Goal: Task Accomplishment & Management: Use online tool/utility

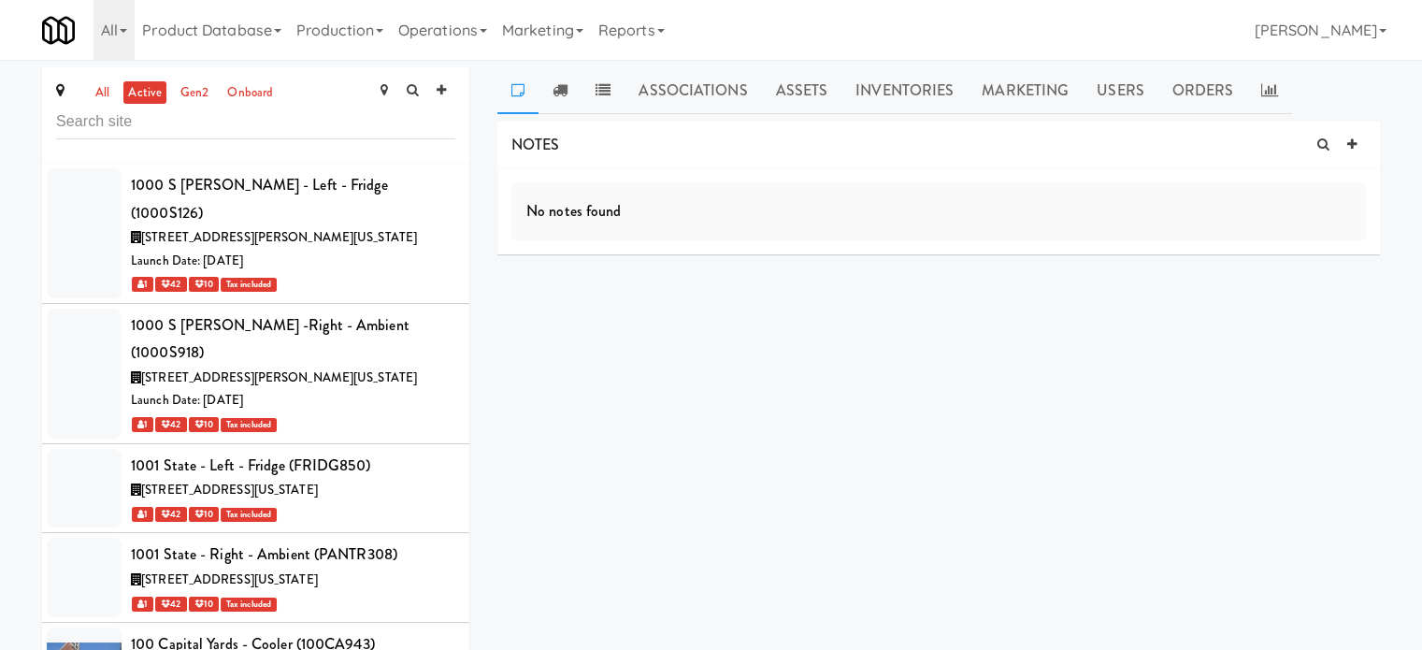
scroll to position [54975, 0]
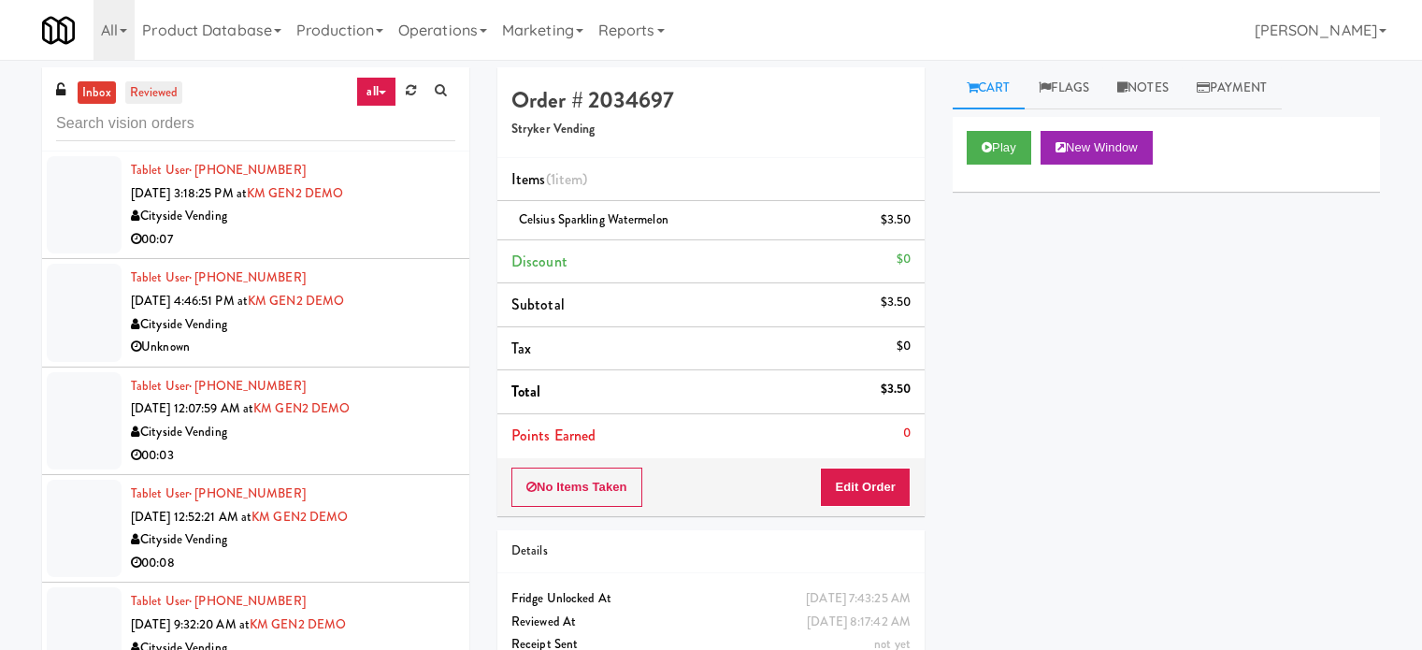
click at [157, 89] on link "reviewed" at bounding box center [154, 92] width 58 height 23
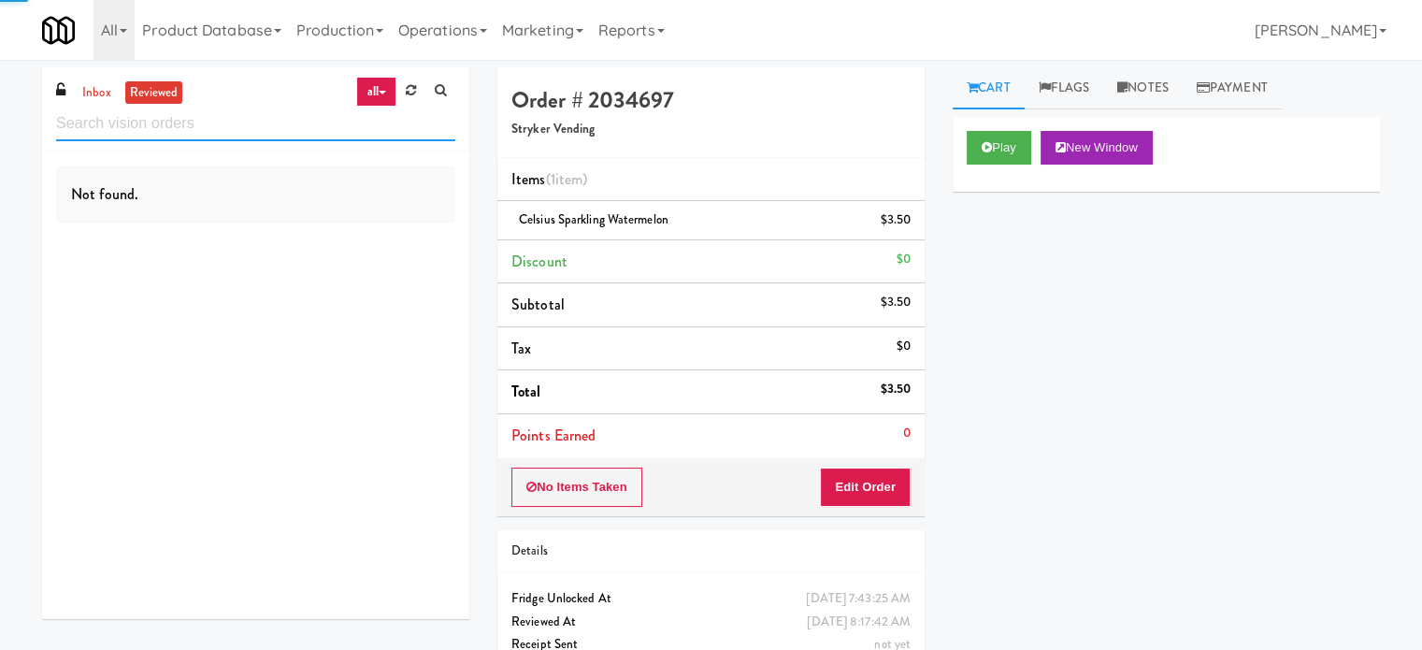
click at [197, 119] on input "text" at bounding box center [255, 124] width 399 height 35
click at [202, 125] on input "text" at bounding box center [255, 124] width 399 height 35
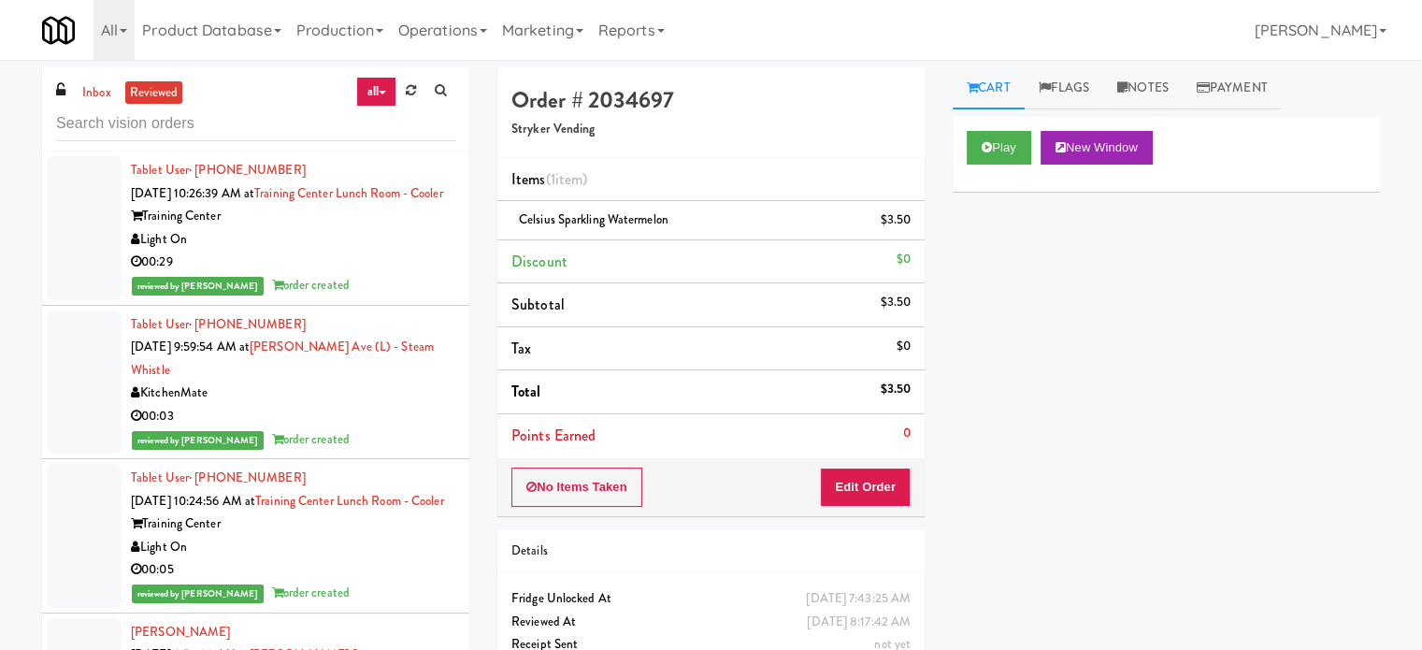
drag, startPoint x: 362, startPoint y: 274, endPoint x: 608, endPoint y: 272, distance: 245.9
click at [363, 274] on div "00:29" at bounding box center [293, 262] width 324 height 23
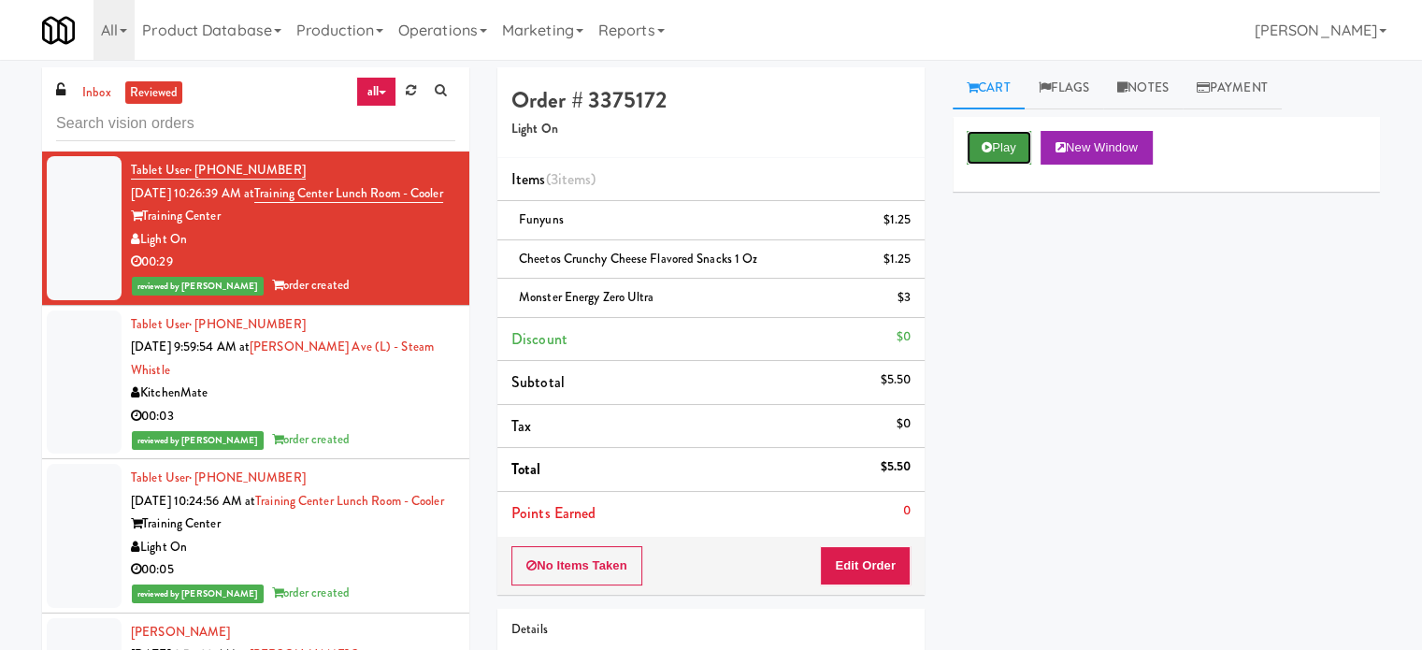
click at [995, 137] on button "Play" at bounding box center [999, 148] width 65 height 34
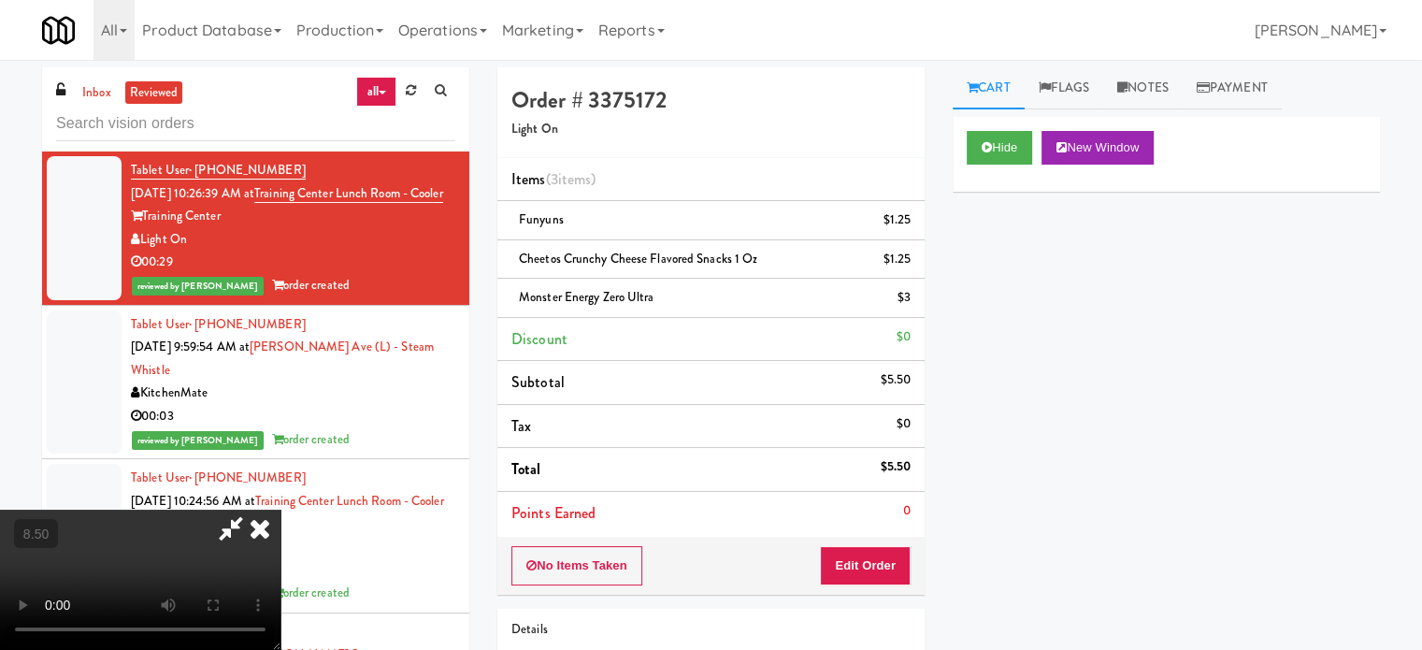
drag, startPoint x: 477, startPoint y: 402, endPoint x: 656, endPoint y: 286, distance: 213.7
click at [281, 510] on video at bounding box center [140, 580] width 281 height 140
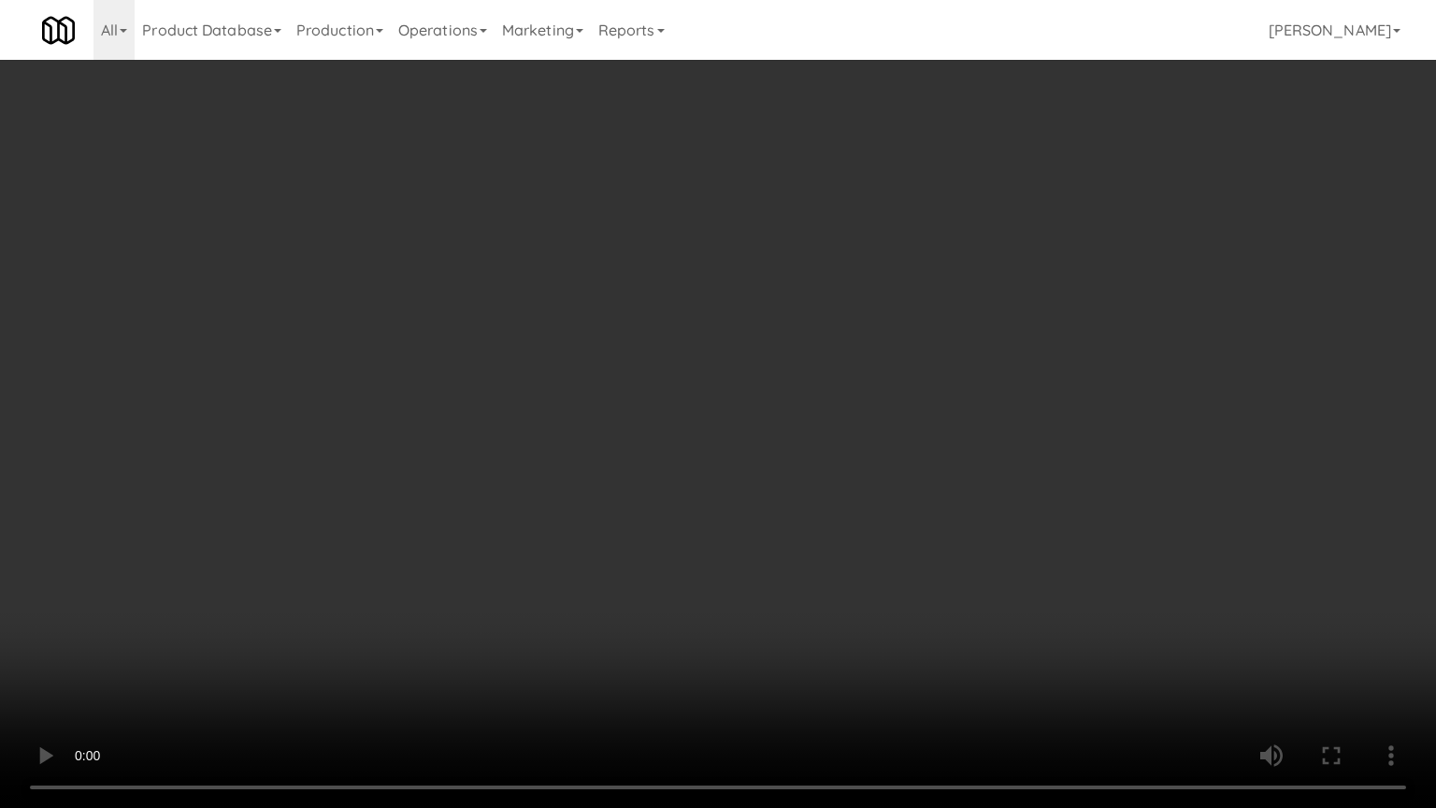
click at [675, 317] on video at bounding box center [718, 404] width 1436 height 808
click at [696, 314] on video at bounding box center [718, 404] width 1436 height 808
click at [892, 318] on video at bounding box center [718, 404] width 1436 height 808
drag, startPoint x: 869, startPoint y: 324, endPoint x: 931, endPoint y: 322, distance: 62.7
click at [869, 324] on video at bounding box center [718, 404] width 1436 height 808
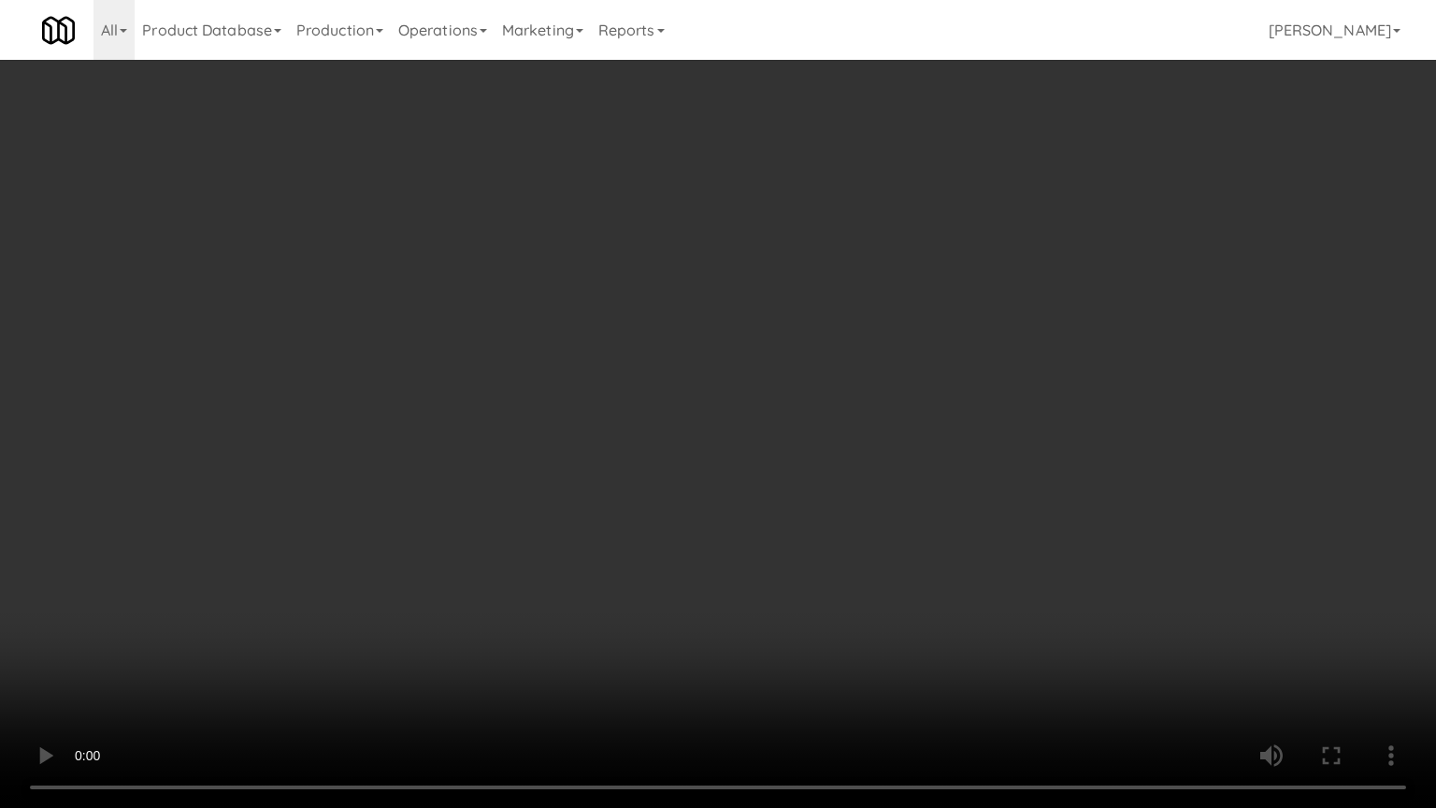
click at [980, 331] on video at bounding box center [718, 404] width 1436 height 808
click at [899, 331] on video at bounding box center [718, 404] width 1436 height 808
click at [985, 333] on video at bounding box center [718, 404] width 1436 height 808
click at [942, 340] on video at bounding box center [718, 404] width 1436 height 808
click at [815, 369] on video at bounding box center [718, 404] width 1436 height 808
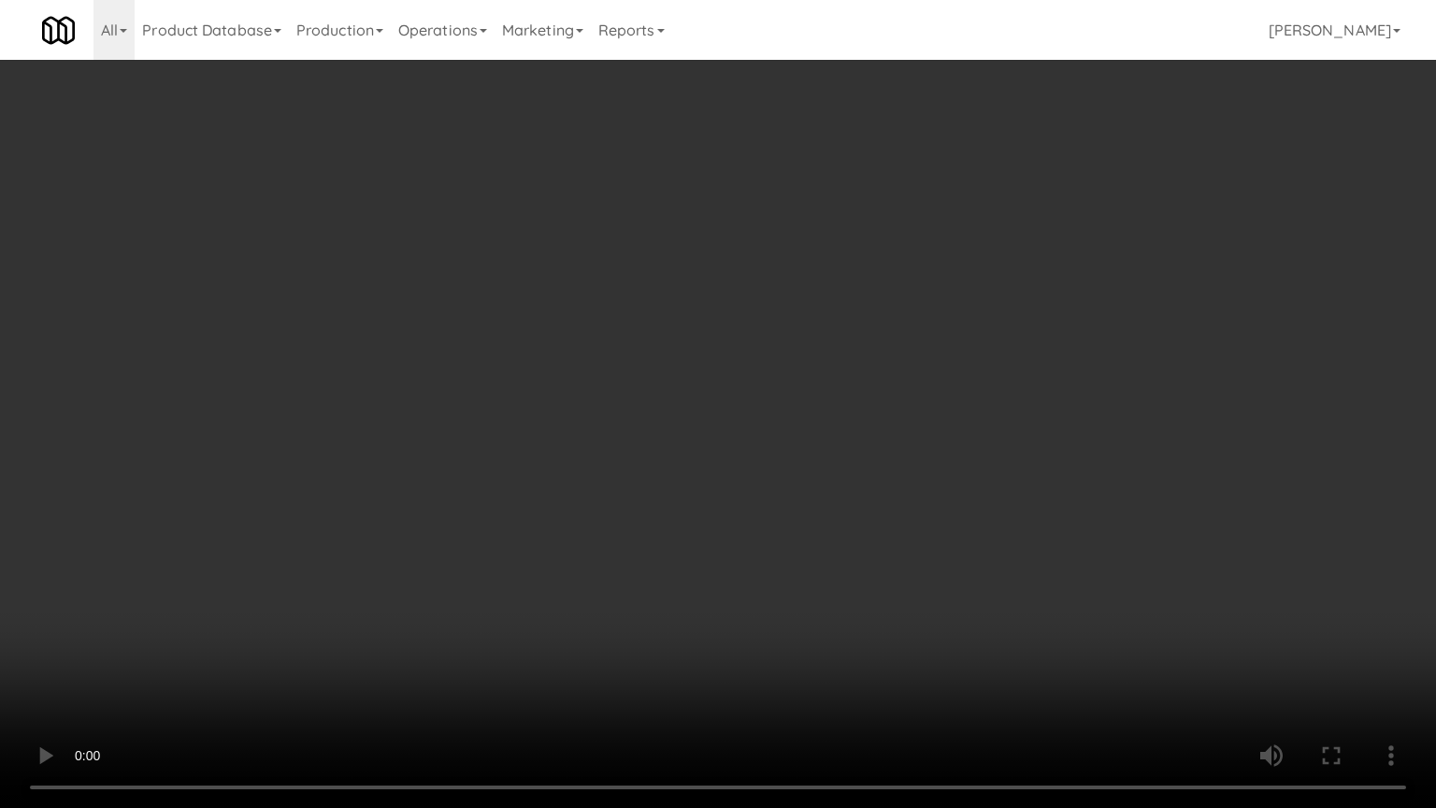
click at [815, 367] on video at bounding box center [718, 404] width 1436 height 808
click at [898, 378] on video at bounding box center [718, 404] width 1436 height 808
click at [883, 375] on video at bounding box center [718, 404] width 1436 height 808
click at [931, 399] on video at bounding box center [718, 404] width 1436 height 808
click at [891, 396] on video at bounding box center [718, 404] width 1436 height 808
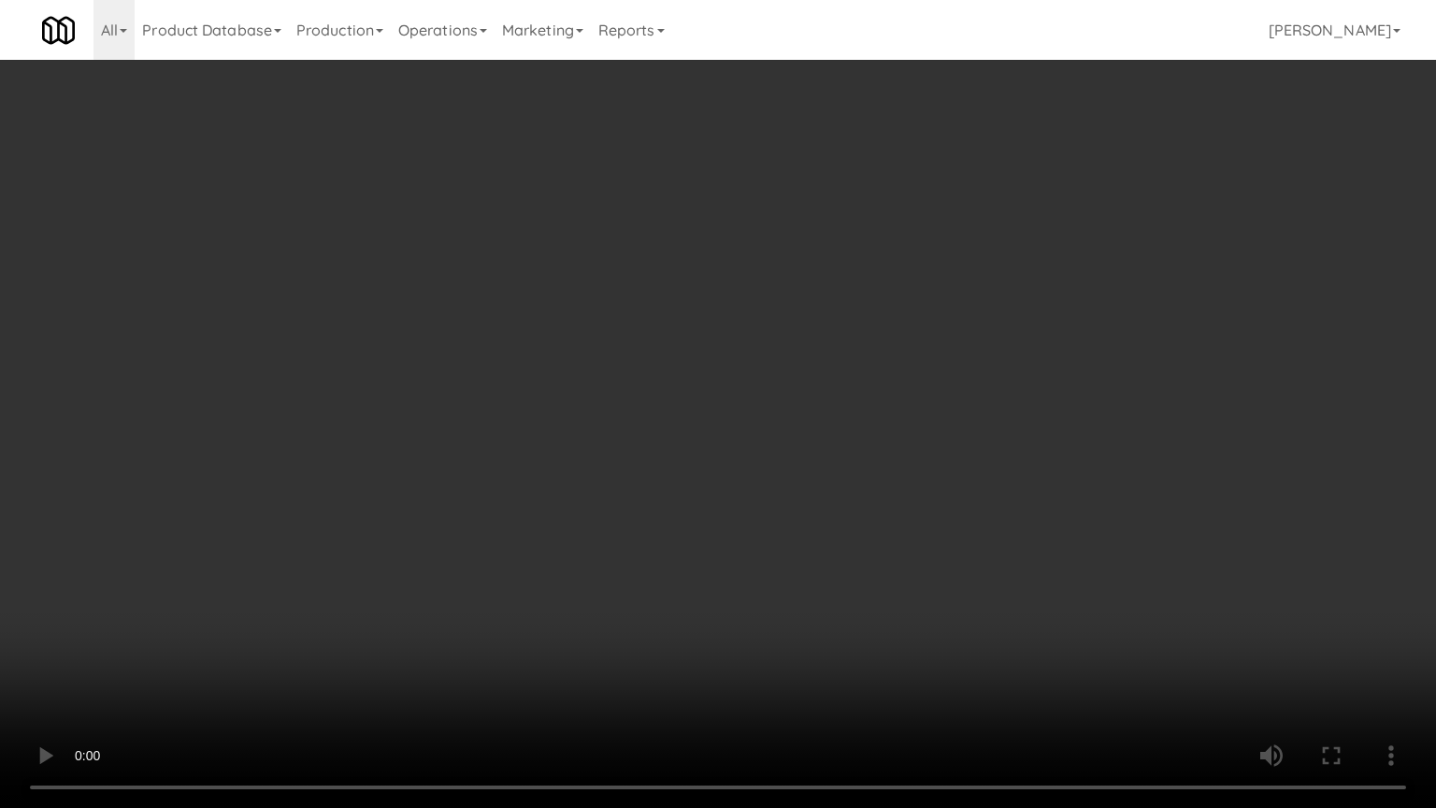
click at [978, 403] on video at bounding box center [718, 404] width 1436 height 808
click at [881, 411] on video at bounding box center [718, 404] width 1436 height 808
click at [997, 414] on video at bounding box center [718, 404] width 1436 height 808
click at [879, 415] on video at bounding box center [718, 404] width 1436 height 808
click at [886, 407] on video at bounding box center [718, 404] width 1436 height 808
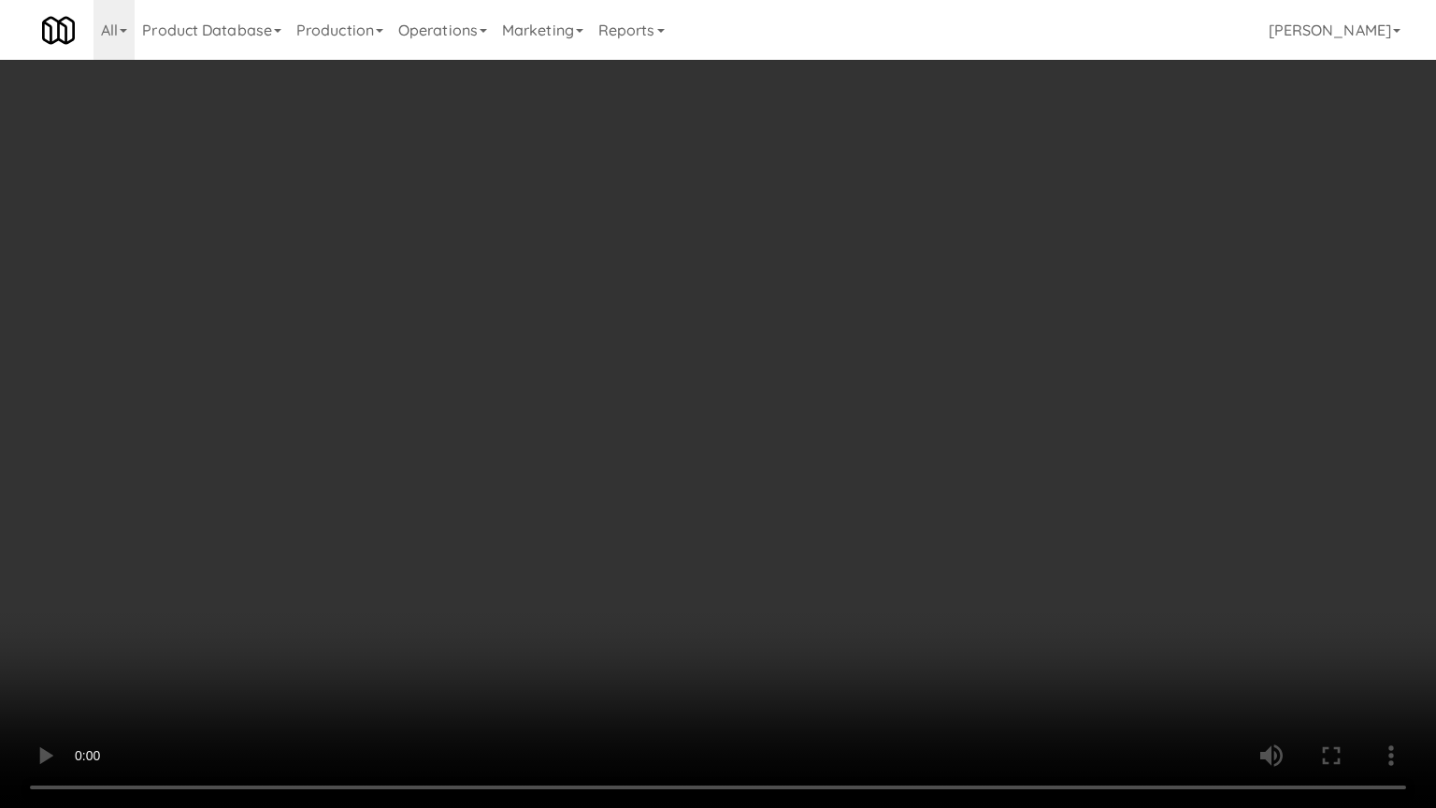
click at [825, 404] on video at bounding box center [718, 404] width 1436 height 808
click at [870, 391] on video at bounding box center [718, 404] width 1436 height 808
click at [835, 392] on video at bounding box center [718, 404] width 1436 height 808
click at [837, 393] on video at bounding box center [718, 404] width 1436 height 808
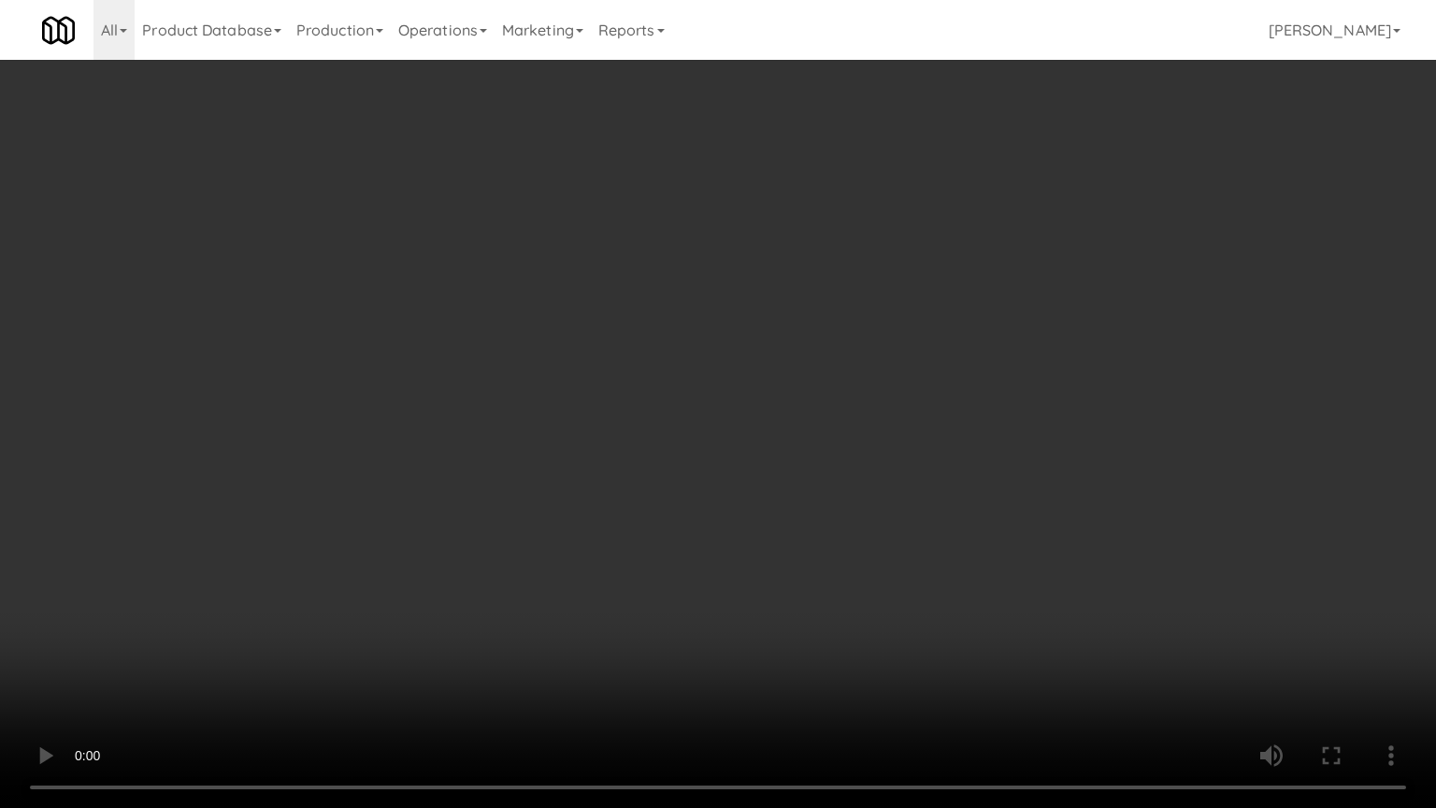
click at [845, 408] on video at bounding box center [718, 404] width 1436 height 808
click at [753, 418] on video at bounding box center [718, 404] width 1436 height 808
click at [673, 393] on video at bounding box center [718, 404] width 1436 height 808
click at [681, 383] on video at bounding box center [718, 404] width 1436 height 808
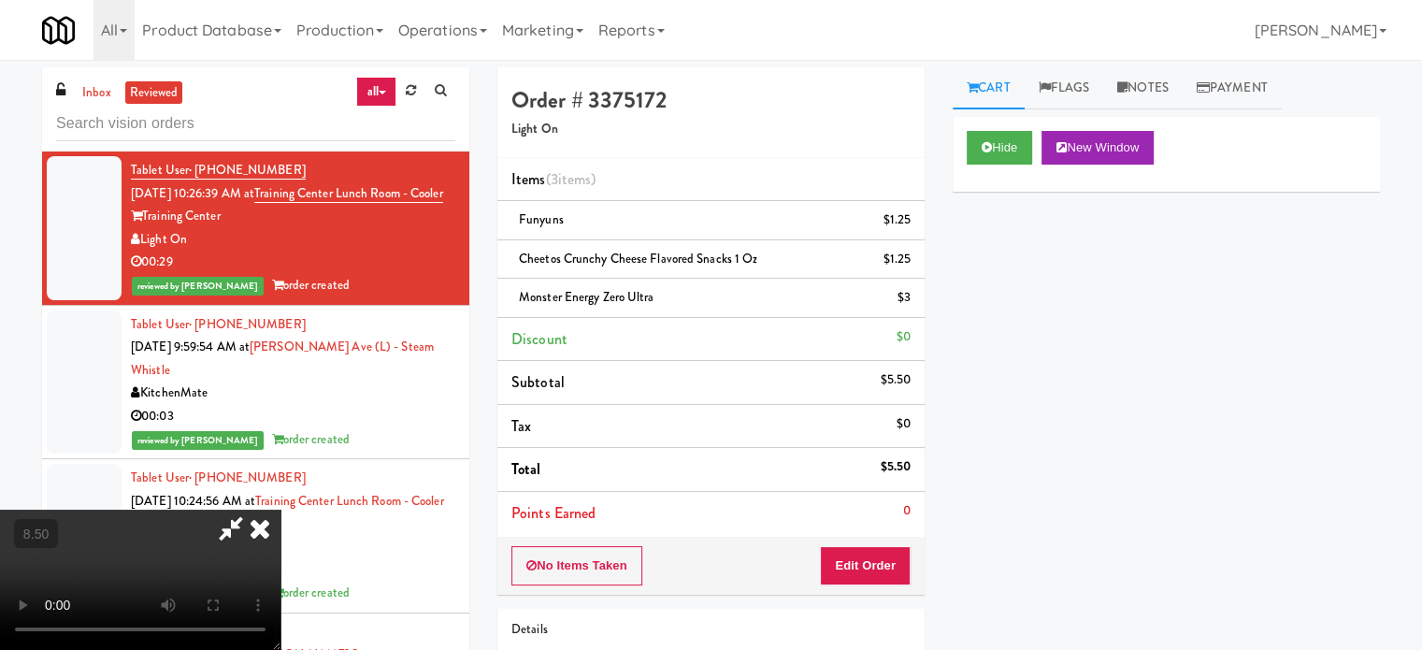
click at [281, 510] on icon at bounding box center [259, 528] width 41 height 37
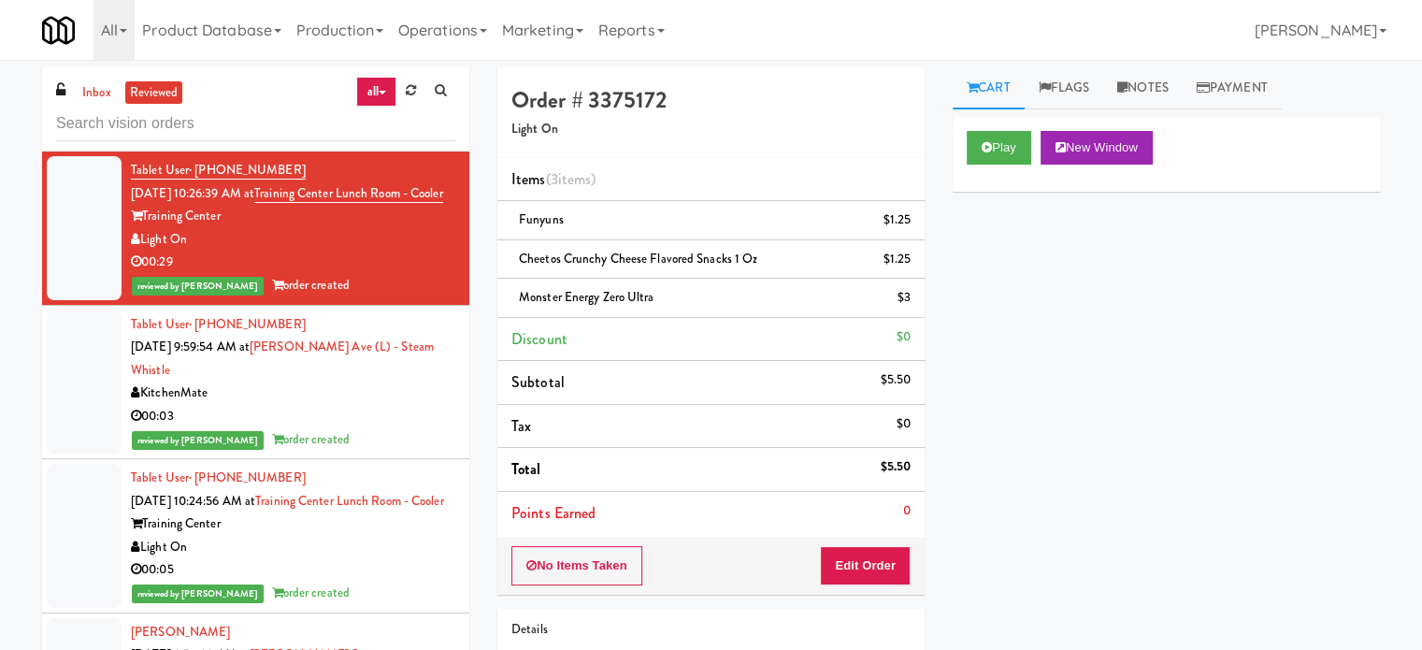
drag, startPoint x: 393, startPoint y: 437, endPoint x: 732, endPoint y: 272, distance: 377.2
click at [403, 433] on div "reviewed by James A order created" at bounding box center [293, 439] width 324 height 23
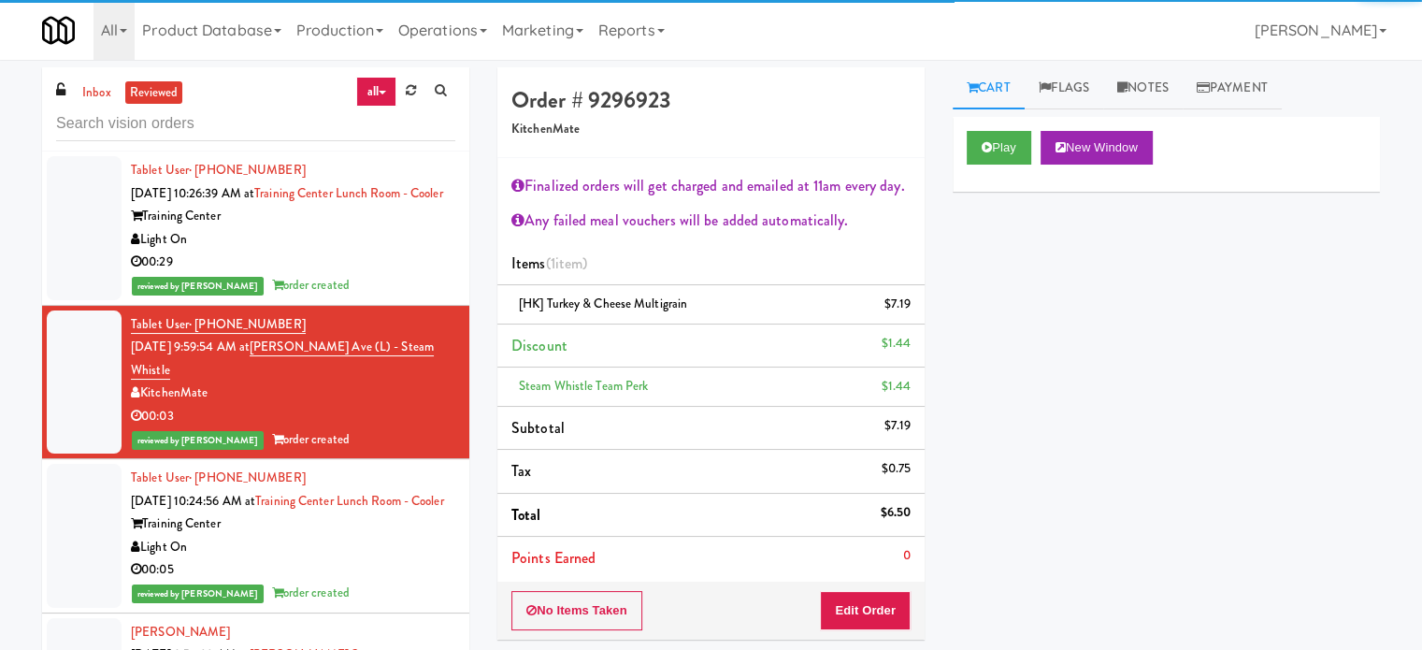
click at [379, 582] on div "00:05" at bounding box center [293, 569] width 324 height 23
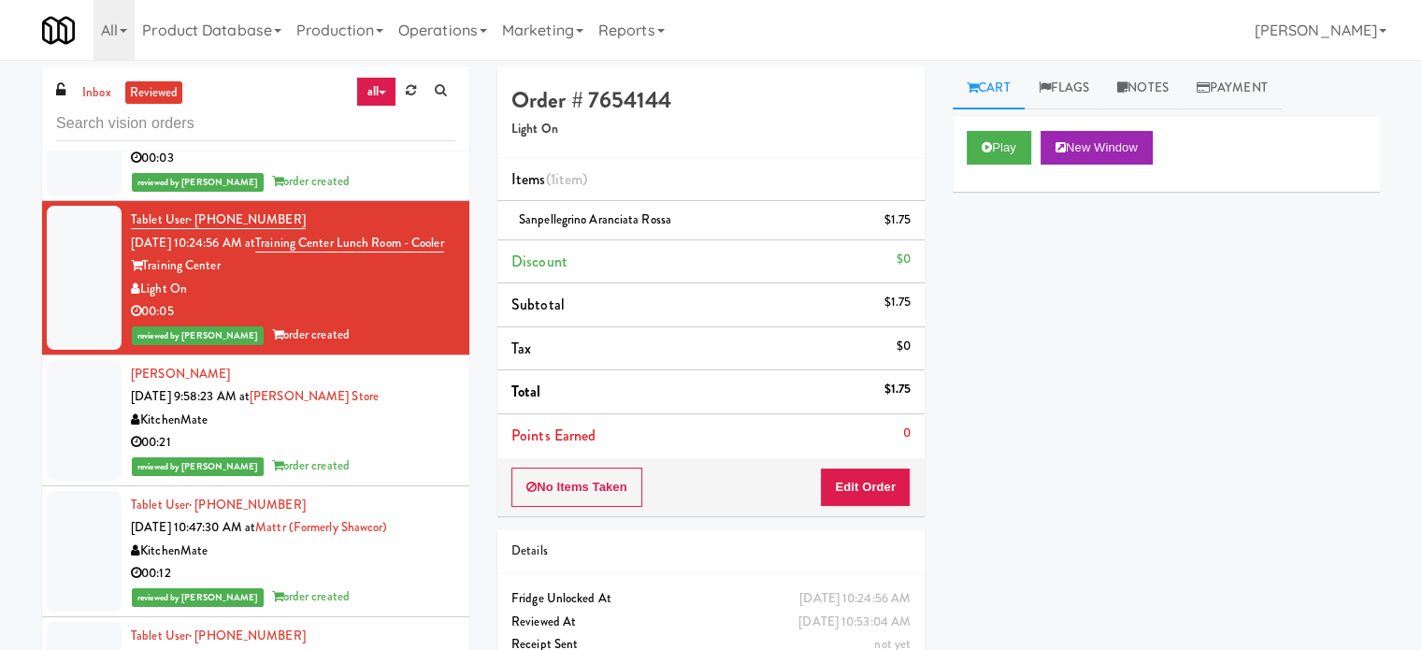
scroll to position [310, 0]
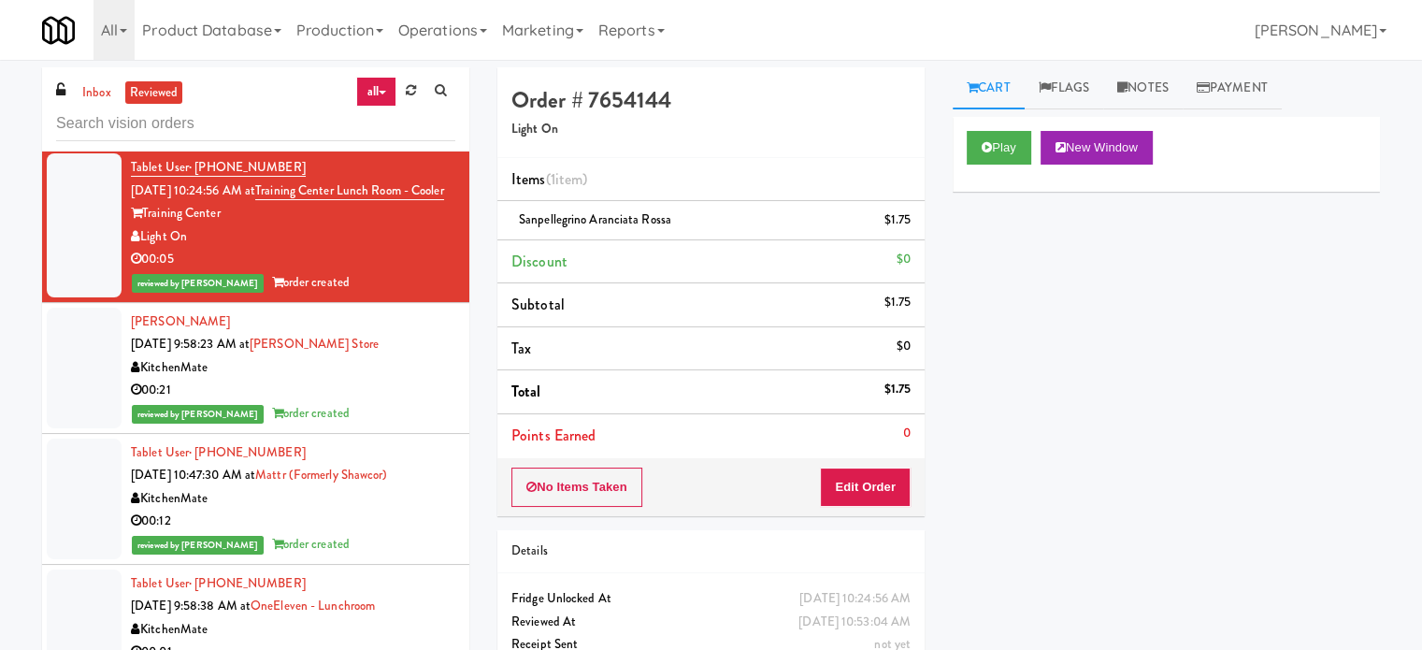
drag, startPoint x: 383, startPoint y: 425, endPoint x: 394, endPoint y: 422, distance: 10.9
click at [385, 424] on div "reviewed by Reynalyn L order created" at bounding box center [293, 413] width 324 height 23
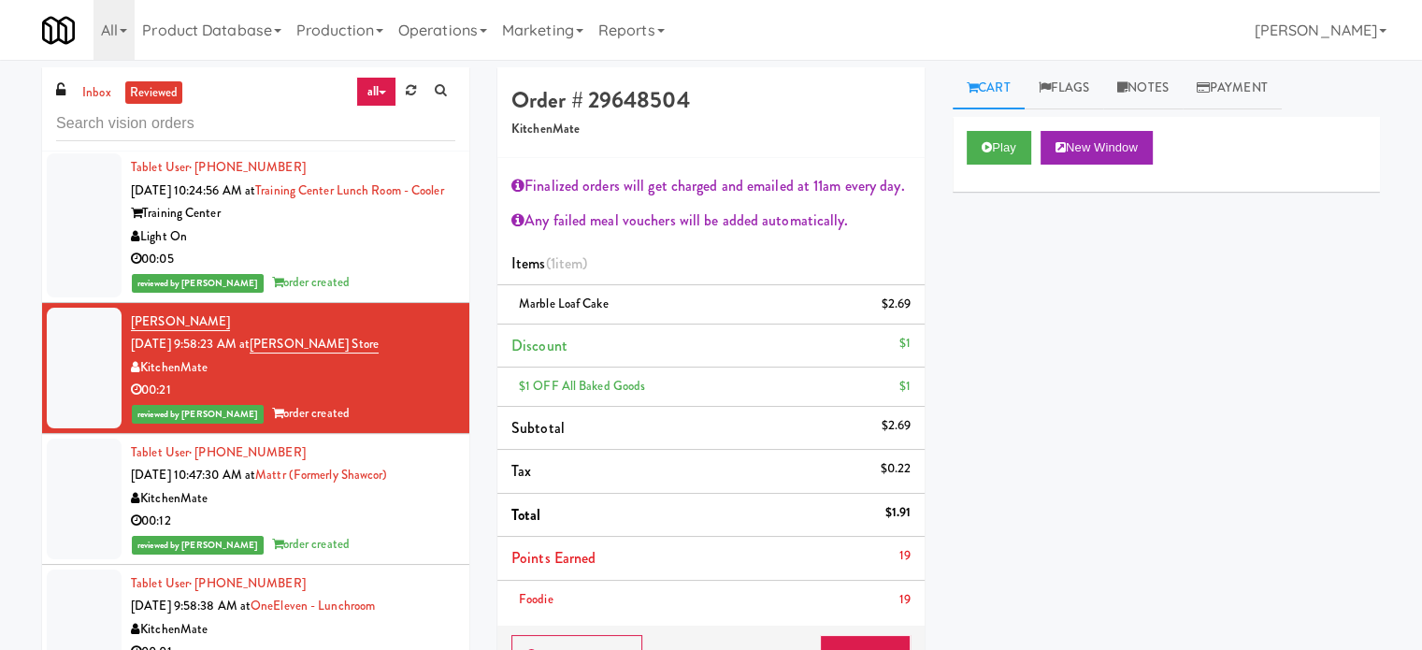
click at [367, 556] on div "reviewed by James A order created" at bounding box center [293, 544] width 324 height 23
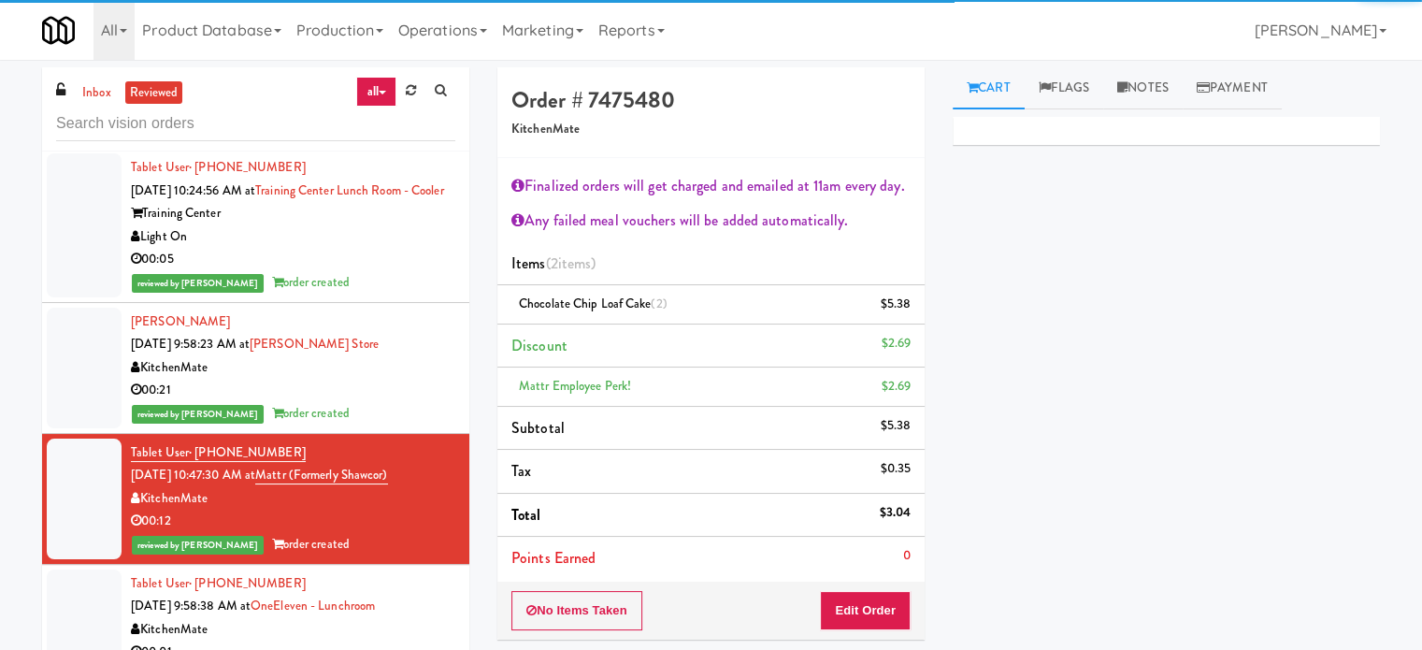
scroll to position [778, 0]
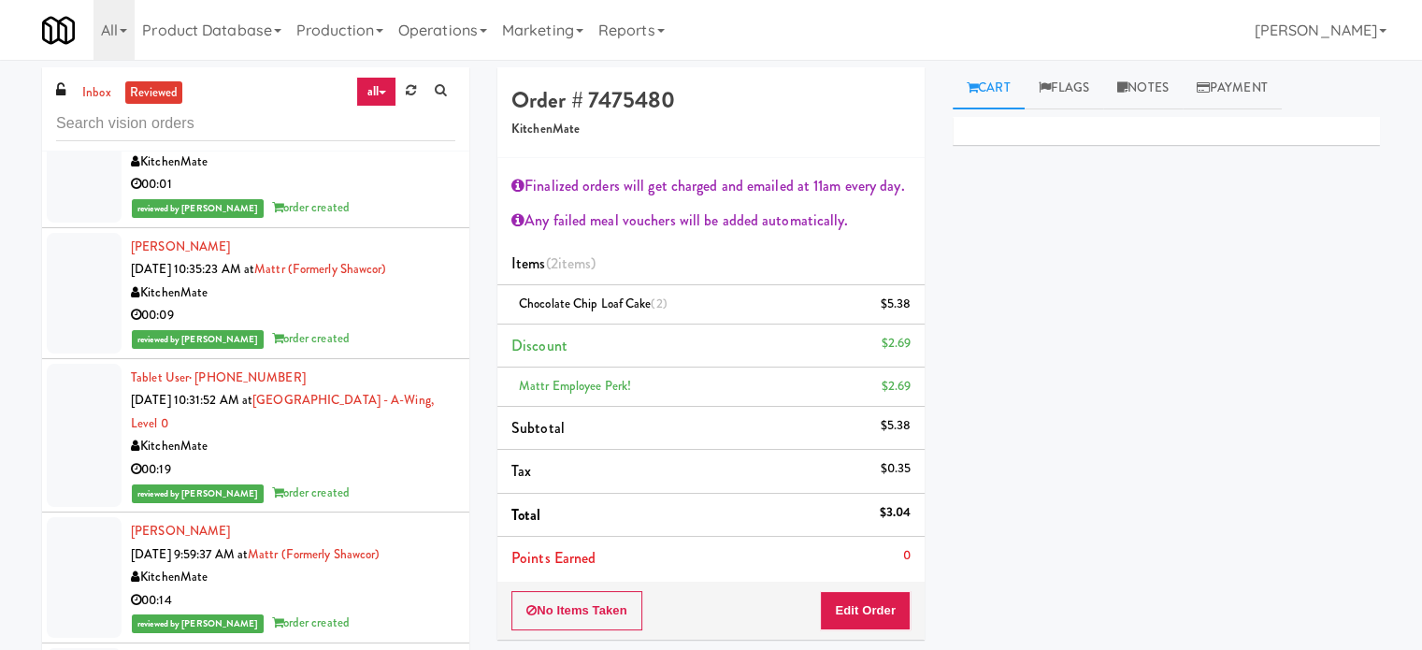
click at [370, 196] on div "00:01" at bounding box center [293, 184] width 324 height 23
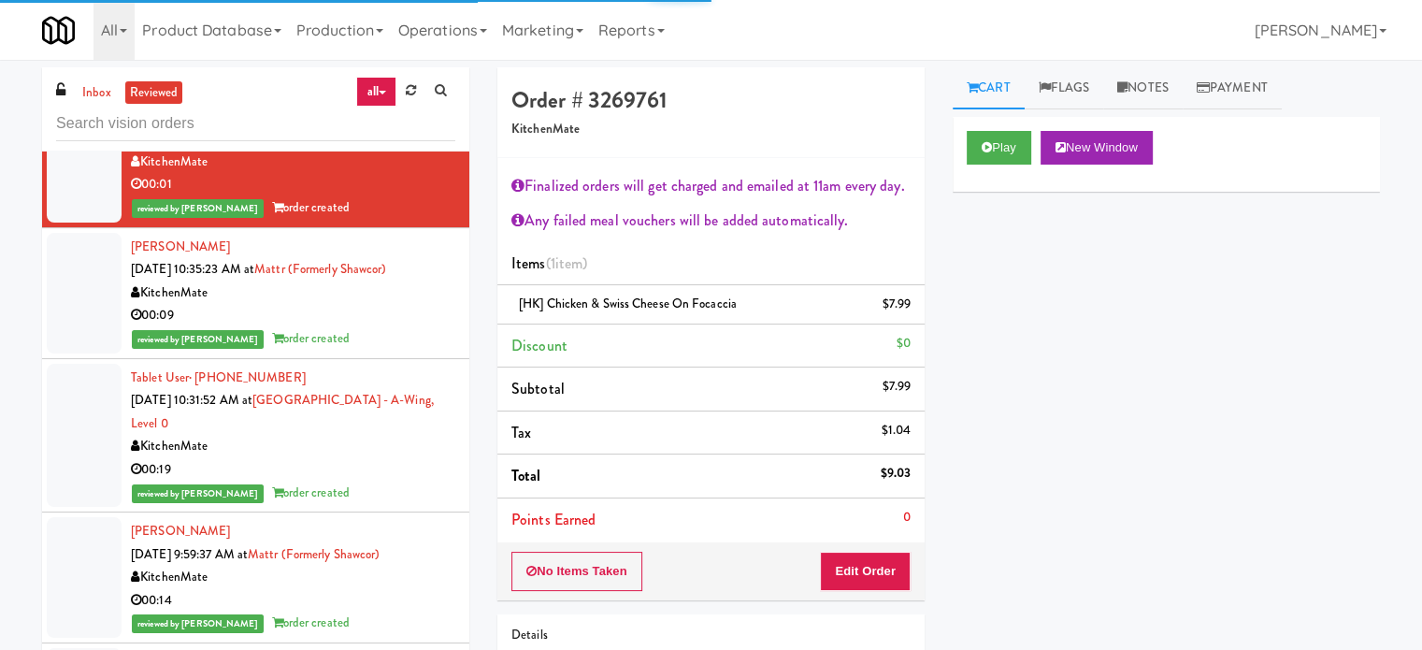
click at [392, 327] on div "00:09" at bounding box center [293, 315] width 324 height 23
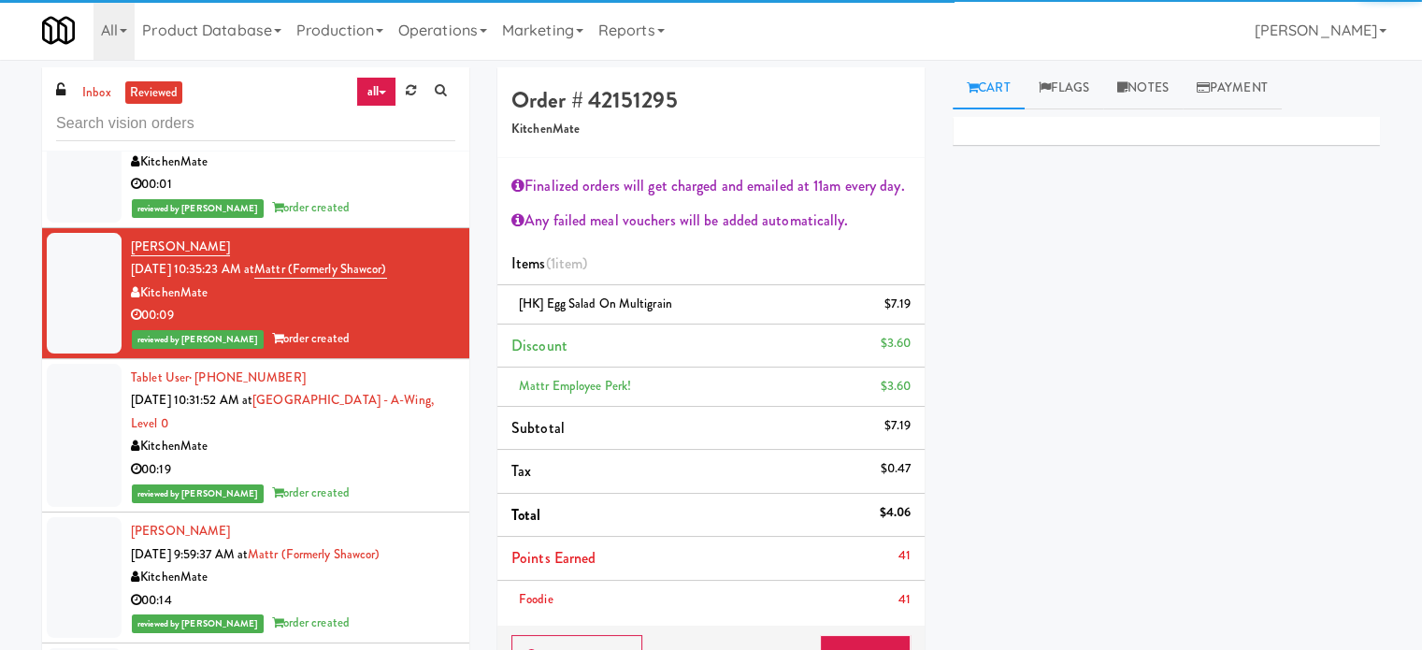
click at [388, 458] on div "KitchenMate" at bounding box center [293, 446] width 324 height 23
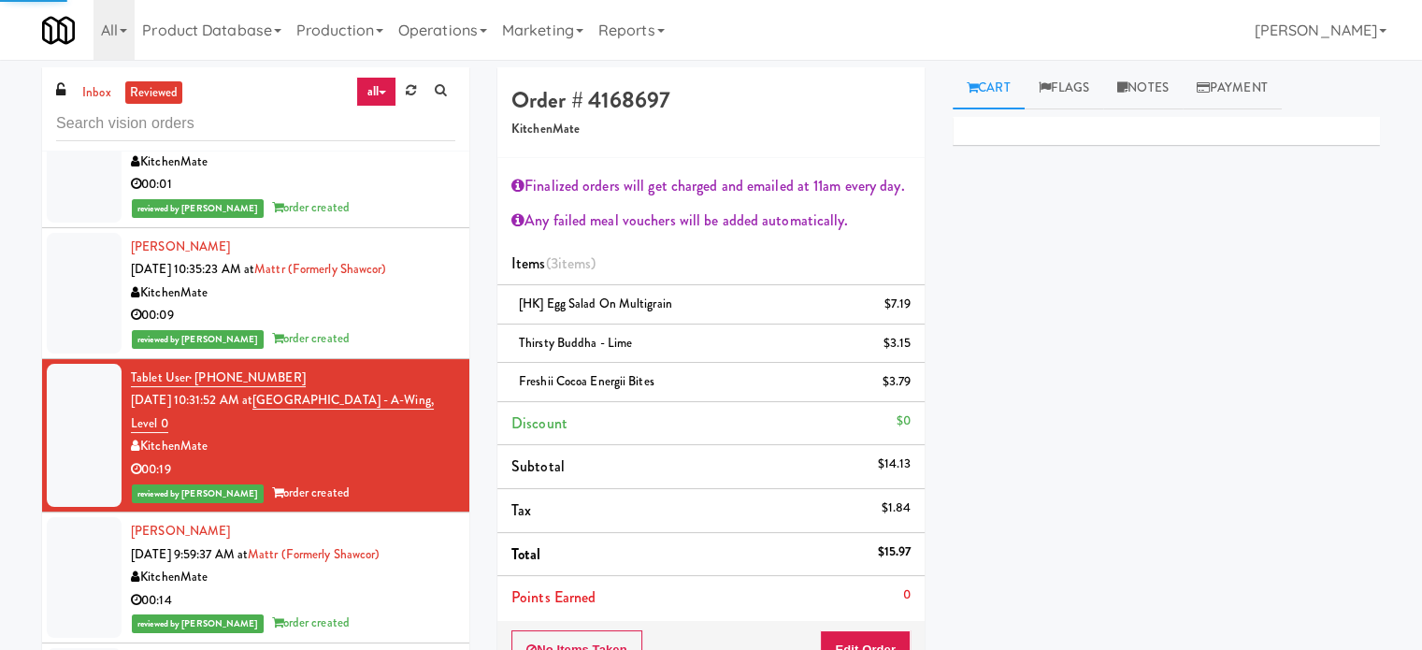
scroll to position [1245, 0]
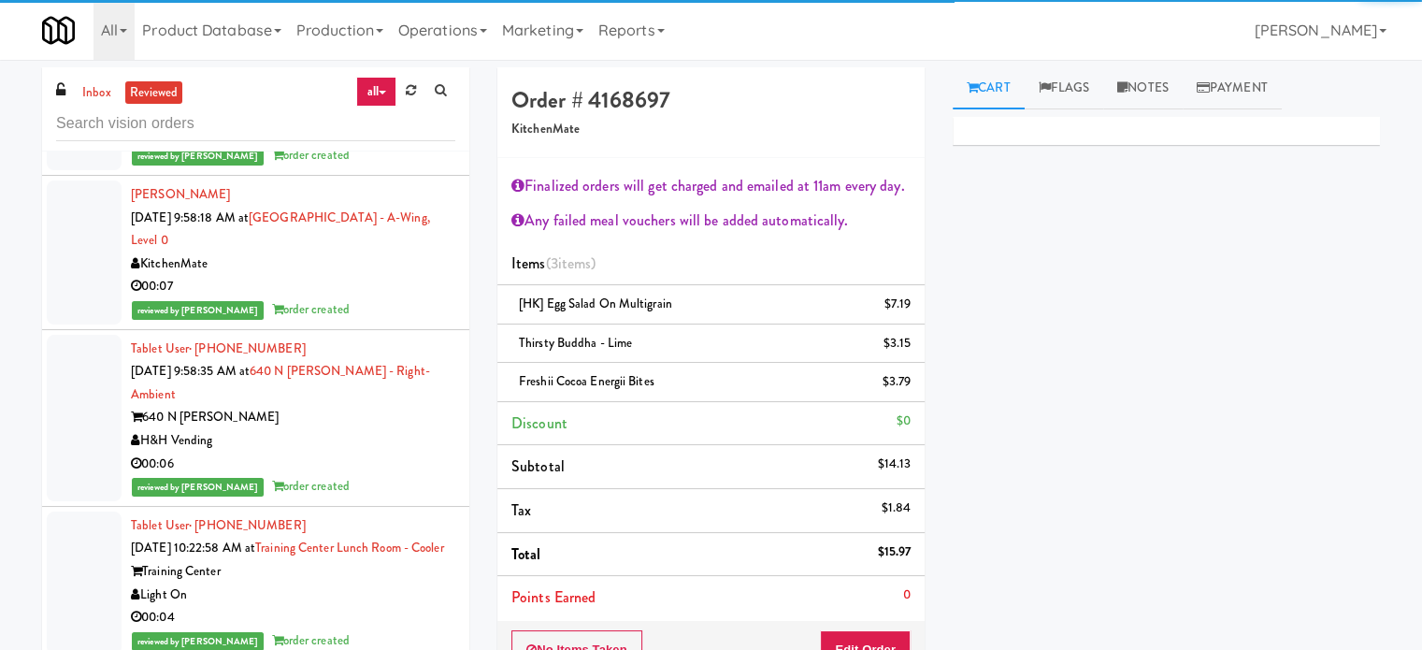
click at [380, 276] on div "KitchenMate" at bounding box center [293, 263] width 324 height 23
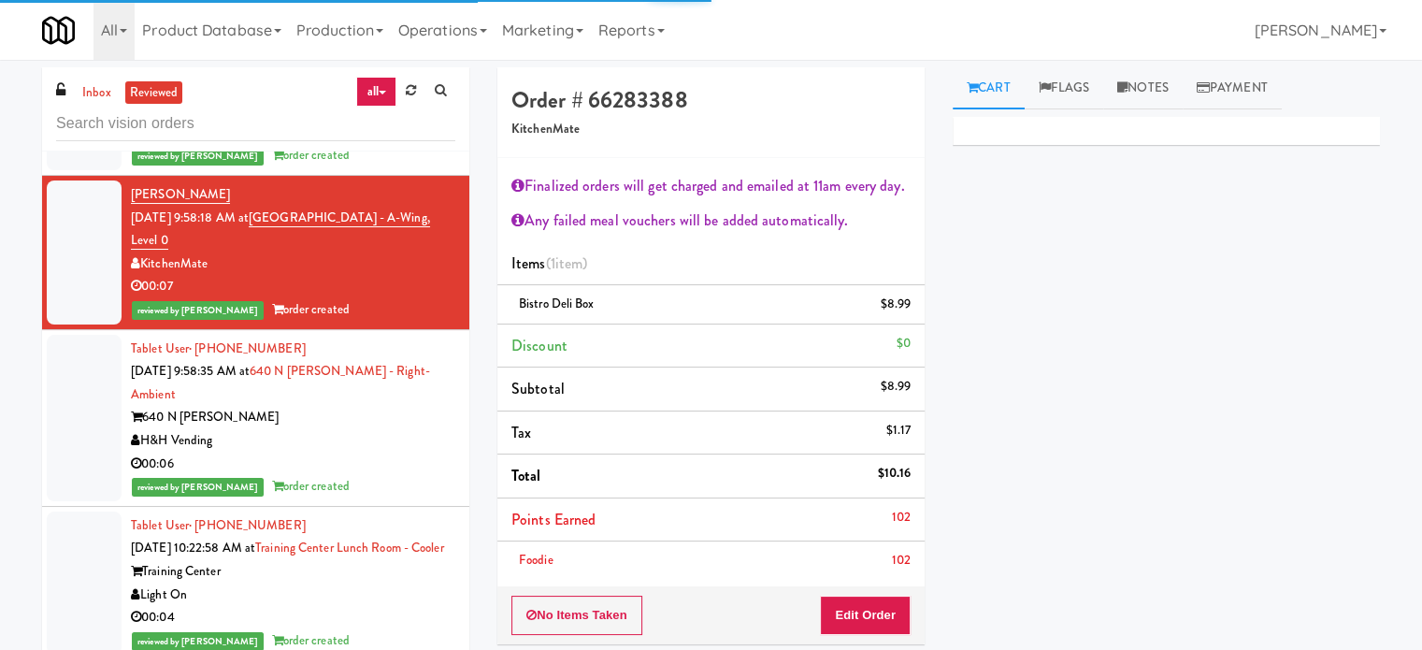
click at [369, 457] on div "00:06" at bounding box center [293, 464] width 324 height 23
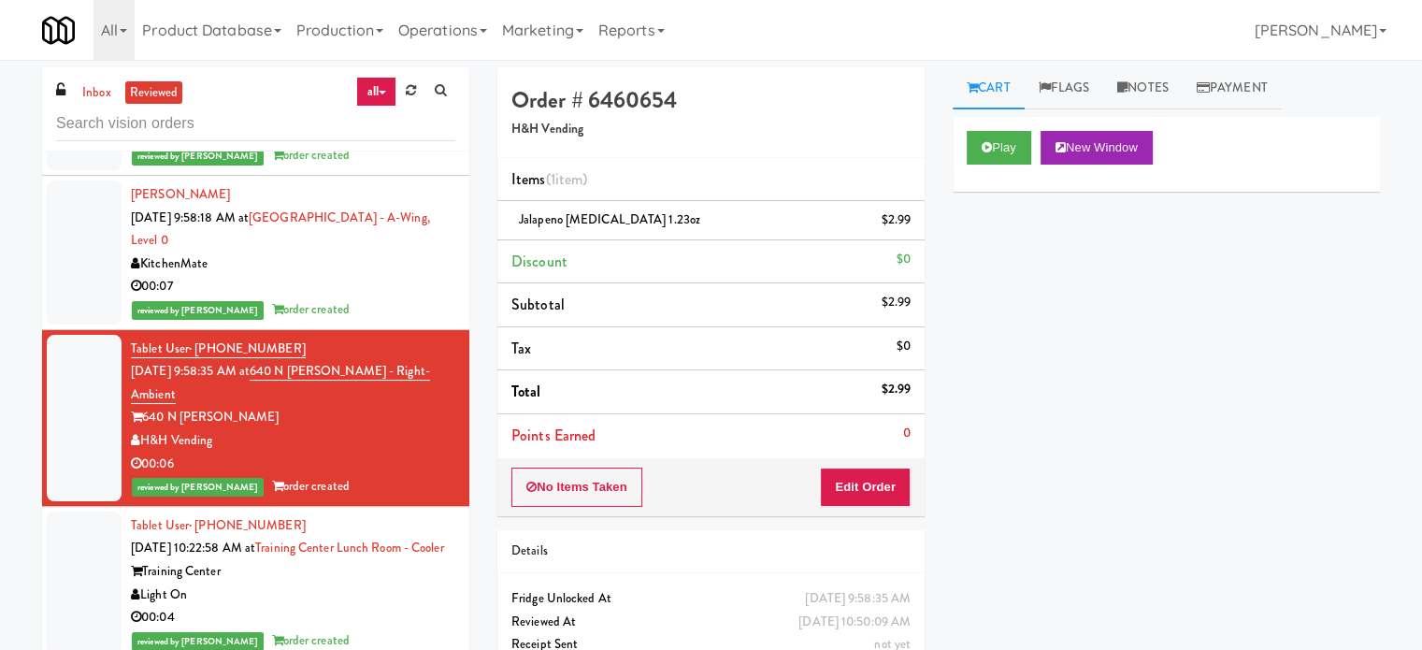
click at [377, 145] on div "00:14" at bounding box center [293, 133] width 324 height 23
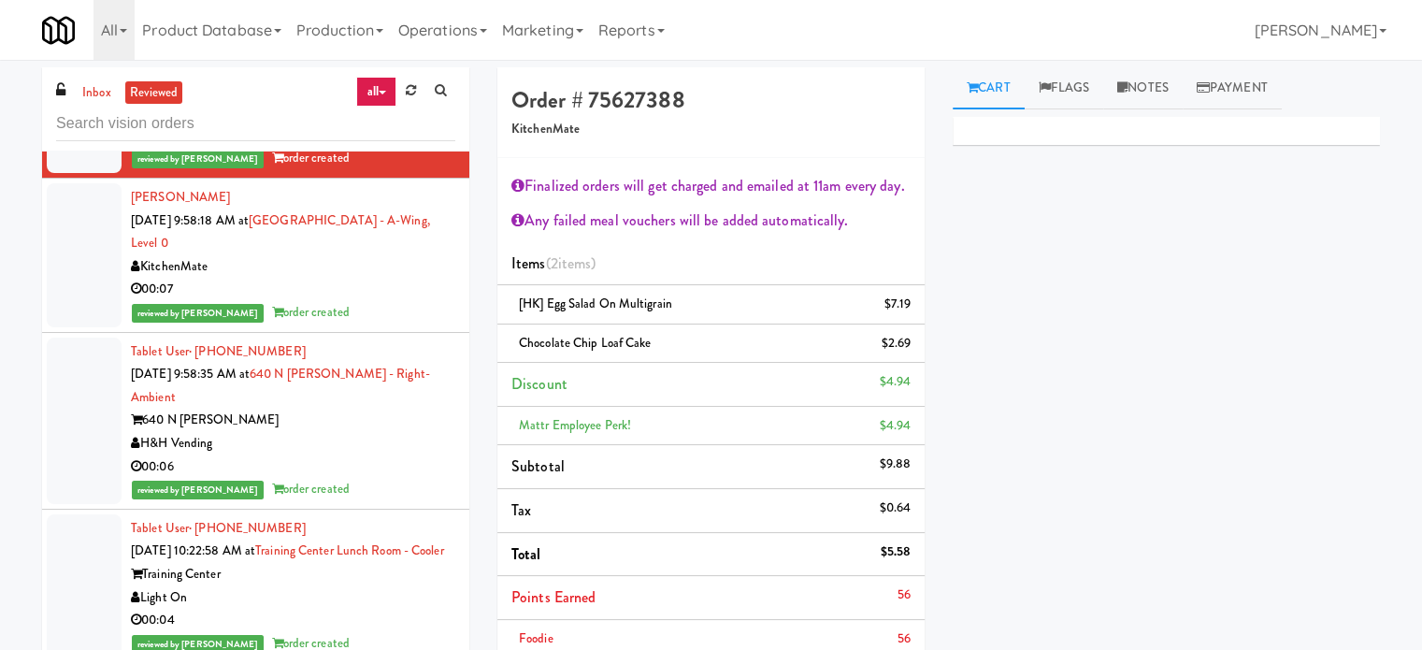
scroll to position [1710, 0]
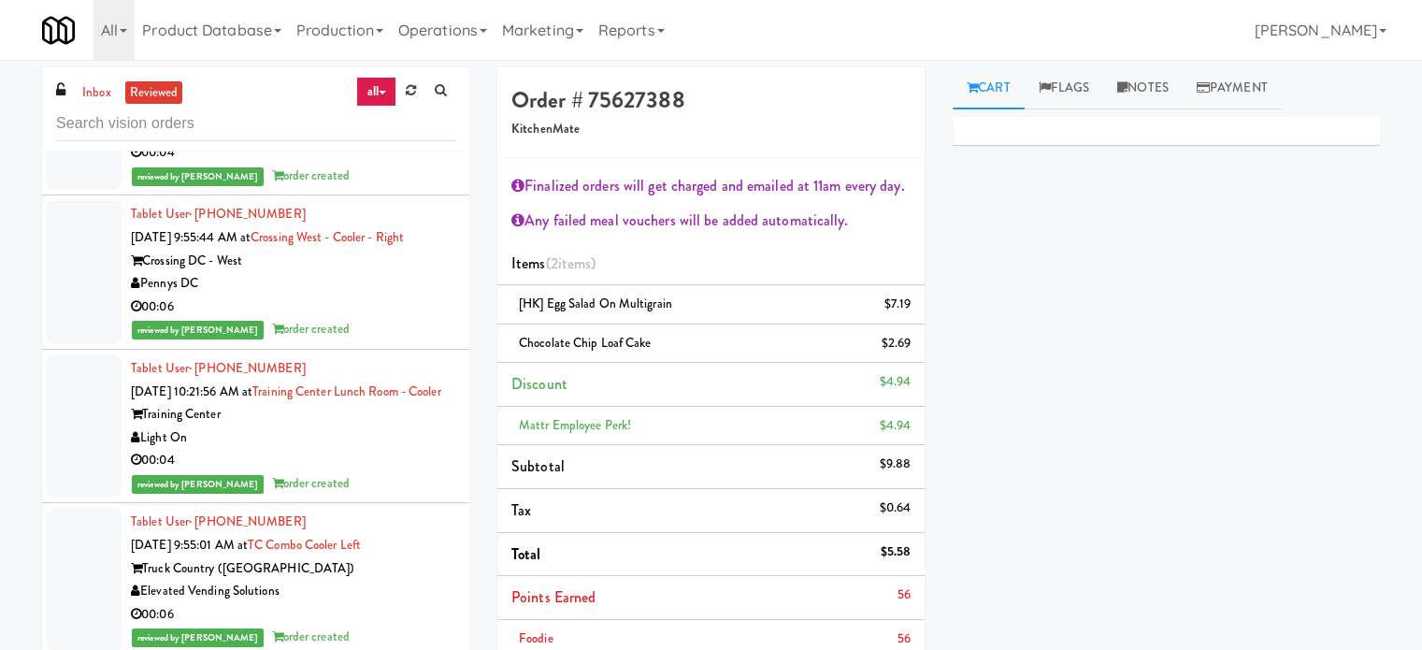
click at [352, 319] on div "00:06" at bounding box center [293, 306] width 324 height 23
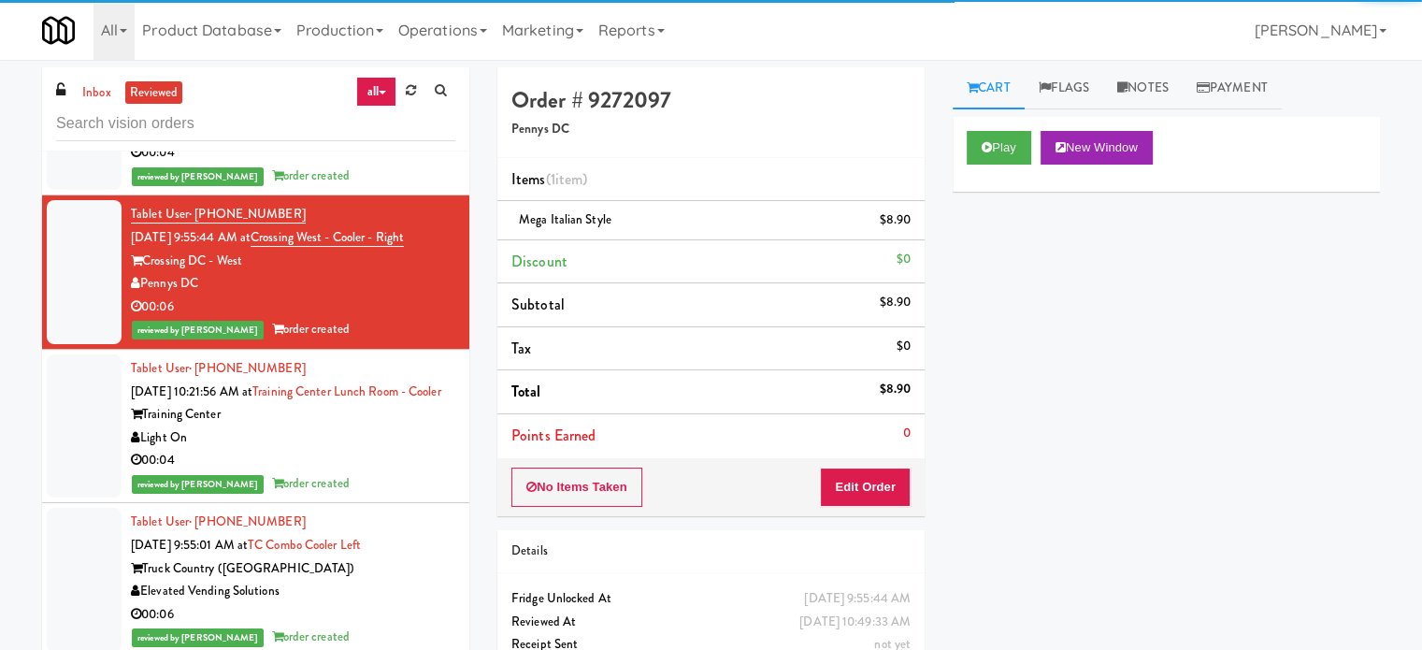
click at [346, 496] on div "reviewed by Ela P order created" at bounding box center [293, 483] width 324 height 23
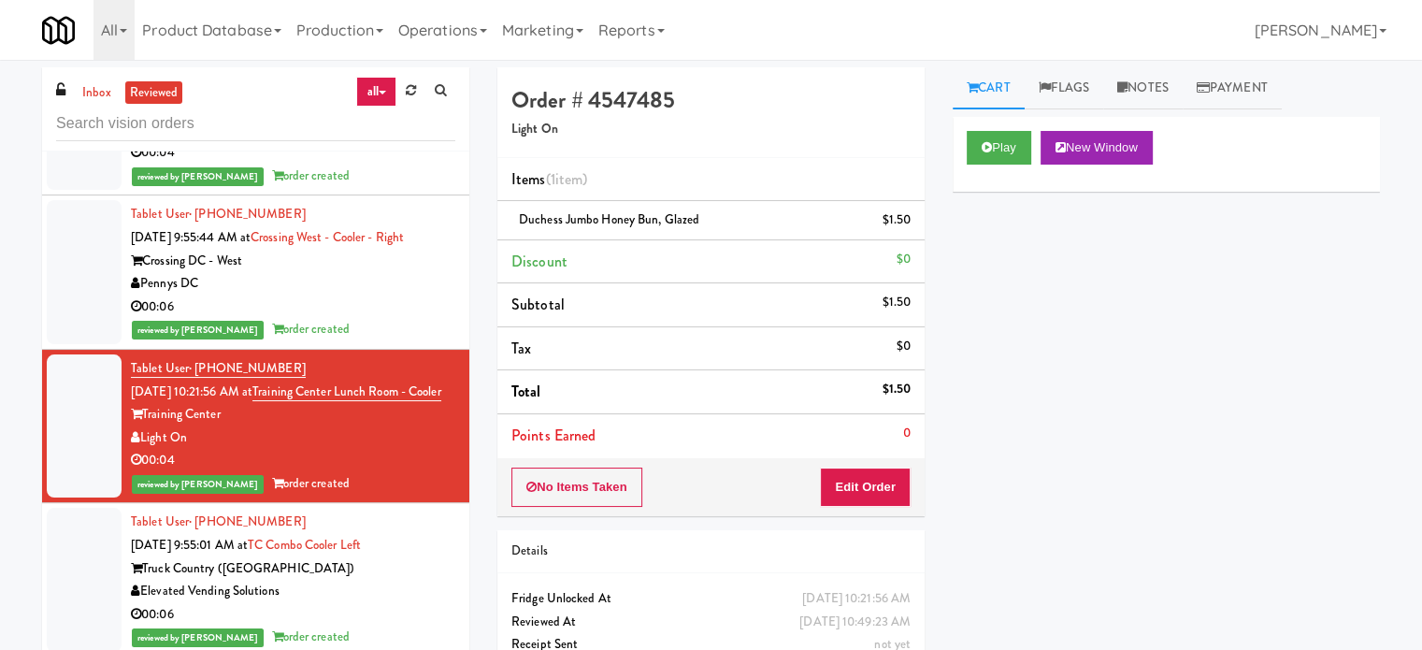
scroll to position [2178, 0]
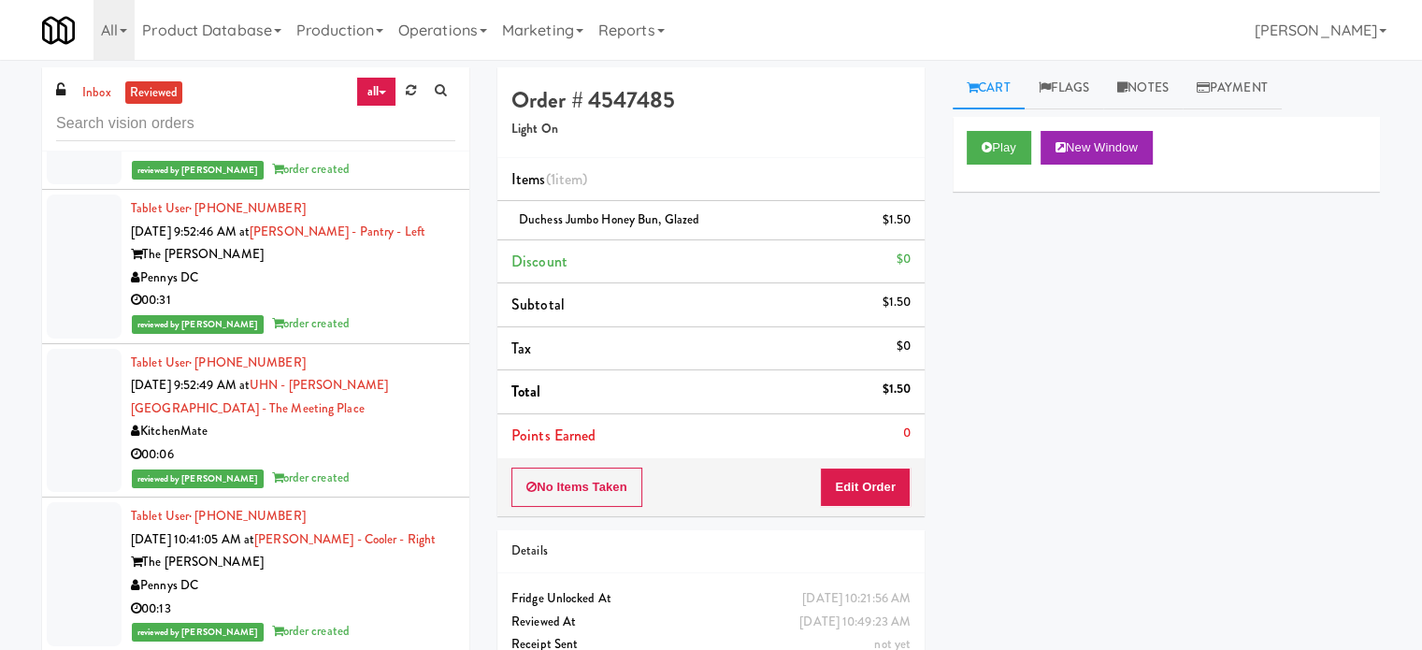
click at [362, 181] on div "reviewed by Gladys E order created" at bounding box center [293, 169] width 324 height 23
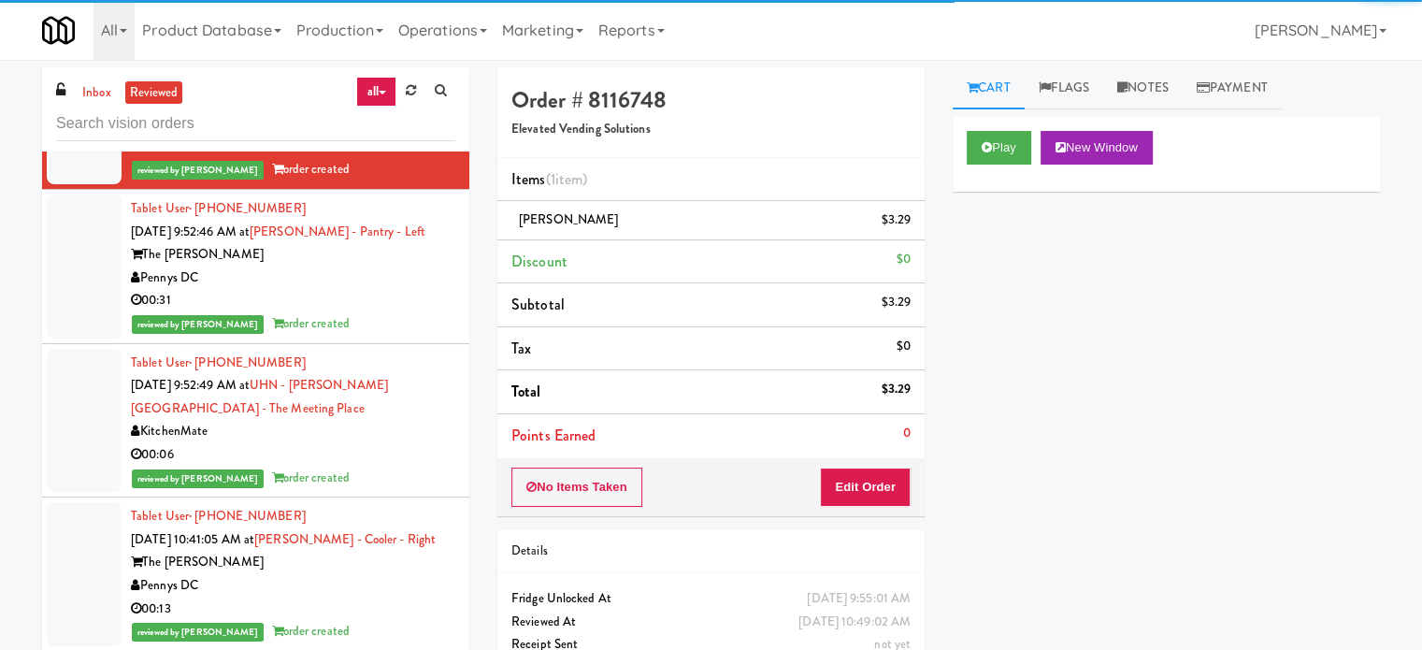
click at [394, 312] on div "00:31" at bounding box center [293, 300] width 324 height 23
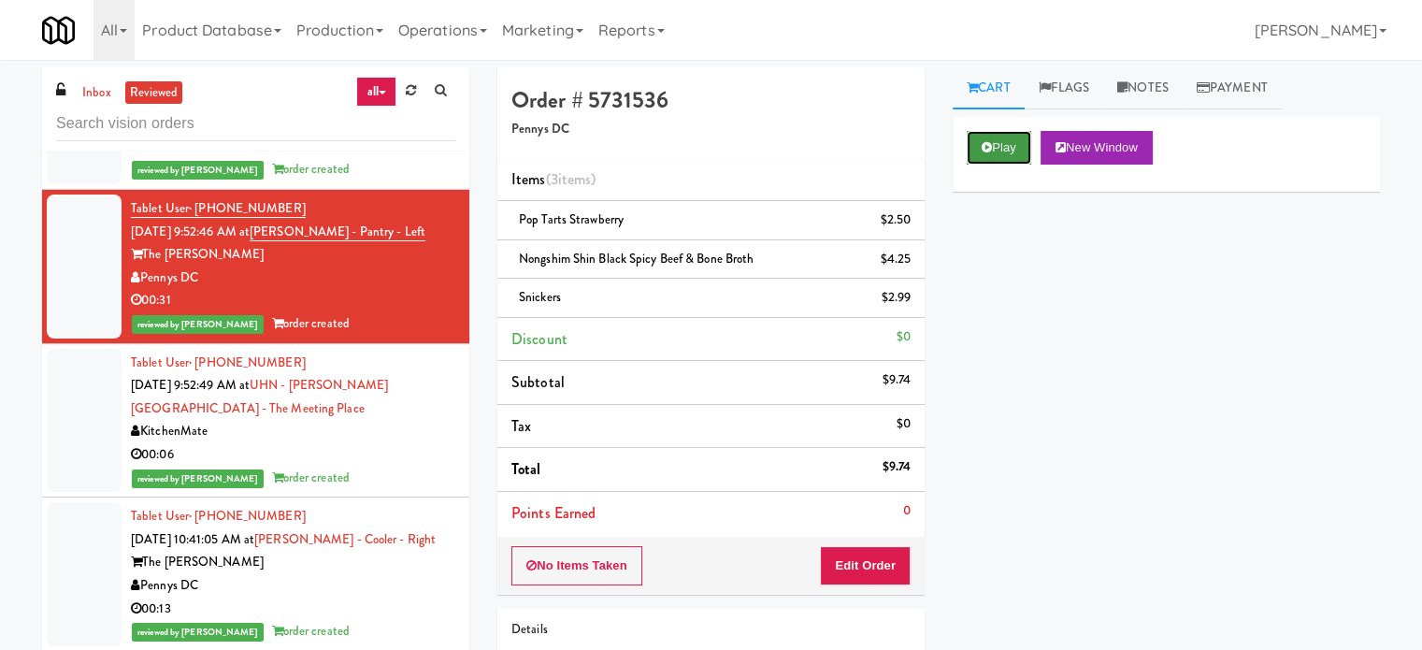
click at [1005, 141] on button "Play" at bounding box center [999, 148] width 65 height 34
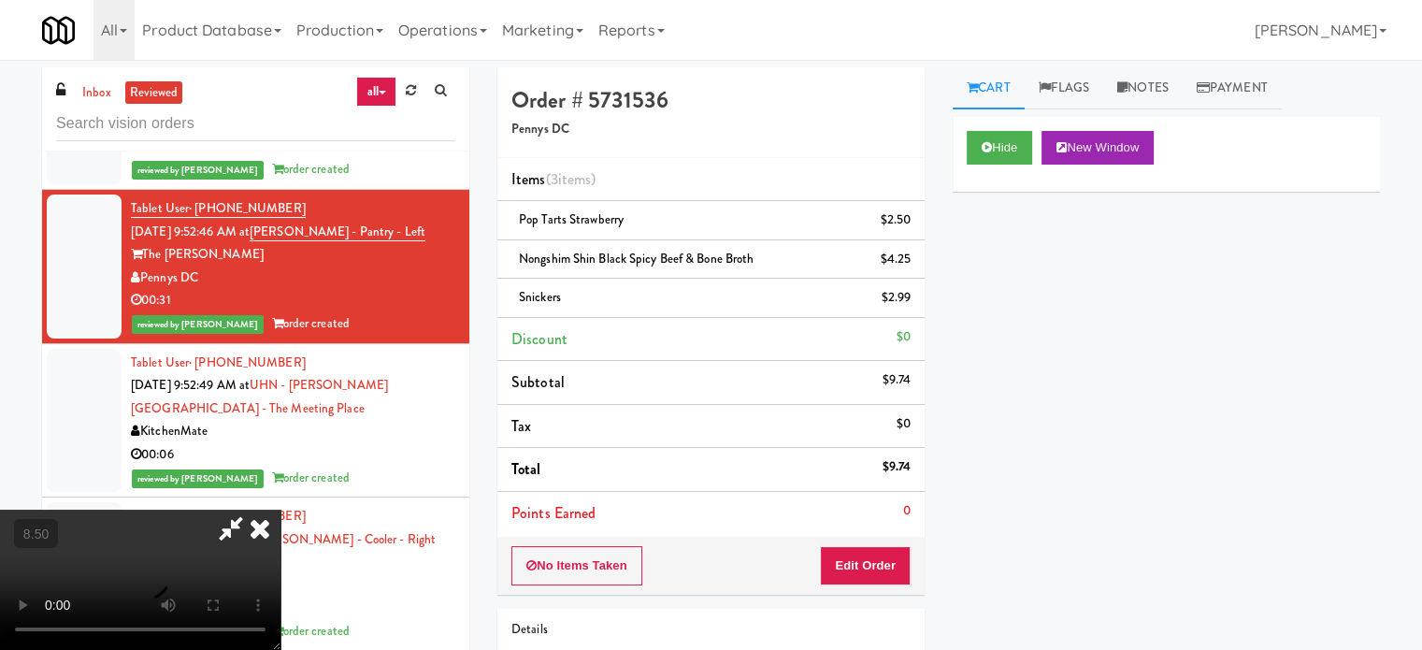
click at [281, 510] on video at bounding box center [140, 580] width 281 height 140
drag, startPoint x: 575, startPoint y: 433, endPoint x: 655, endPoint y: 217, distance: 230.1
click at [281, 510] on video at bounding box center [140, 580] width 281 height 140
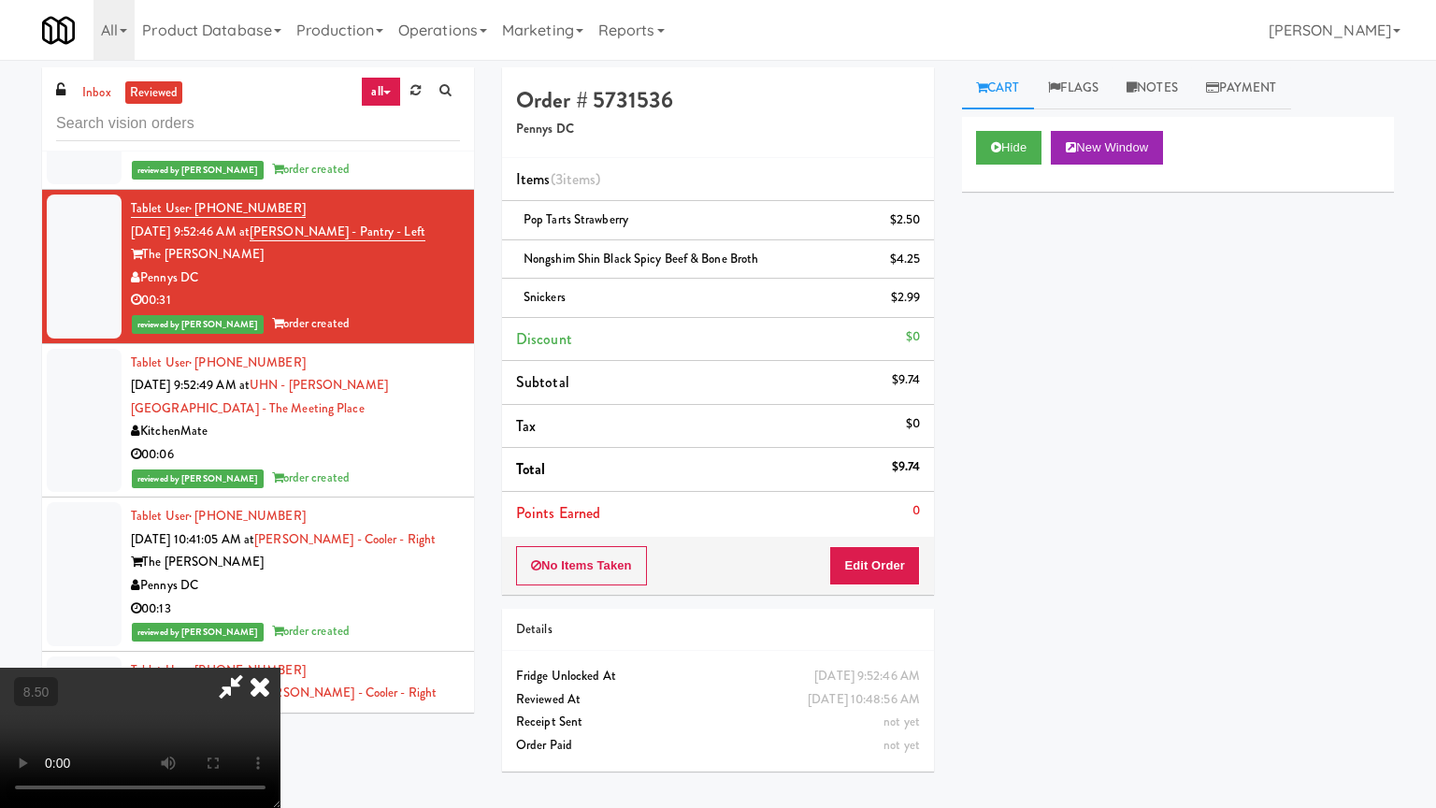
click at [281, 649] on video at bounding box center [140, 738] width 281 height 140
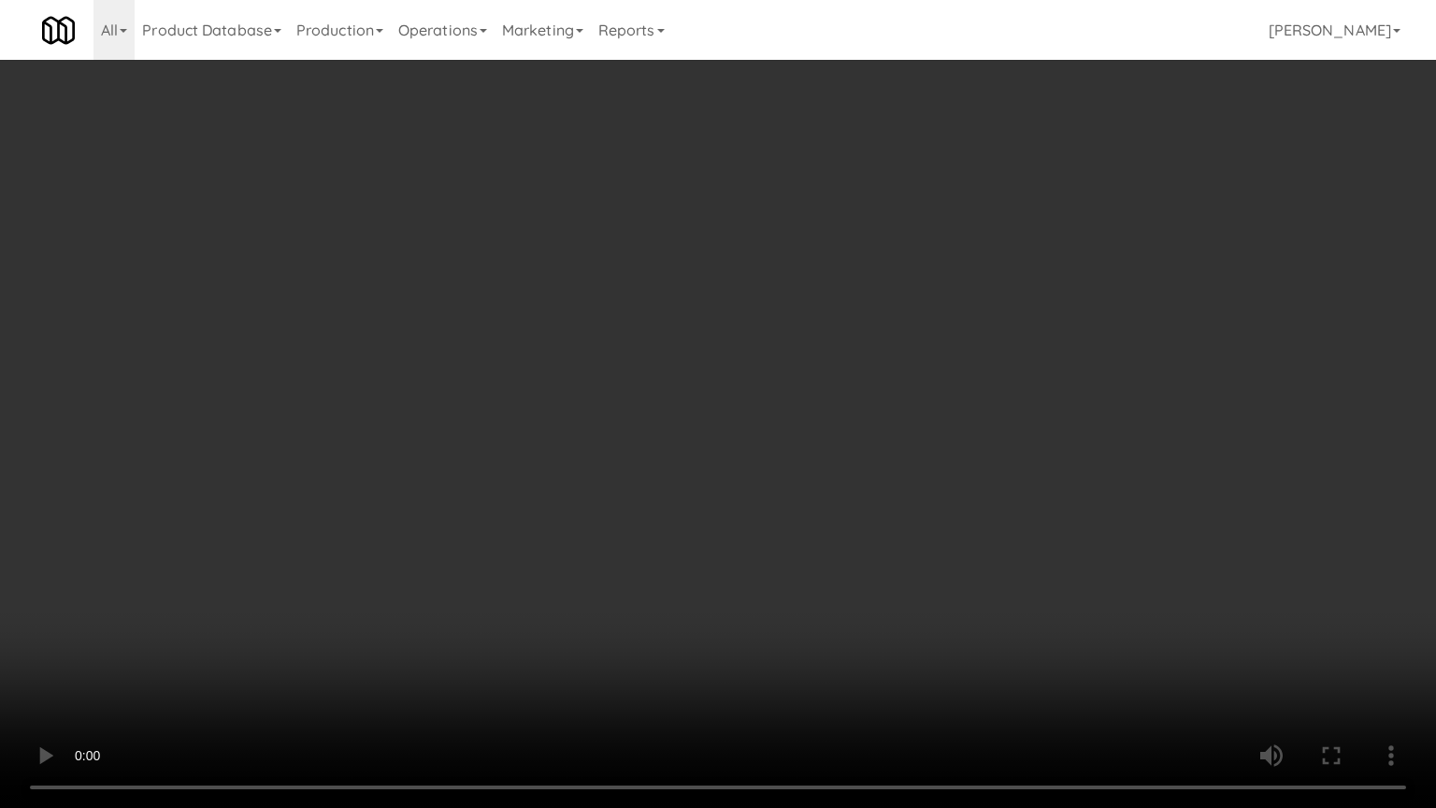
click at [684, 356] on video at bounding box center [718, 404] width 1436 height 808
click at [730, 342] on video at bounding box center [718, 404] width 1436 height 808
click at [786, 351] on video at bounding box center [718, 404] width 1436 height 808
click at [738, 431] on video at bounding box center [718, 404] width 1436 height 808
click at [737, 434] on video at bounding box center [718, 404] width 1436 height 808
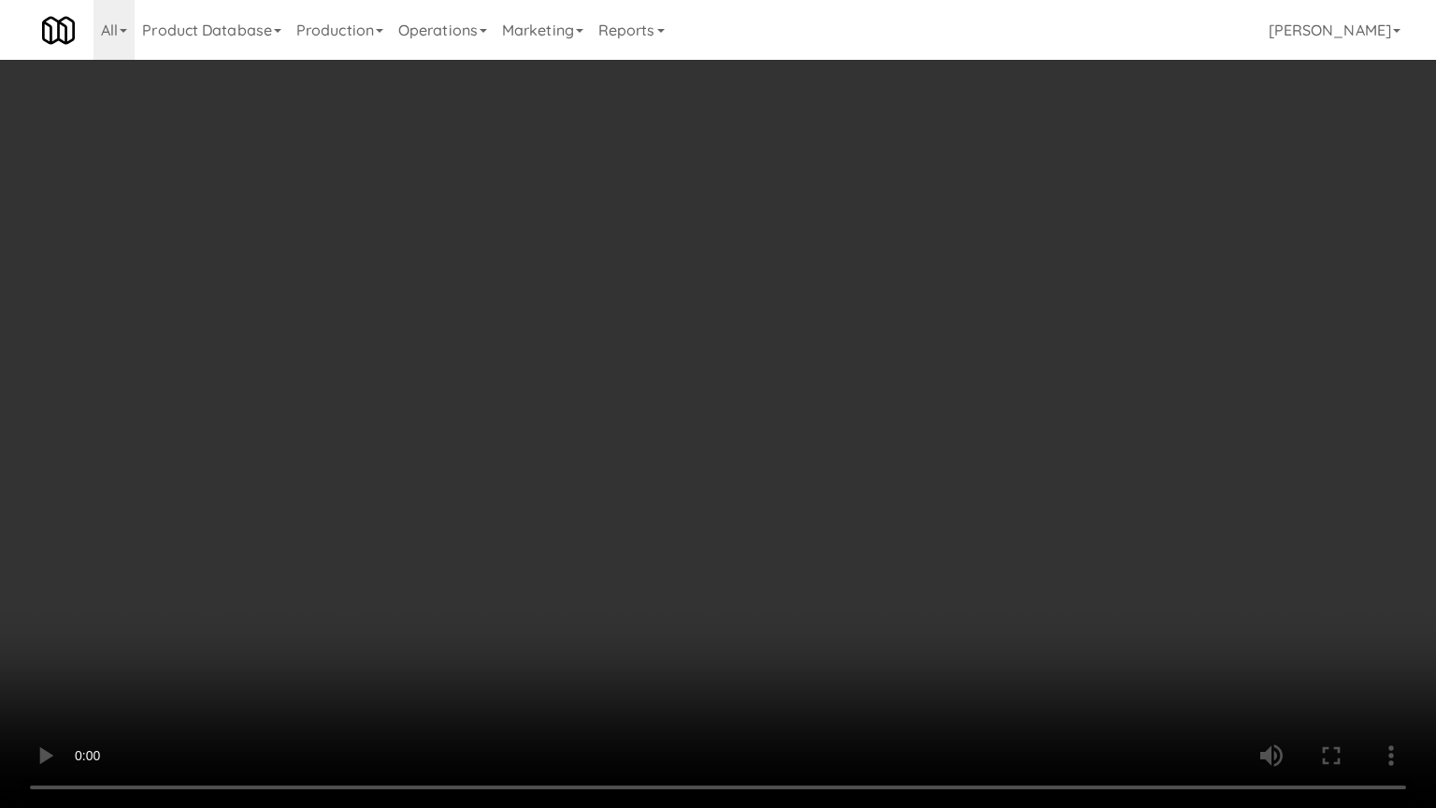
click at [714, 437] on video at bounding box center [718, 404] width 1436 height 808
click at [791, 446] on video at bounding box center [718, 404] width 1436 height 808
click at [782, 384] on video at bounding box center [718, 404] width 1436 height 808
click at [791, 387] on video at bounding box center [718, 404] width 1436 height 808
click at [789, 387] on video at bounding box center [718, 404] width 1436 height 808
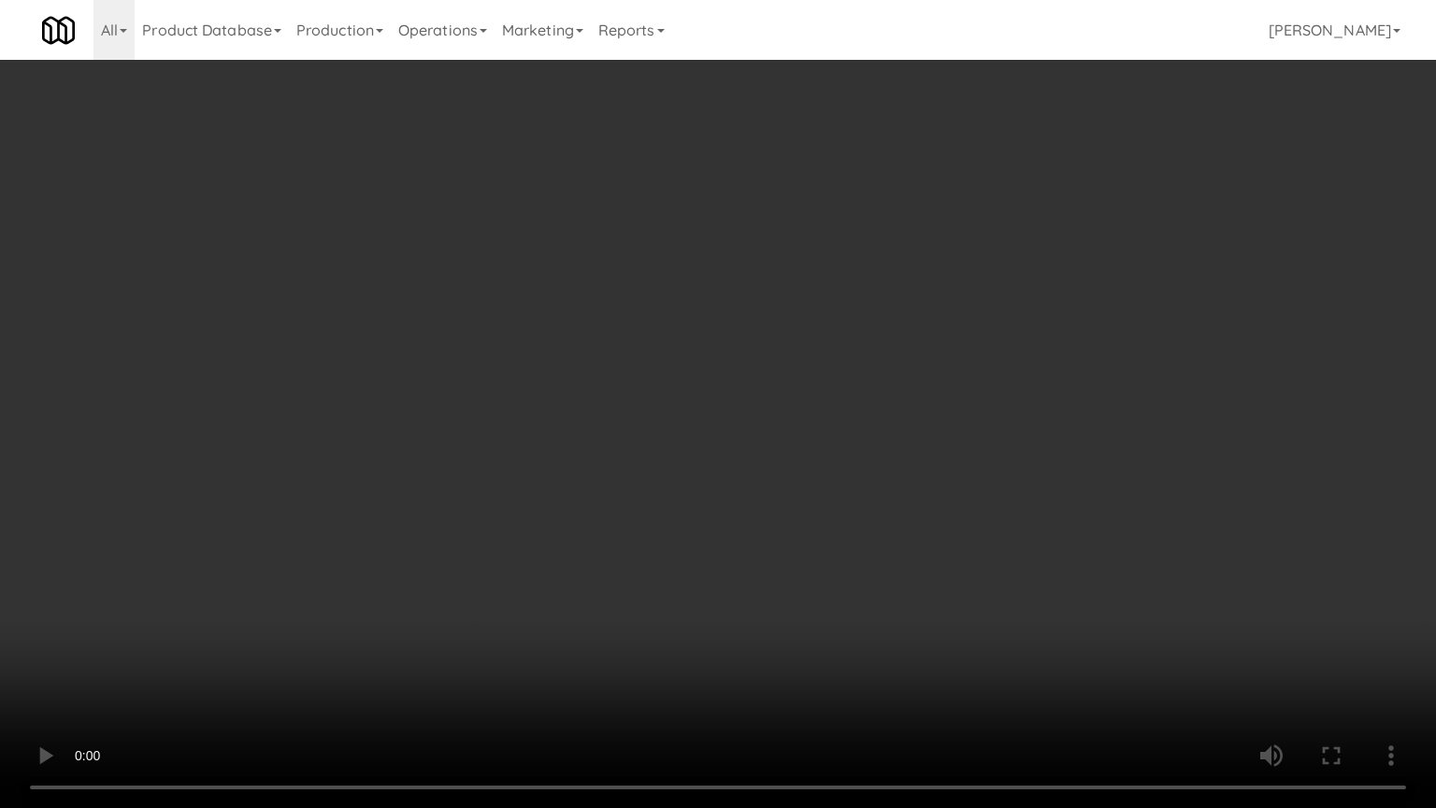
click at [734, 371] on video at bounding box center [718, 404] width 1436 height 808
click at [748, 410] on video at bounding box center [718, 404] width 1436 height 808
click at [949, 456] on video at bounding box center [718, 404] width 1436 height 808
click at [939, 445] on video at bounding box center [718, 404] width 1436 height 808
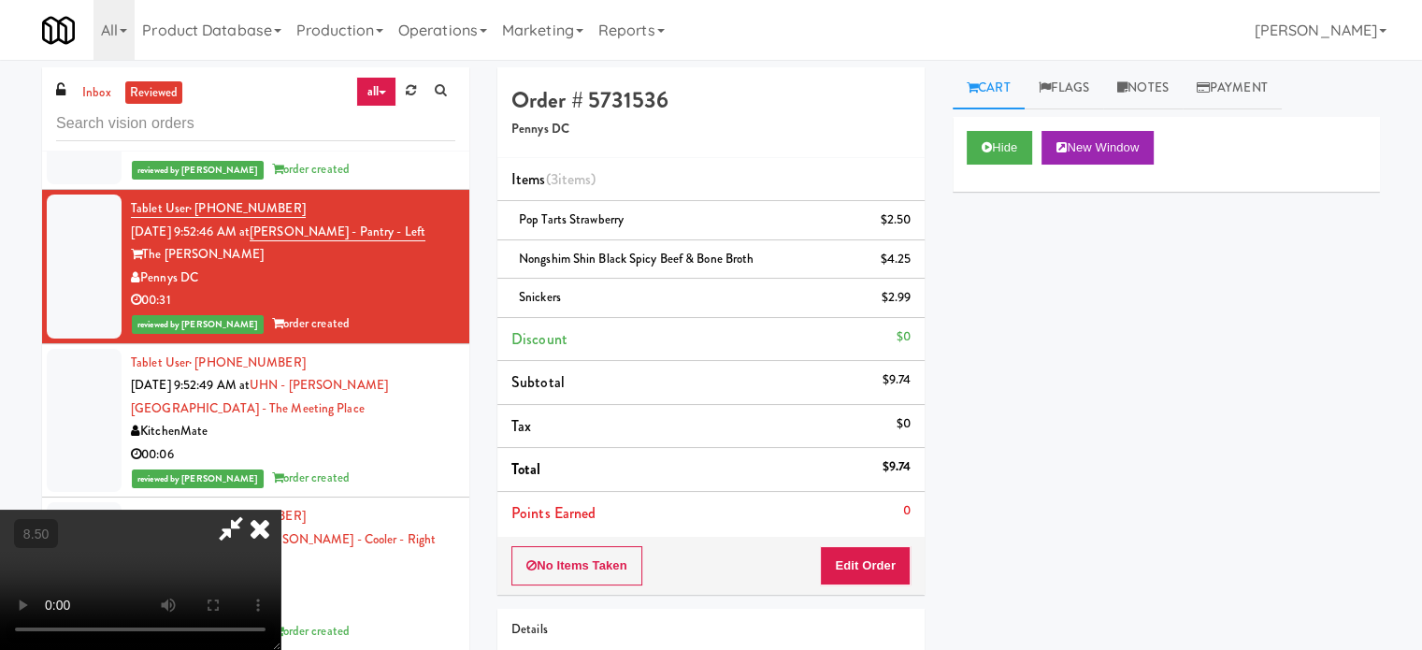
click at [281, 510] on icon at bounding box center [259, 528] width 41 height 37
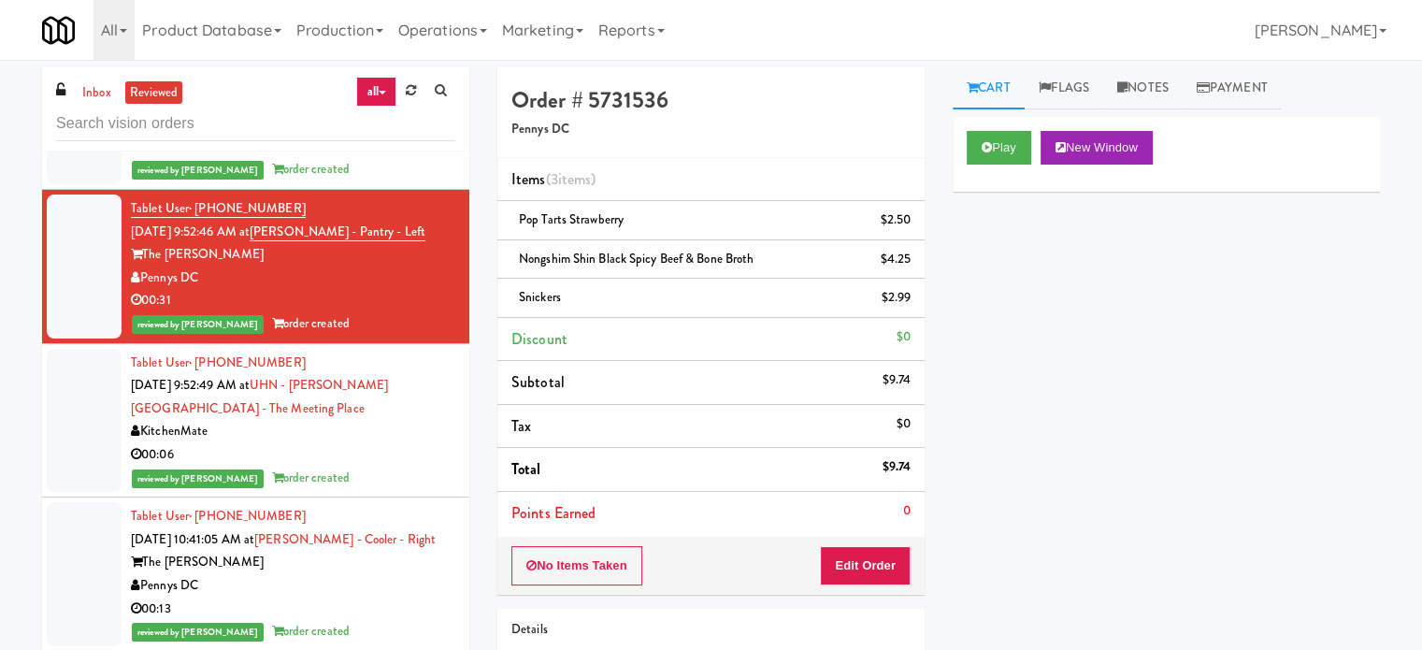
click at [417, 490] on div "reviewed by Frederick G order created" at bounding box center [293, 478] width 324 height 23
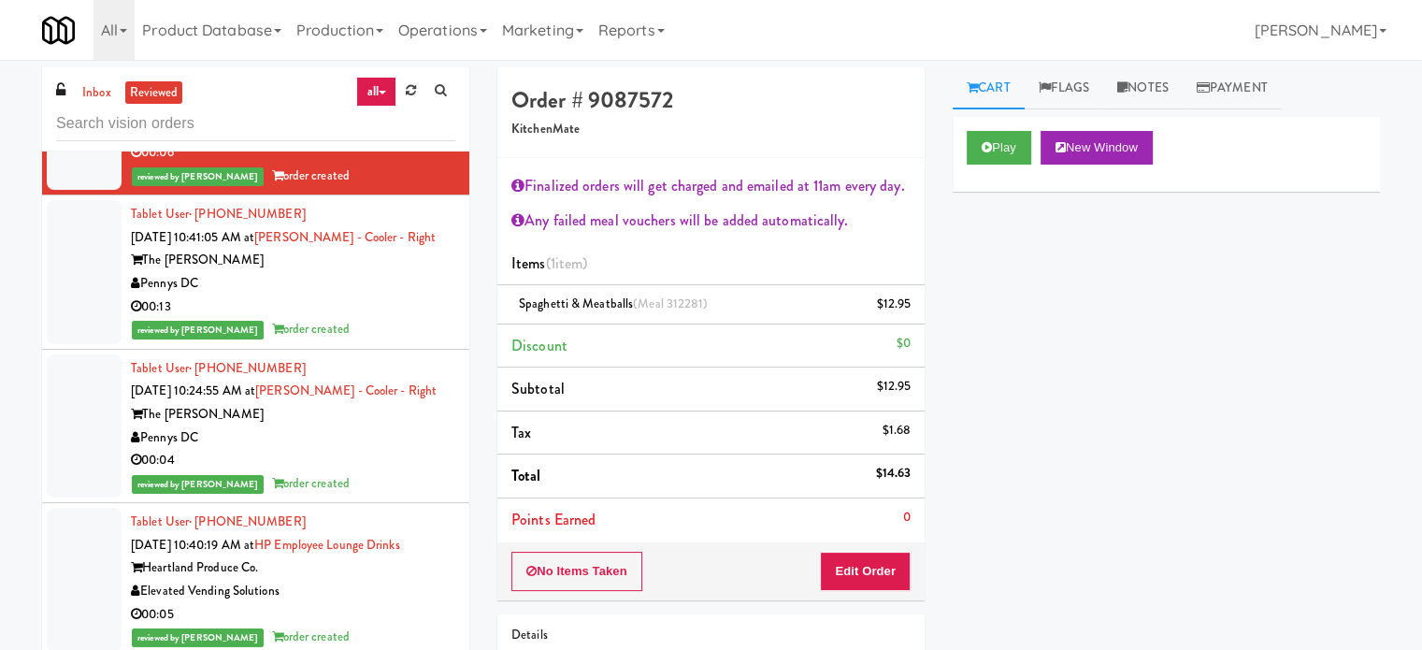
scroll to position [2533, 0]
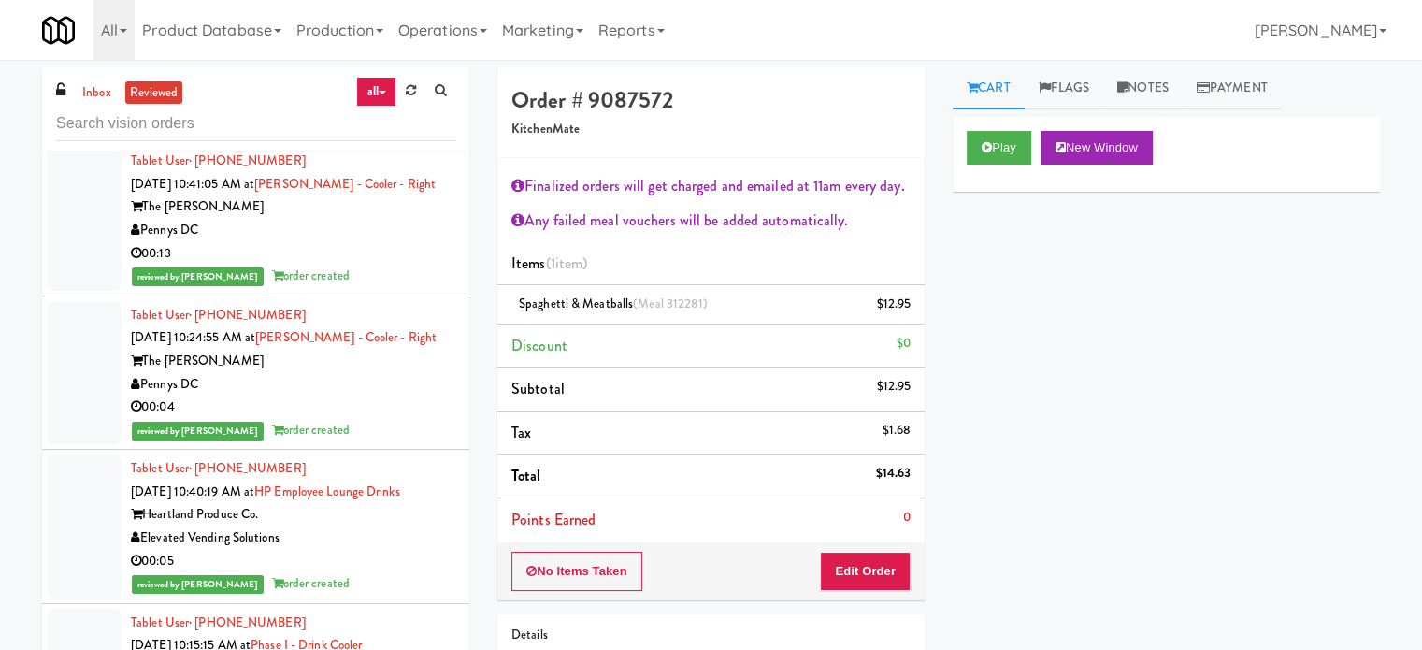
click at [406, 266] on div "00:13" at bounding box center [293, 253] width 324 height 23
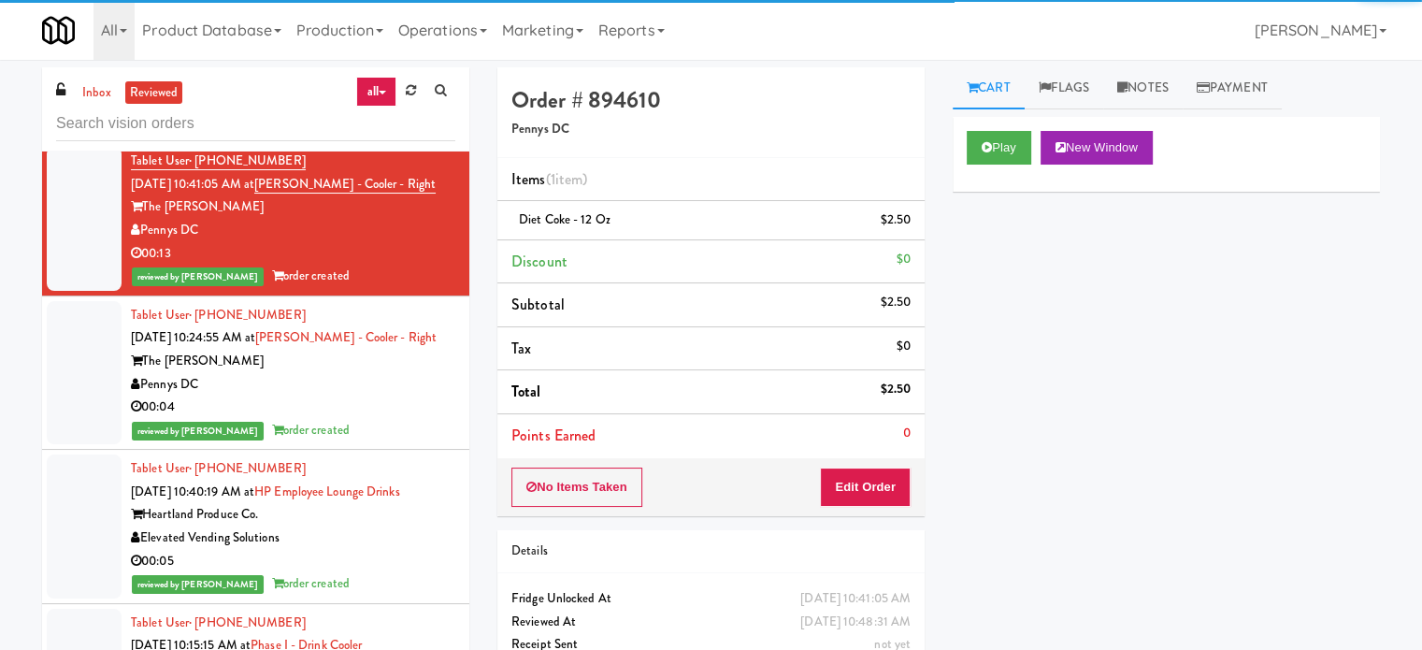
click at [363, 442] on div "reviewed by James A order created" at bounding box center [293, 430] width 324 height 23
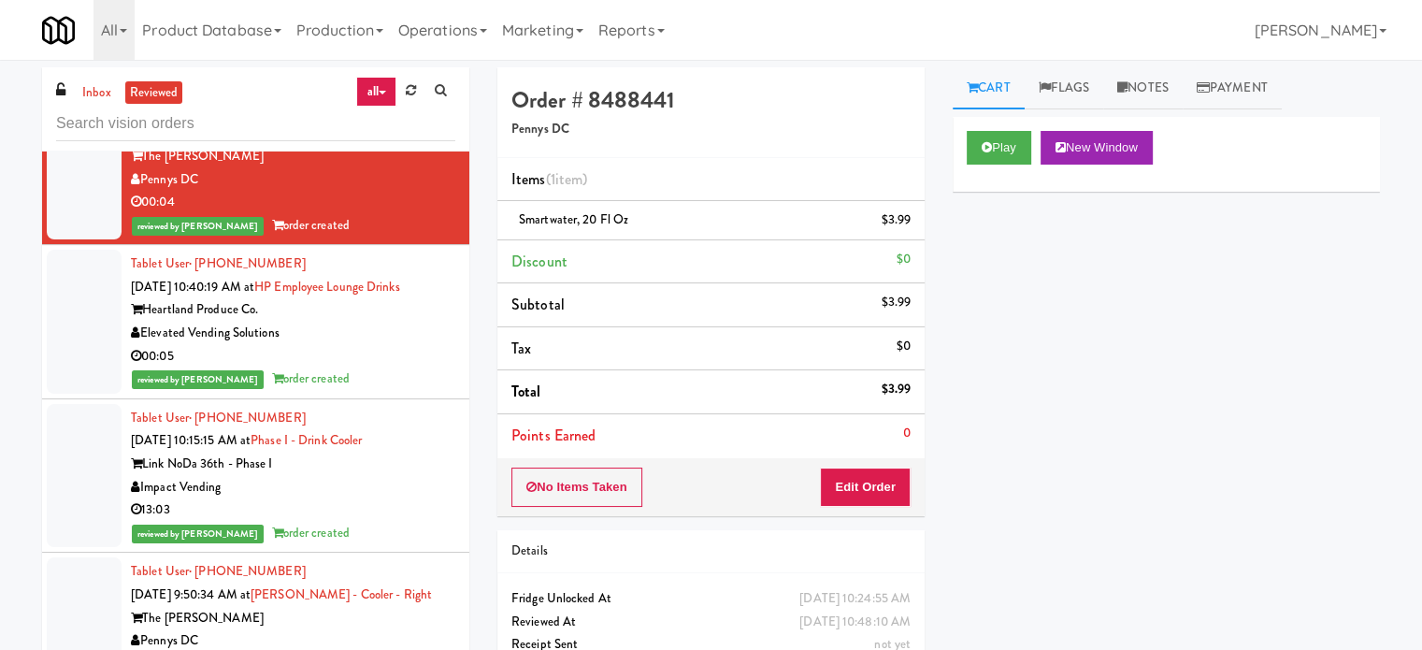
scroll to position [2747, 0]
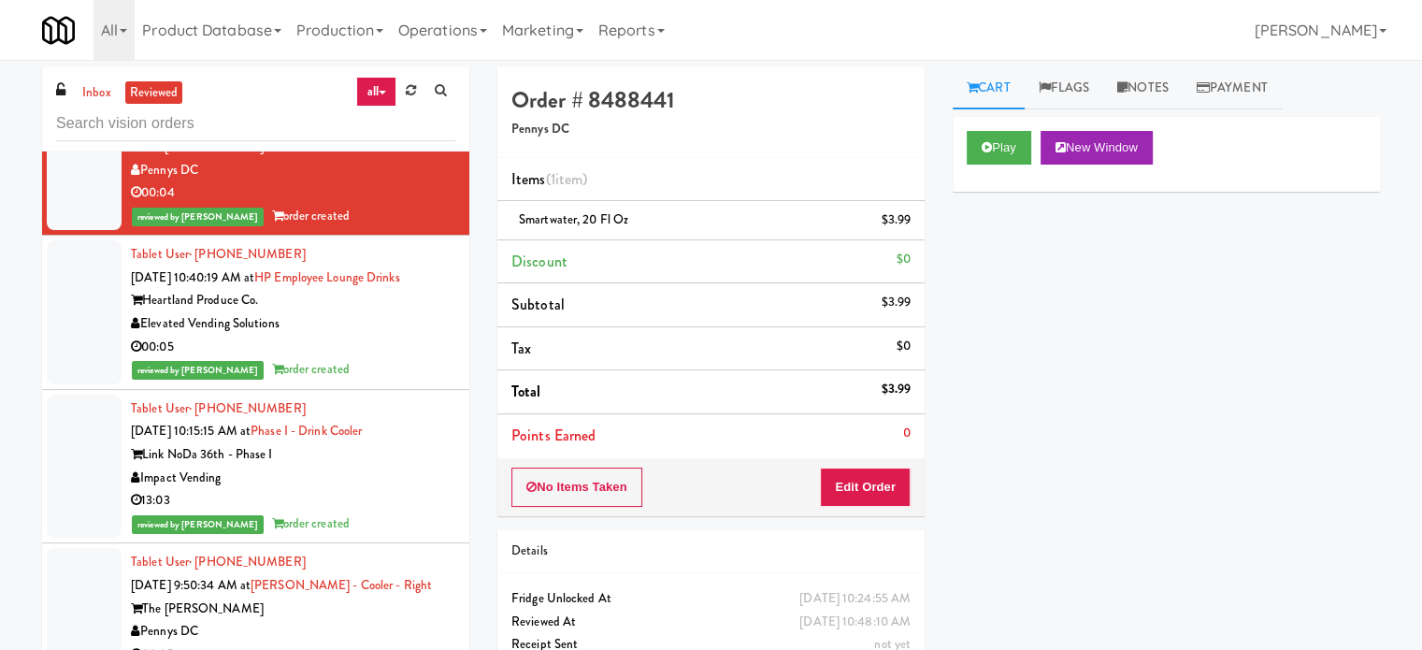
click at [396, 359] on div "00:05" at bounding box center [293, 347] width 324 height 23
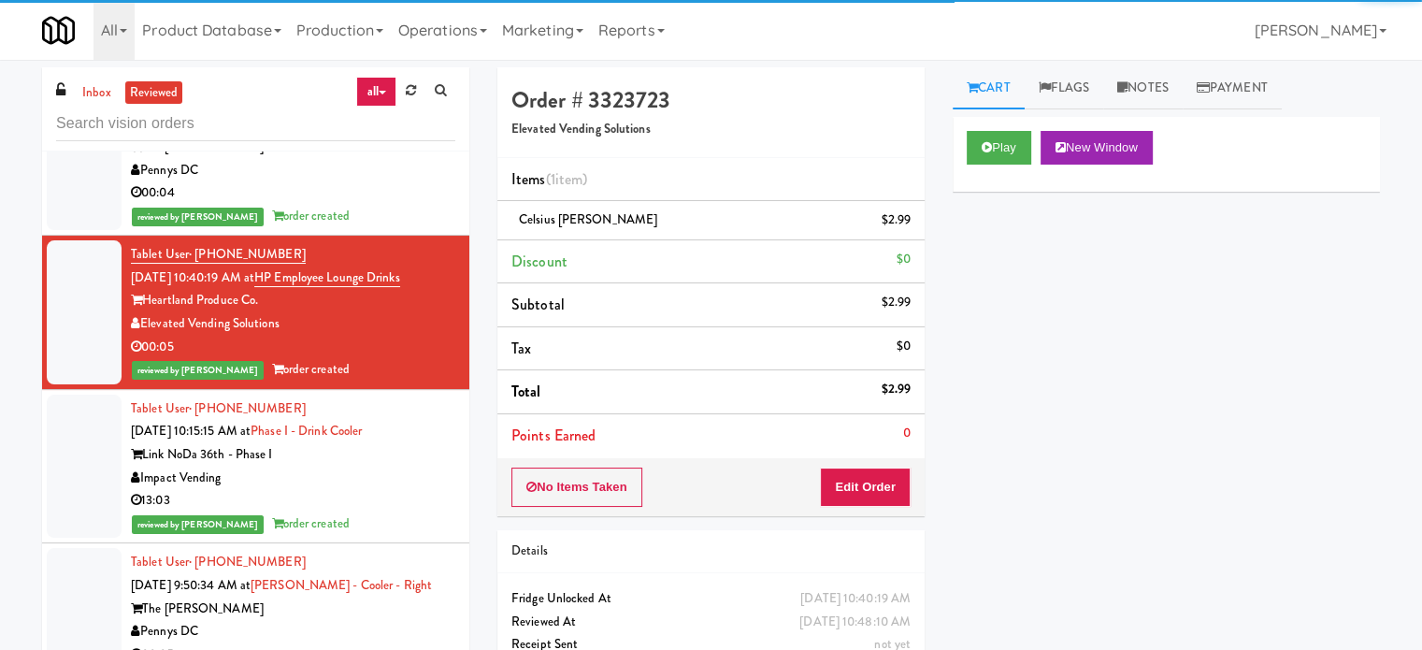
click at [407, 512] on div "13:03" at bounding box center [293, 500] width 324 height 23
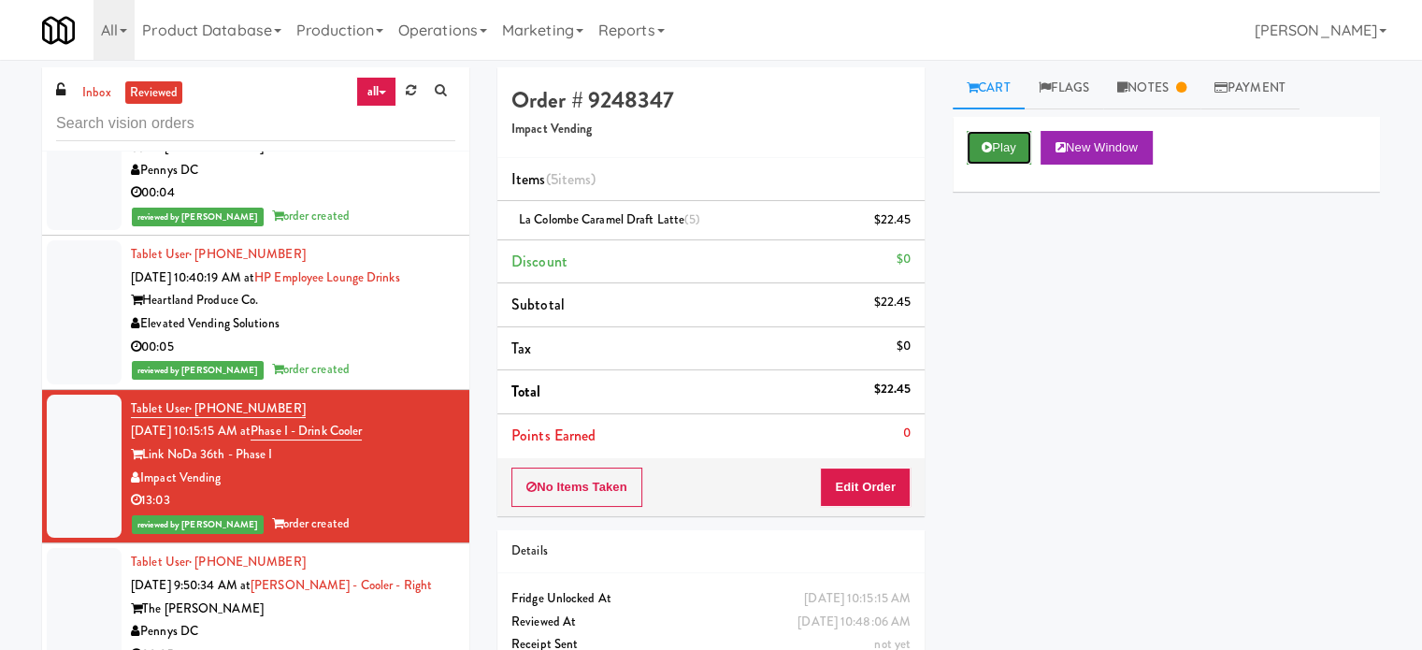
click at [1017, 145] on button "Play" at bounding box center [999, 148] width 65 height 34
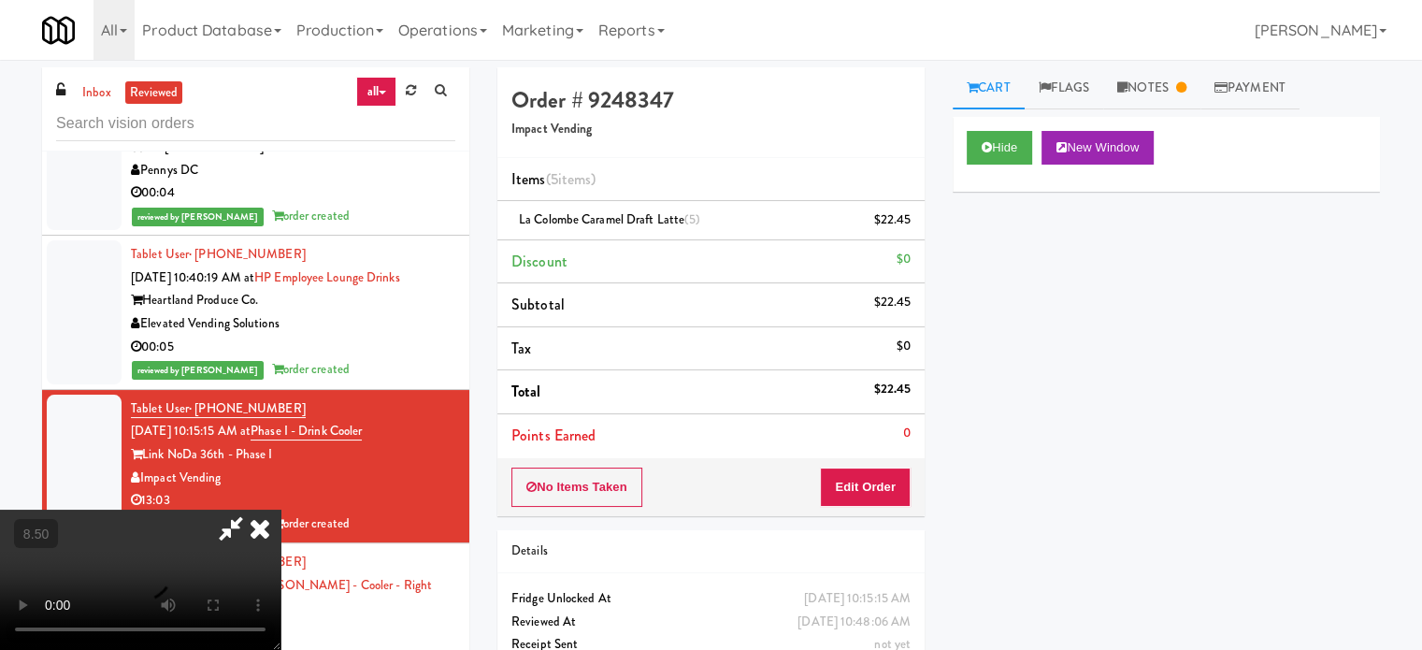
click at [281, 510] on video at bounding box center [140, 580] width 281 height 140
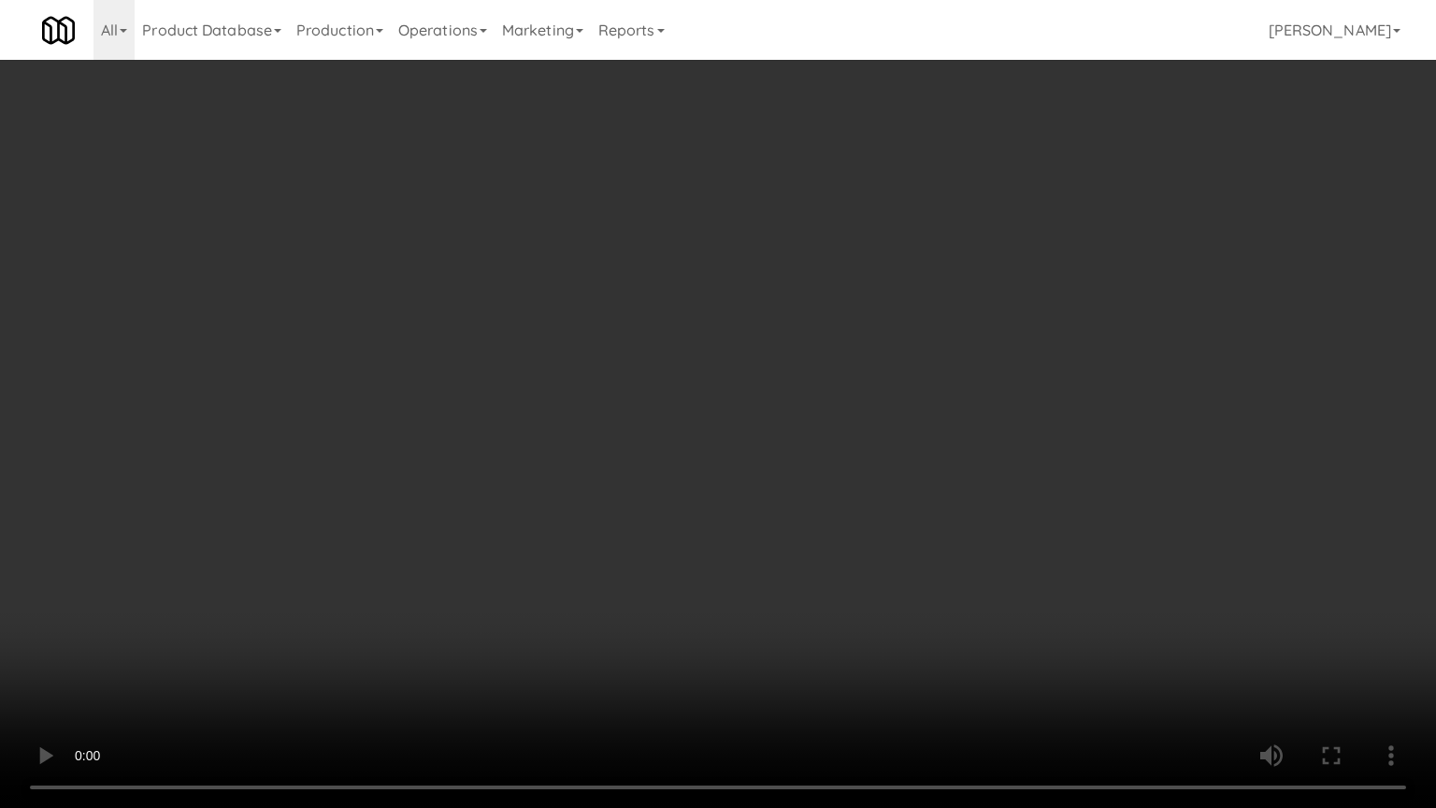
click at [655, 318] on video at bounding box center [718, 404] width 1436 height 808
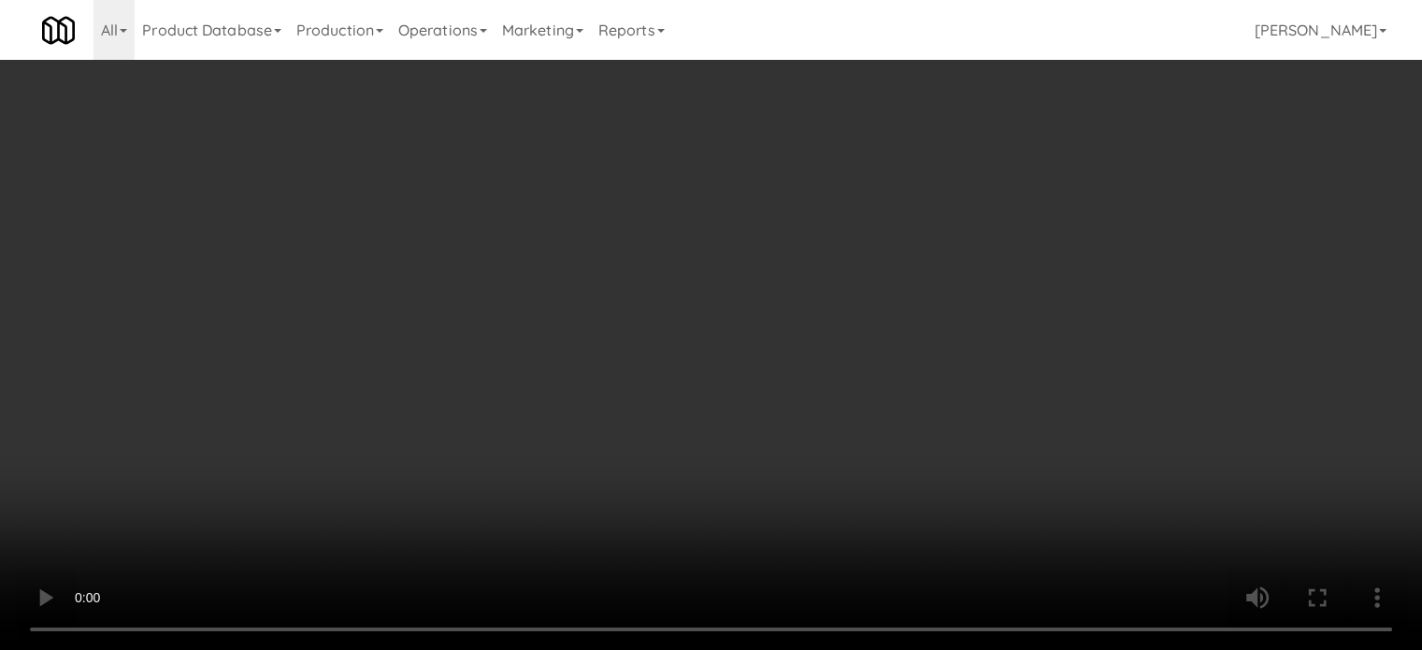
click at [411, 524] on video at bounding box center [711, 325] width 1422 height 650
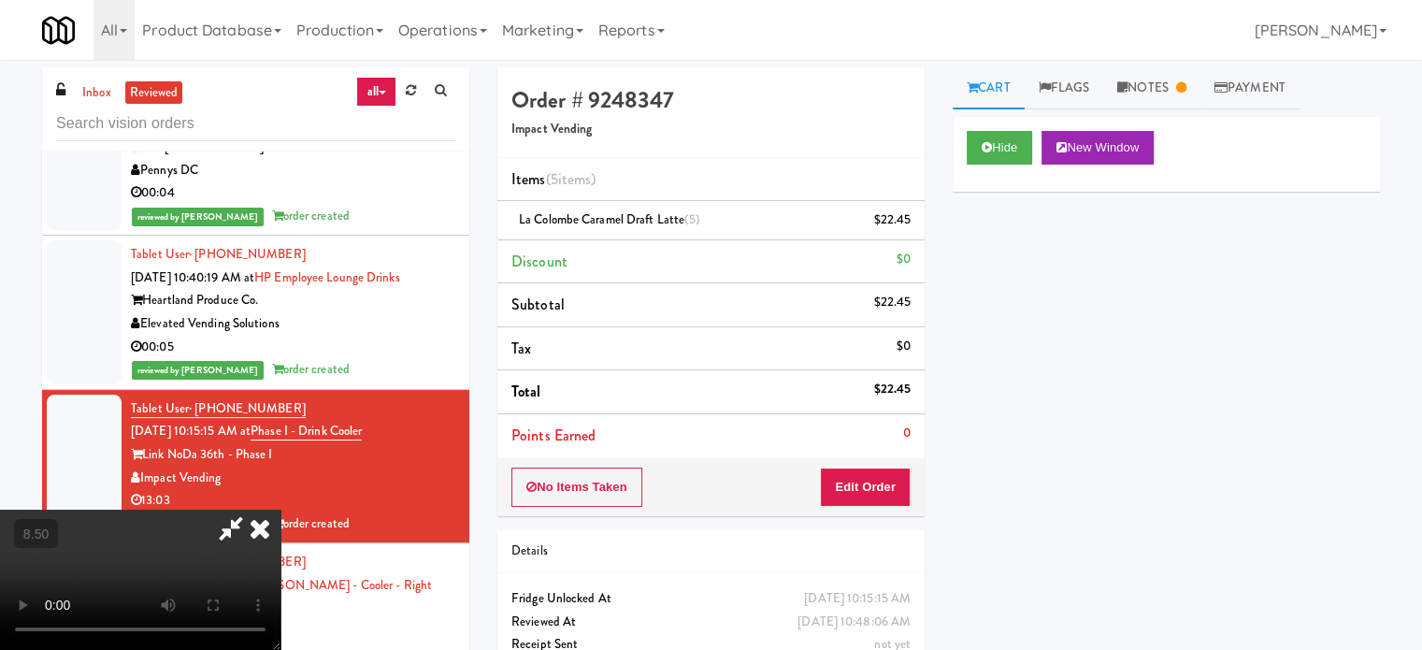
drag, startPoint x: 414, startPoint y: 519, endPoint x: 434, endPoint y: 662, distance: 144.4
click at [281, 514] on video at bounding box center [140, 580] width 281 height 140
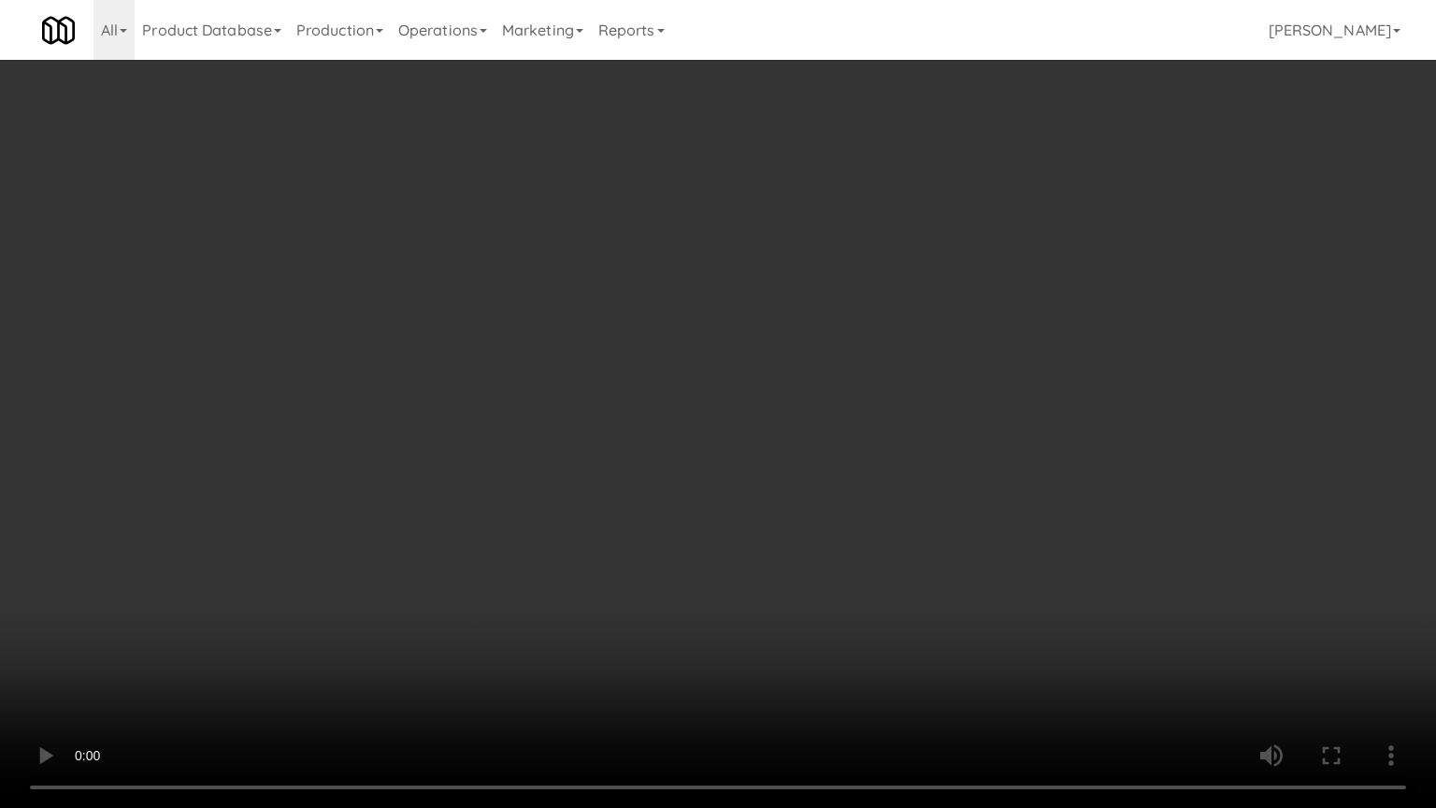
click at [561, 366] on video at bounding box center [718, 404] width 1436 height 808
click at [602, 324] on video at bounding box center [718, 404] width 1436 height 808
click at [658, 297] on video at bounding box center [718, 404] width 1436 height 808
click at [662, 298] on video at bounding box center [718, 404] width 1436 height 808
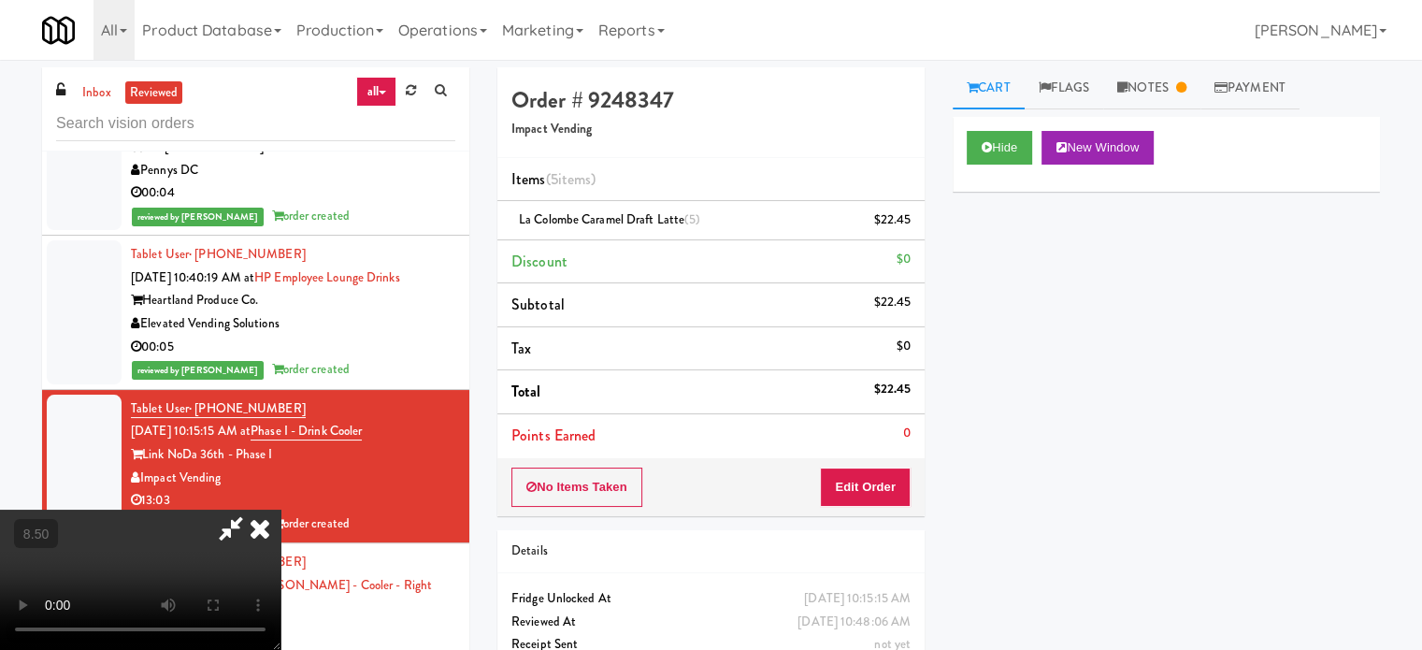
click at [281, 510] on icon at bounding box center [259, 528] width 41 height 37
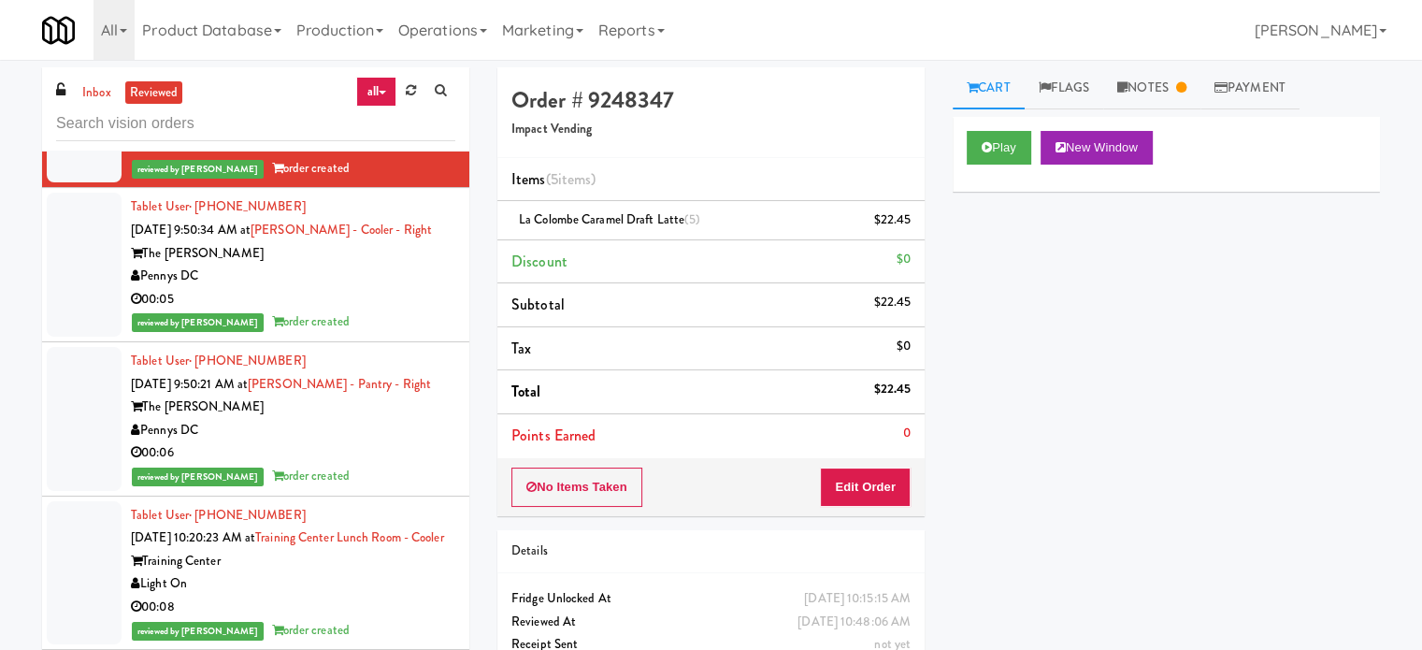
scroll to position [3138, 0]
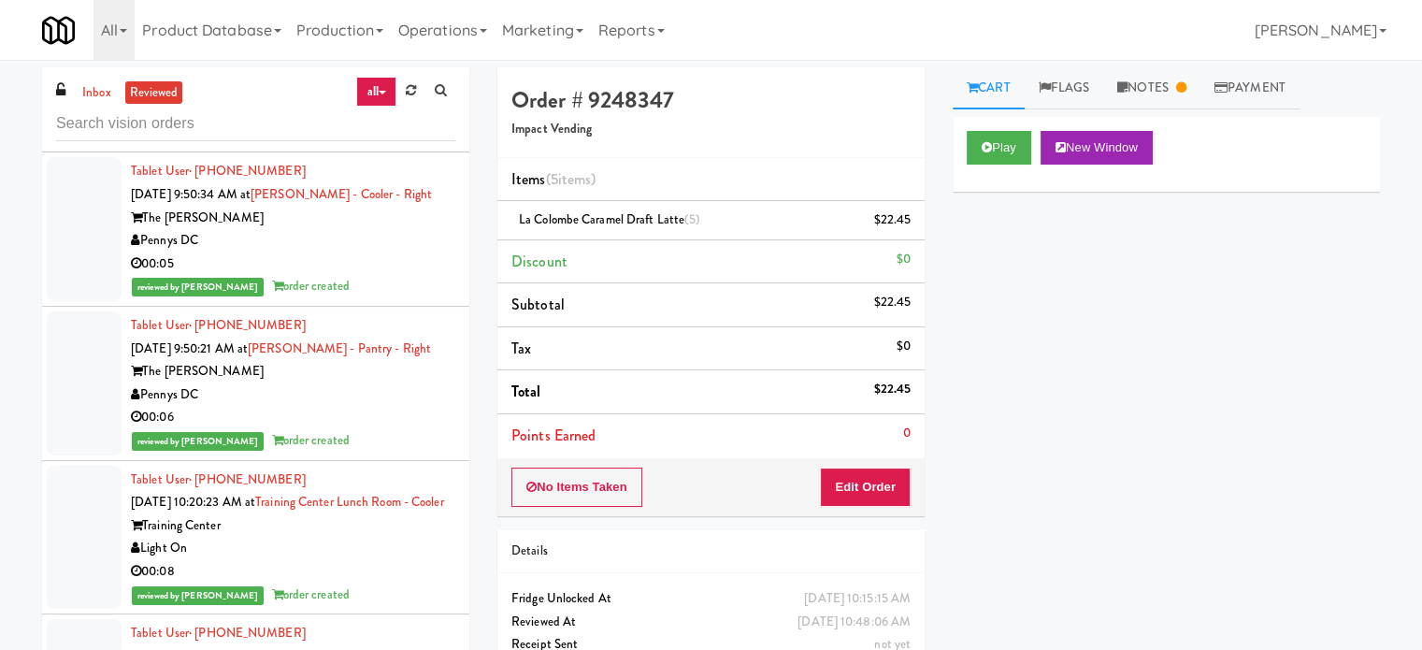
click at [410, 298] on div "reviewed by James A order created" at bounding box center [293, 286] width 324 height 23
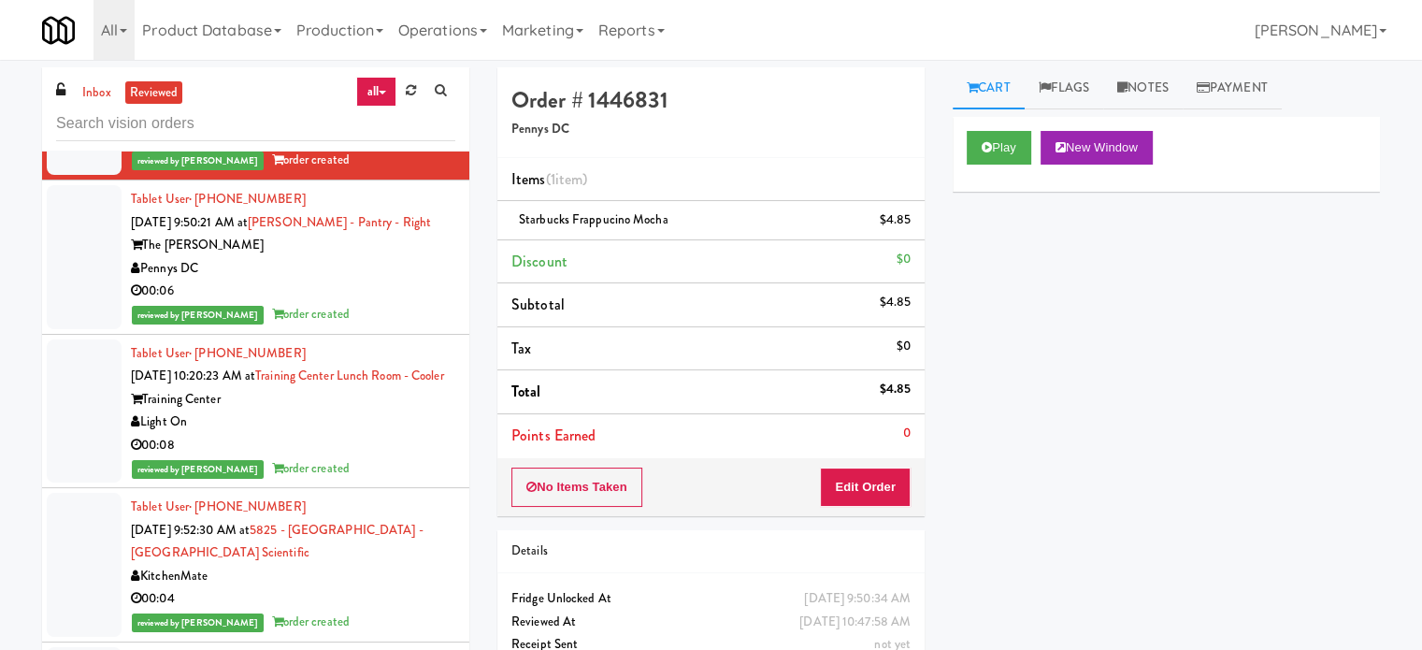
scroll to position [3334, 0]
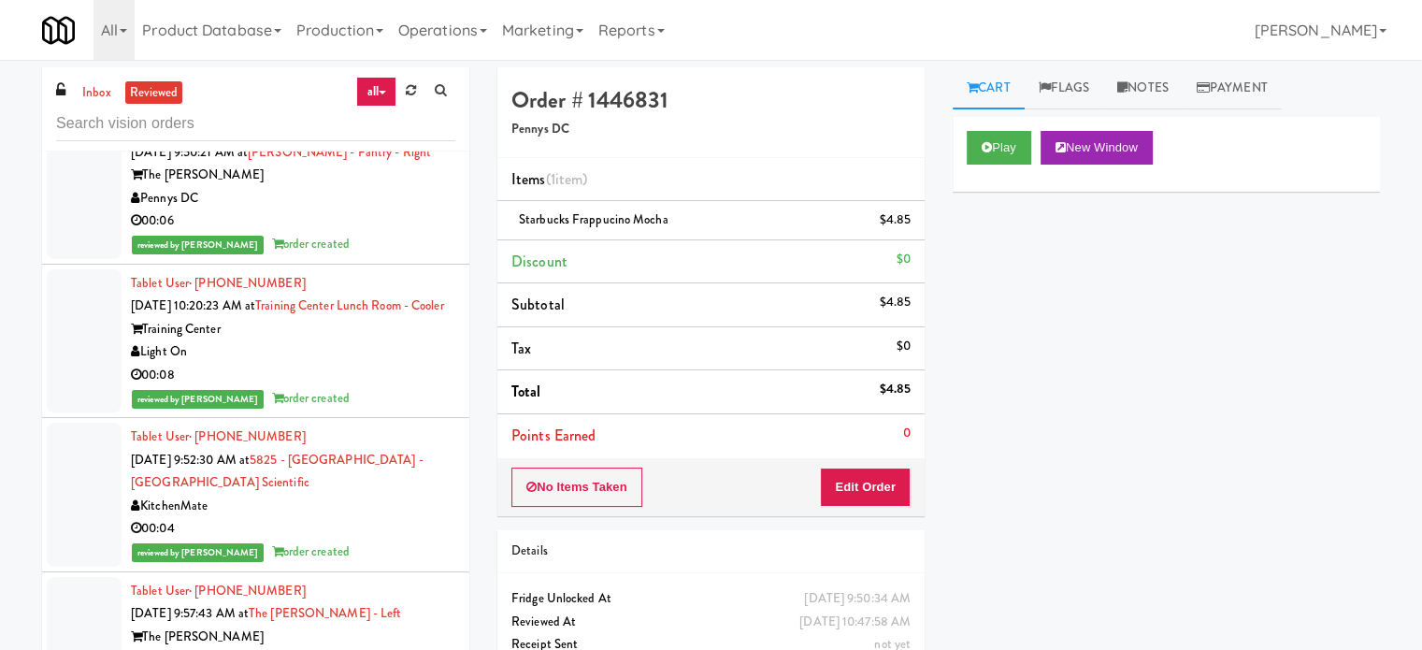
click at [391, 387] on div "00:08" at bounding box center [293, 375] width 324 height 23
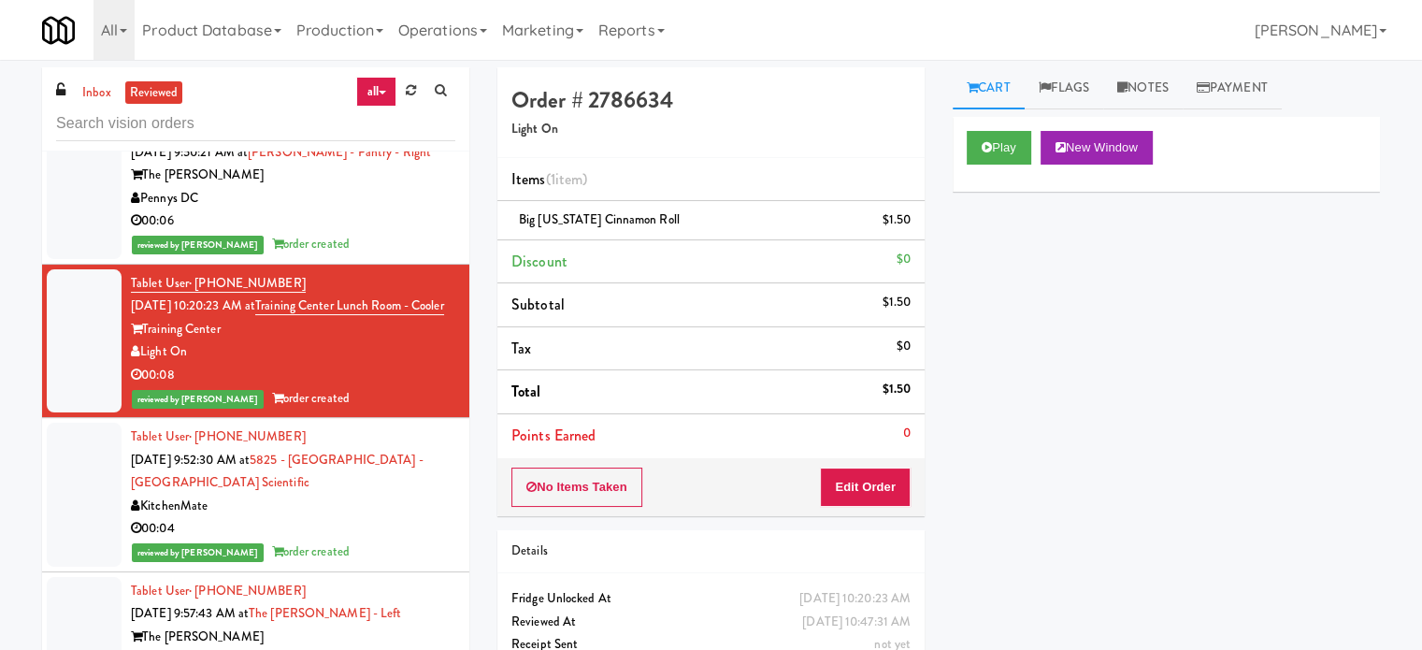
click at [383, 518] on div "KitchenMate" at bounding box center [293, 506] width 324 height 23
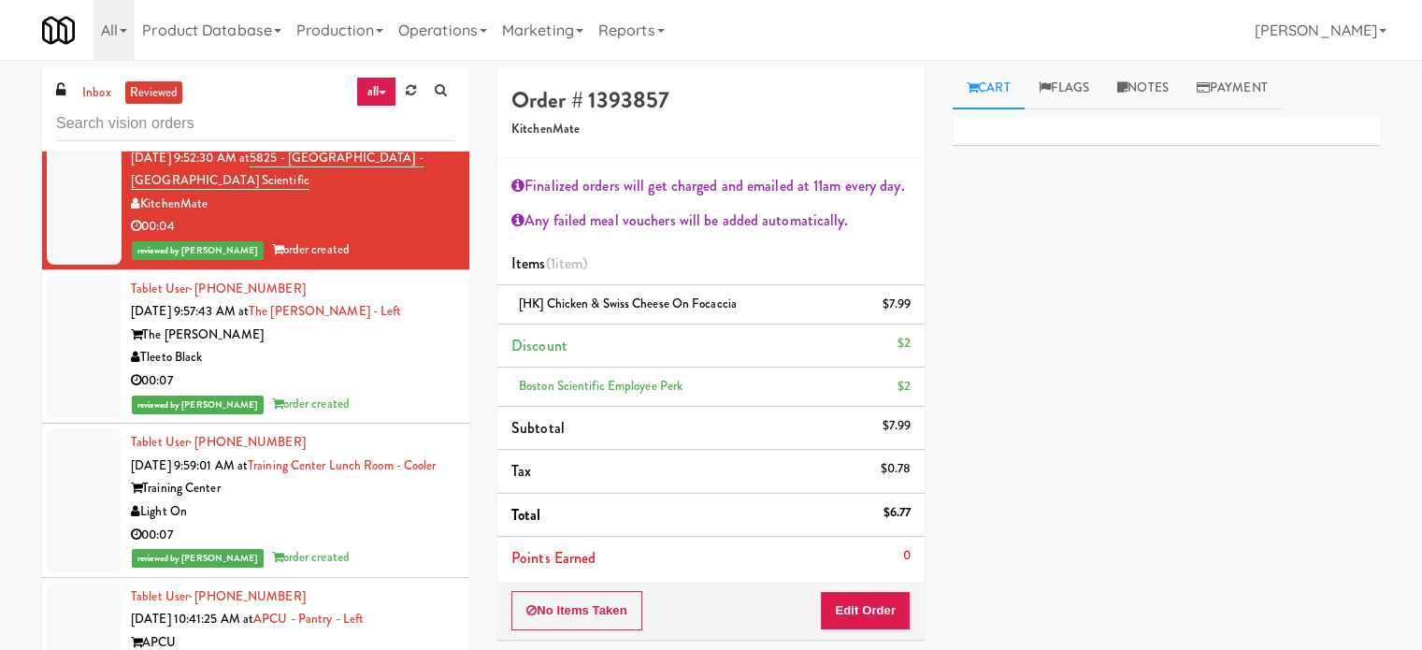
scroll to position [3663, 0]
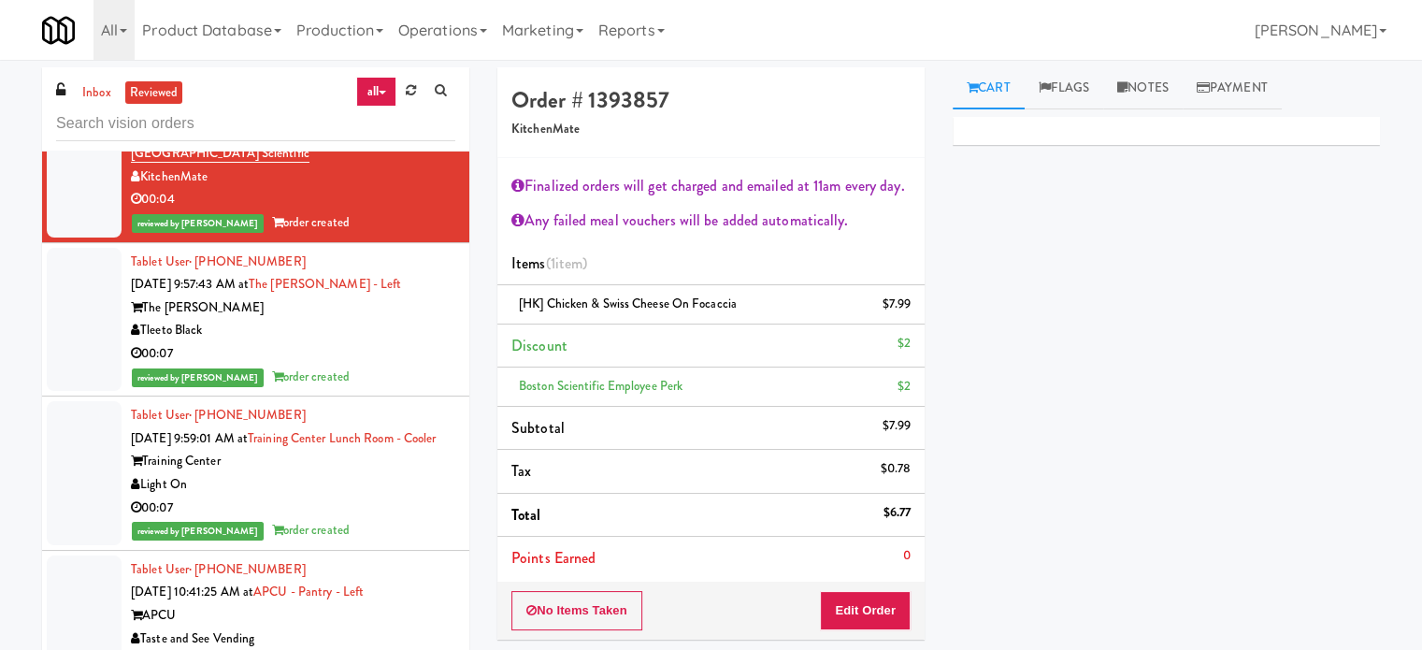
click at [410, 389] on div "reviewed by Paureen G order created" at bounding box center [293, 377] width 324 height 23
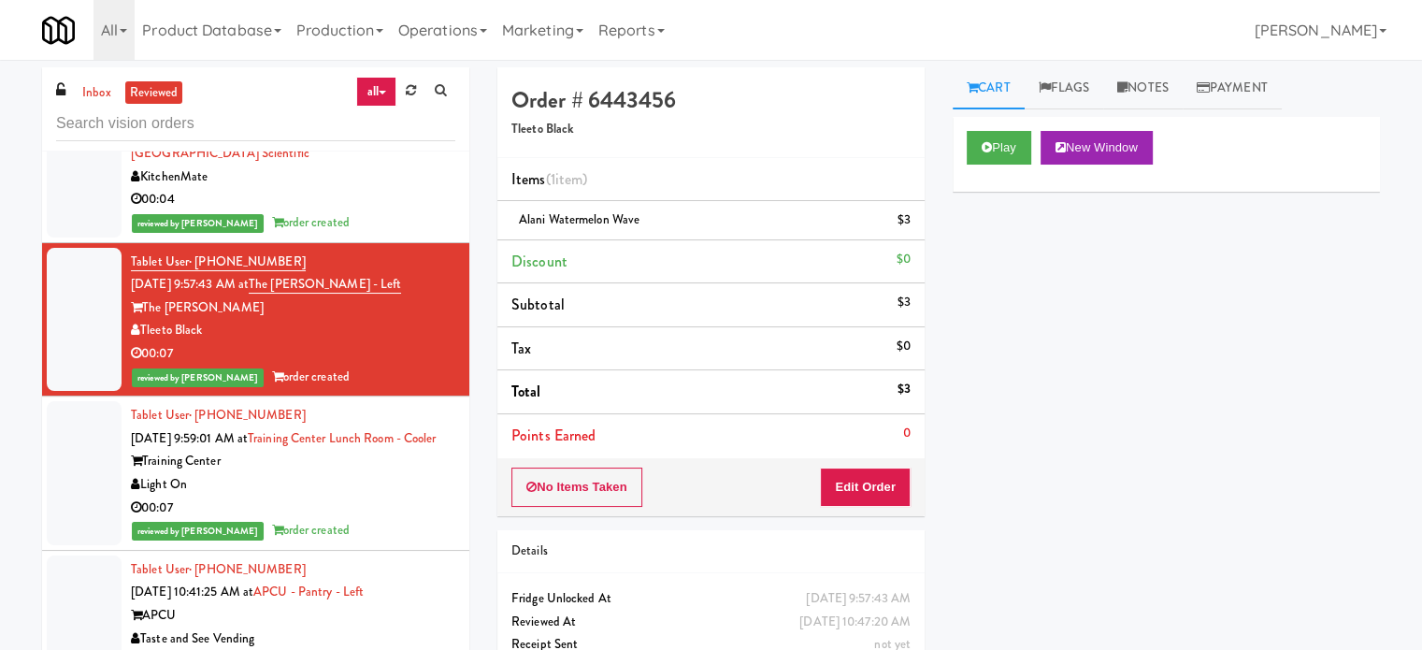
click at [419, 496] on div "Light On" at bounding box center [293, 484] width 324 height 23
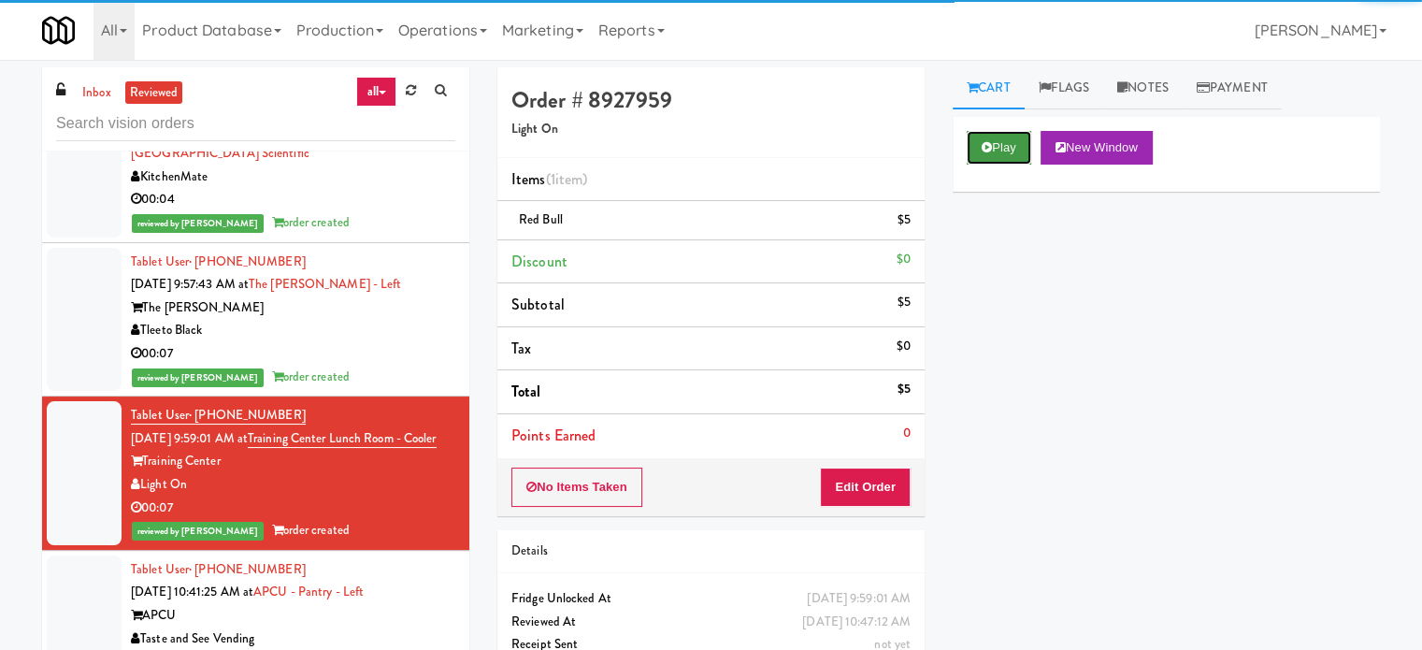
click at [1006, 150] on button "Play" at bounding box center [999, 148] width 65 height 34
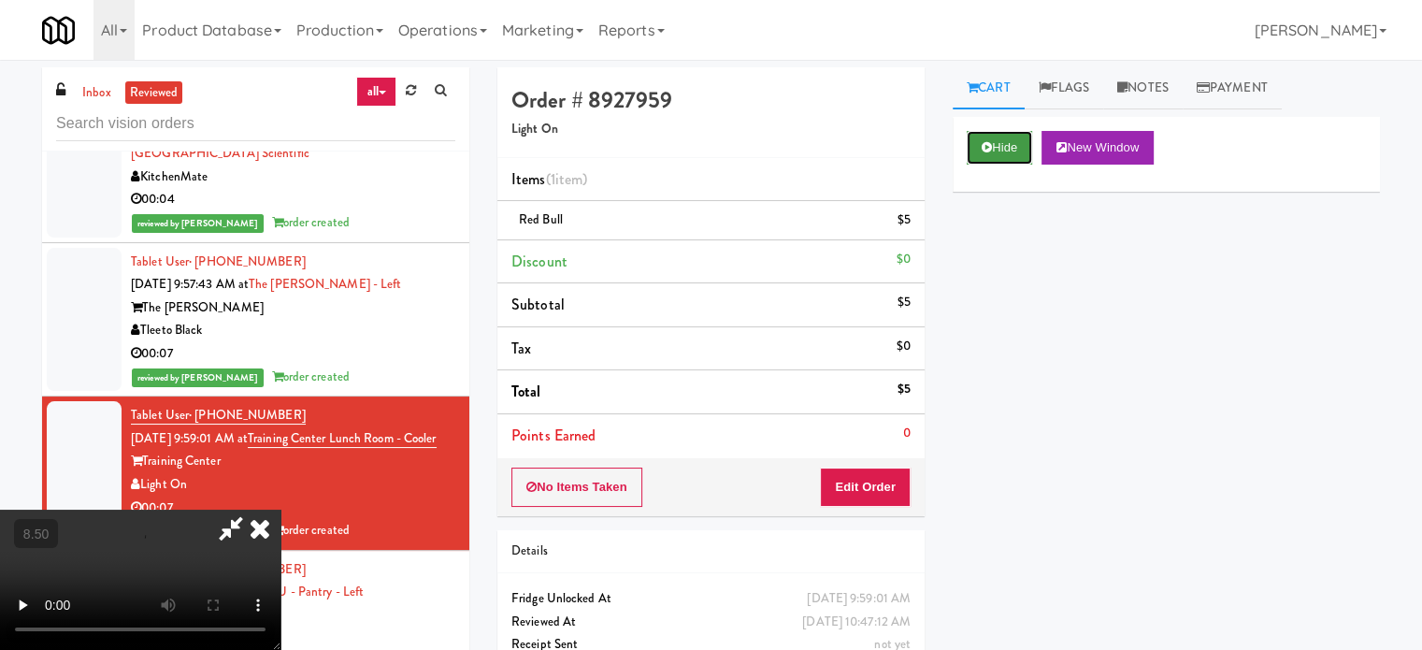
click at [984, 137] on button "Hide" at bounding box center [999, 148] width 65 height 34
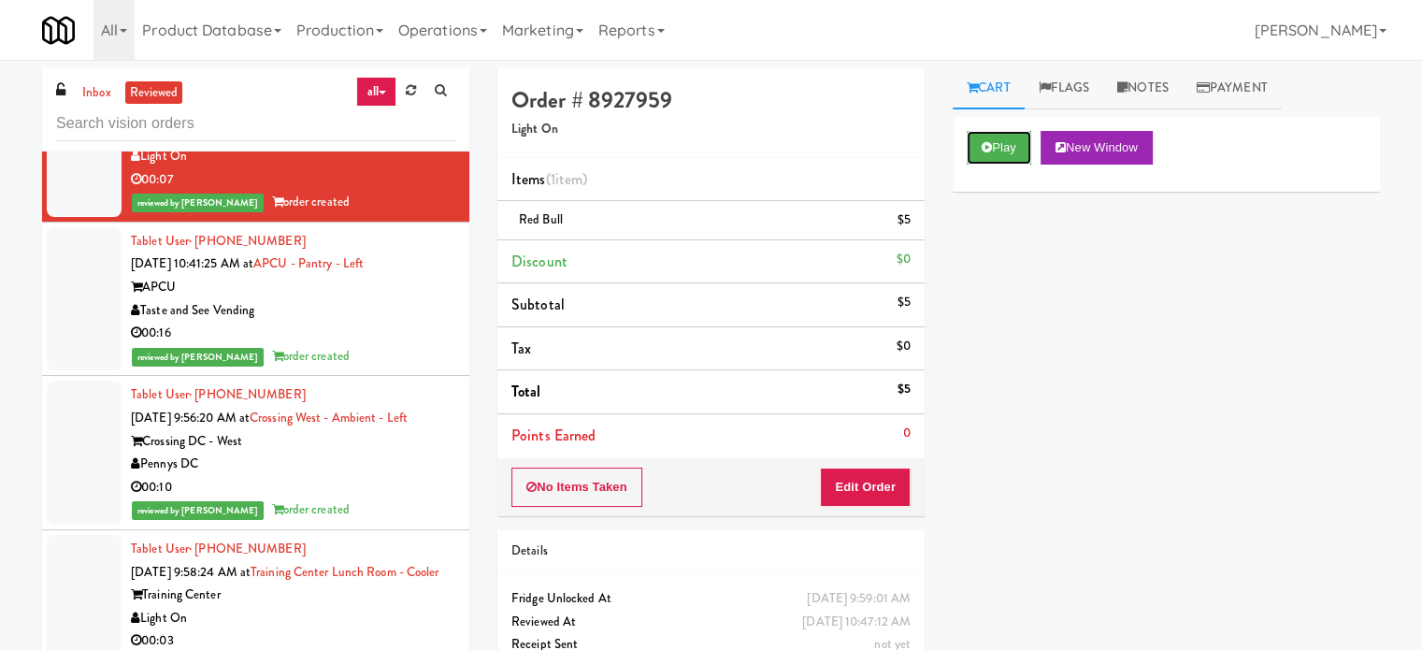
scroll to position [4035, 0]
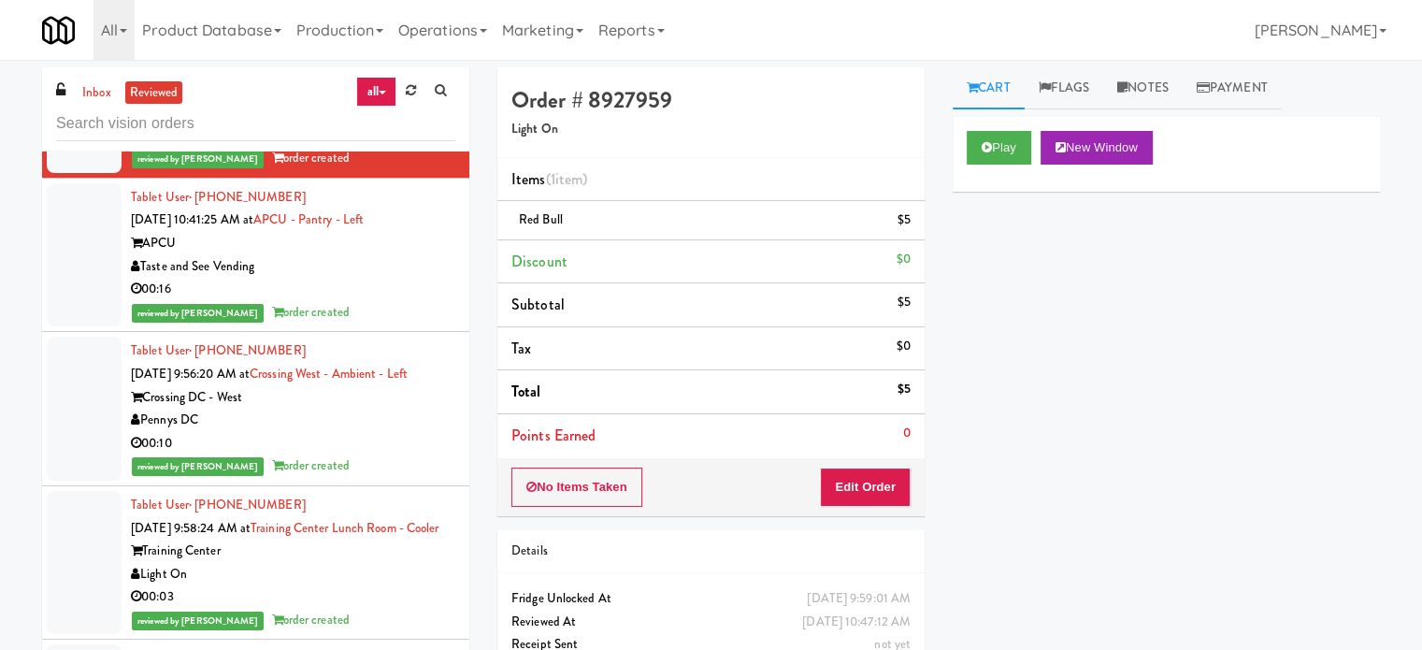
click at [400, 301] on div "00:16" at bounding box center [293, 289] width 324 height 23
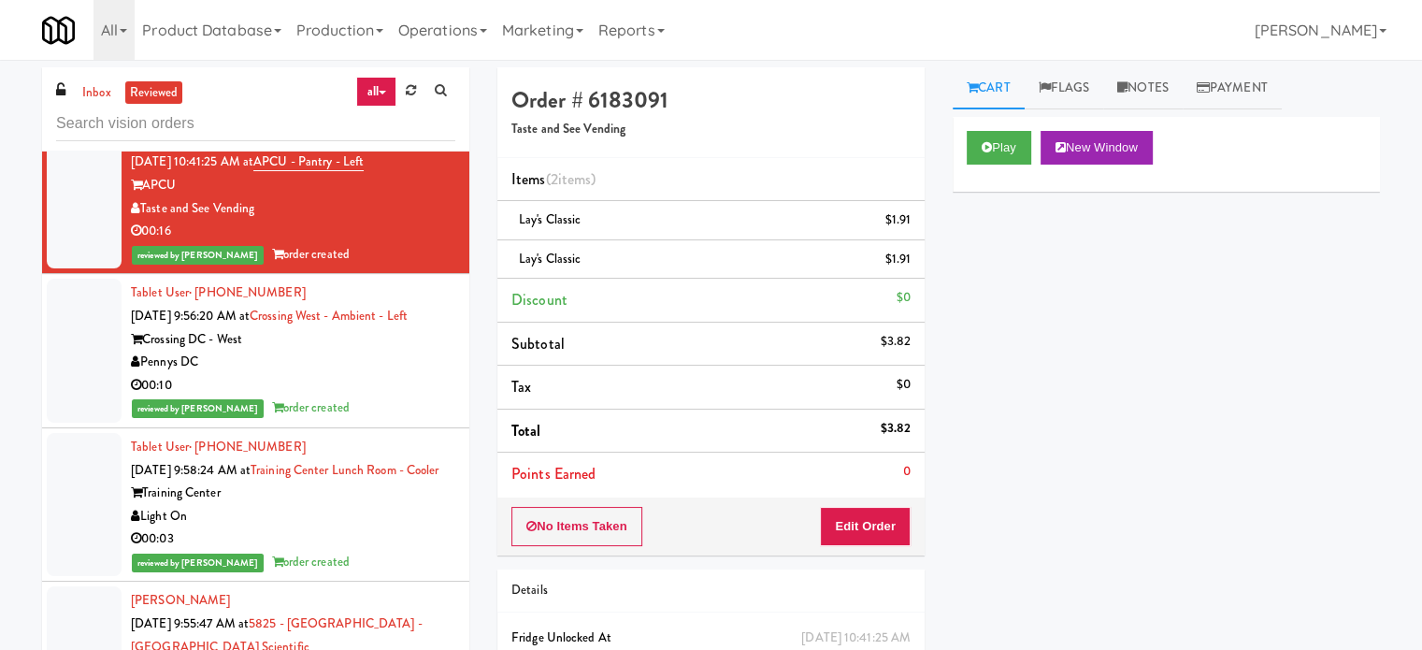
scroll to position [4369, 0]
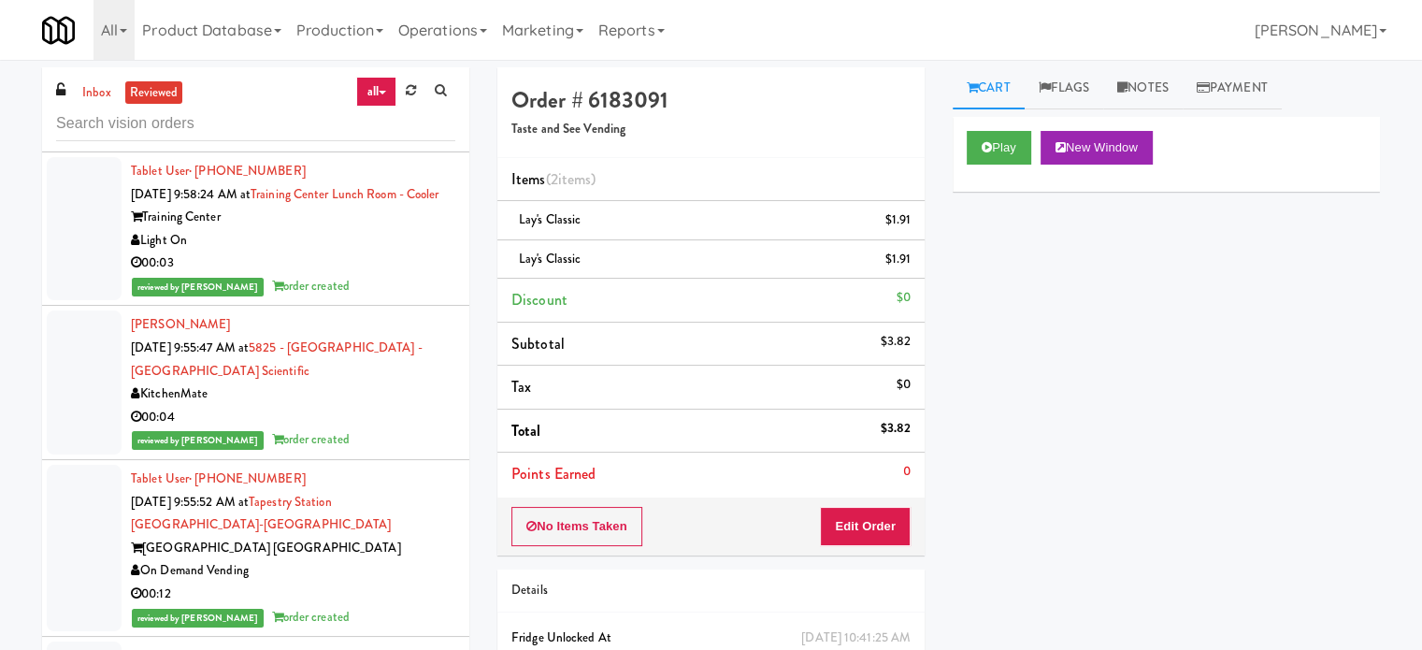
click at [429, 298] on div "reviewed by Ela P order created" at bounding box center [293, 286] width 324 height 23
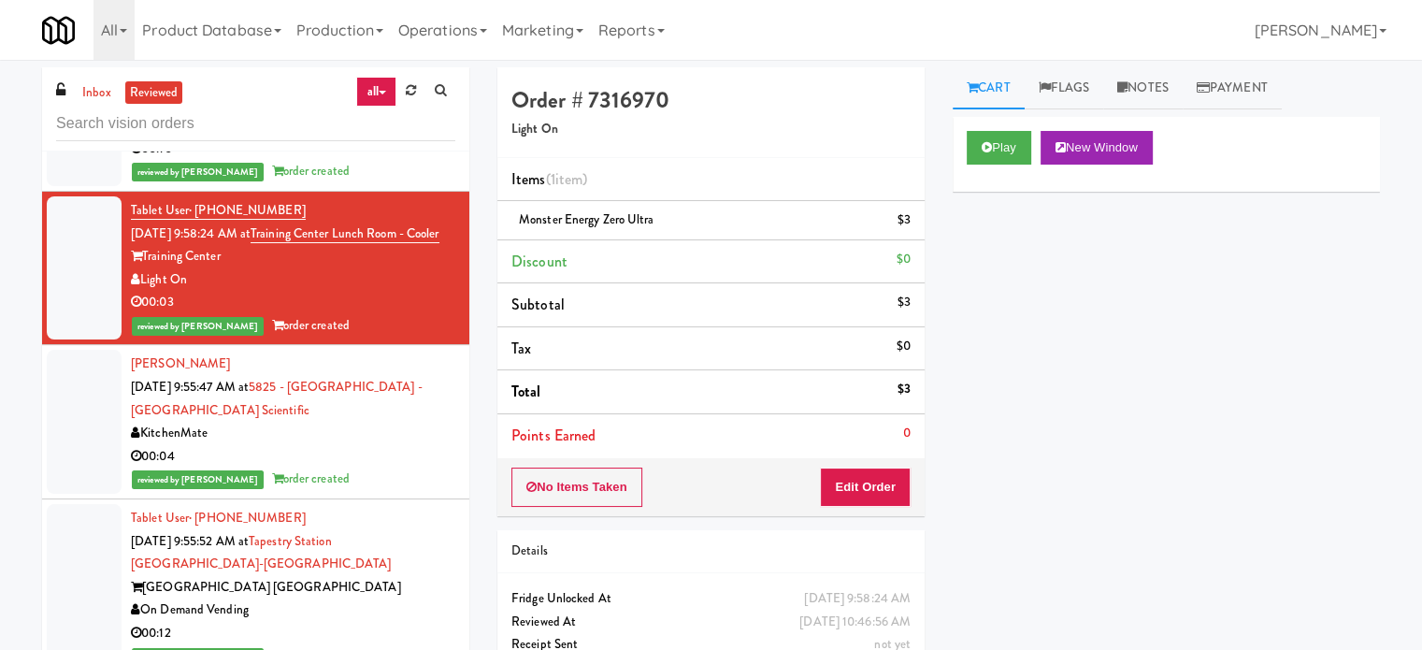
scroll to position [4427, 0]
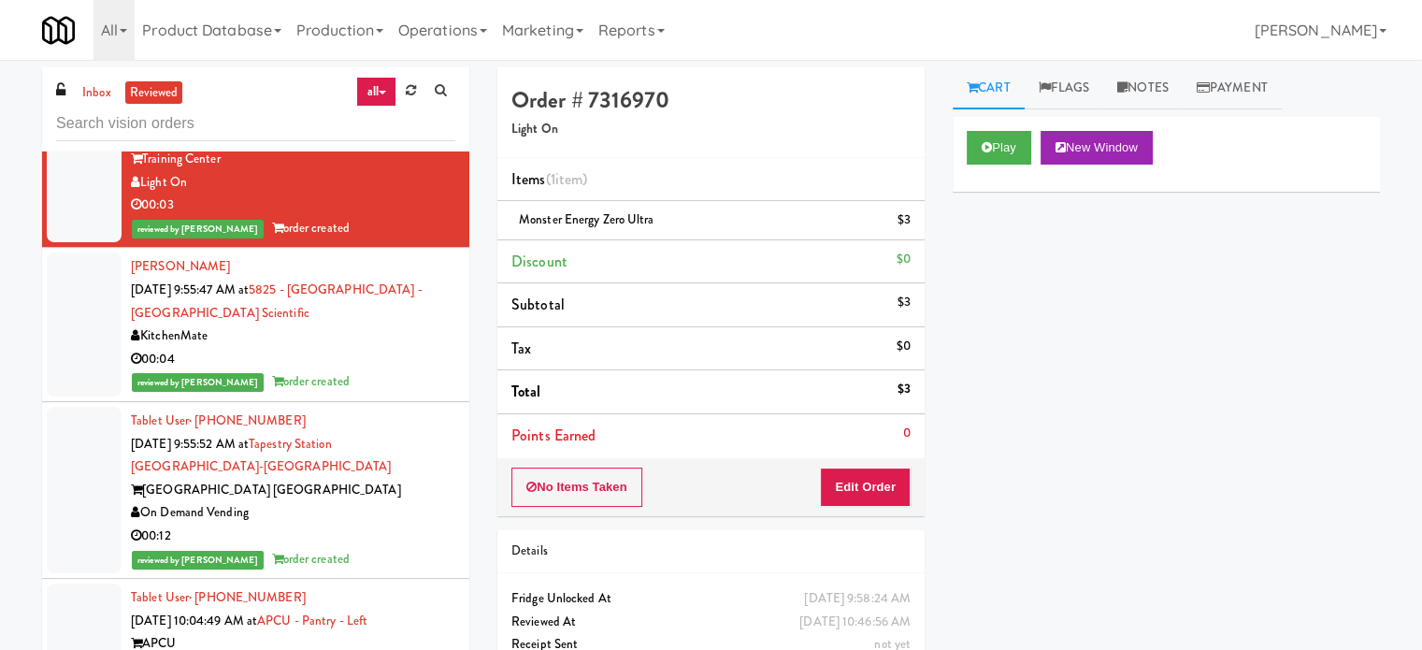
click at [409, 348] on div "KitchenMate" at bounding box center [293, 335] width 324 height 23
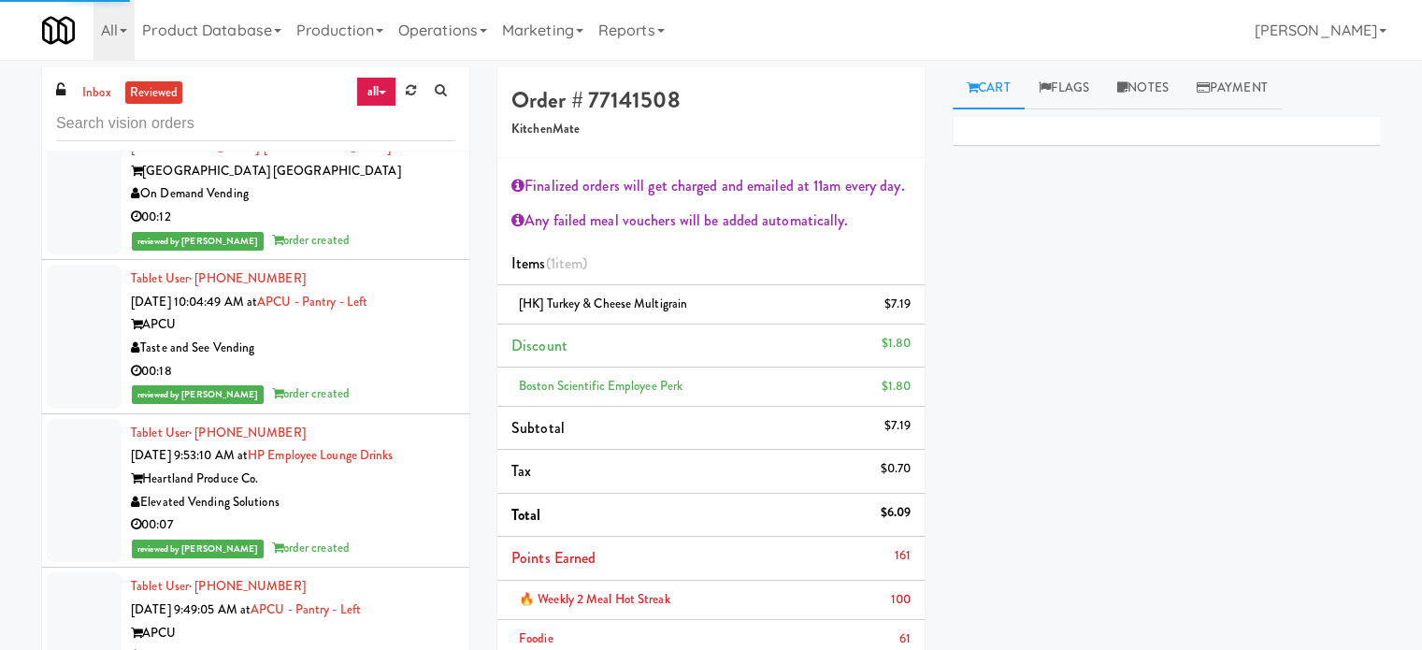
click at [386, 252] on div "reviewed by Paureen G order created" at bounding box center [293, 240] width 324 height 23
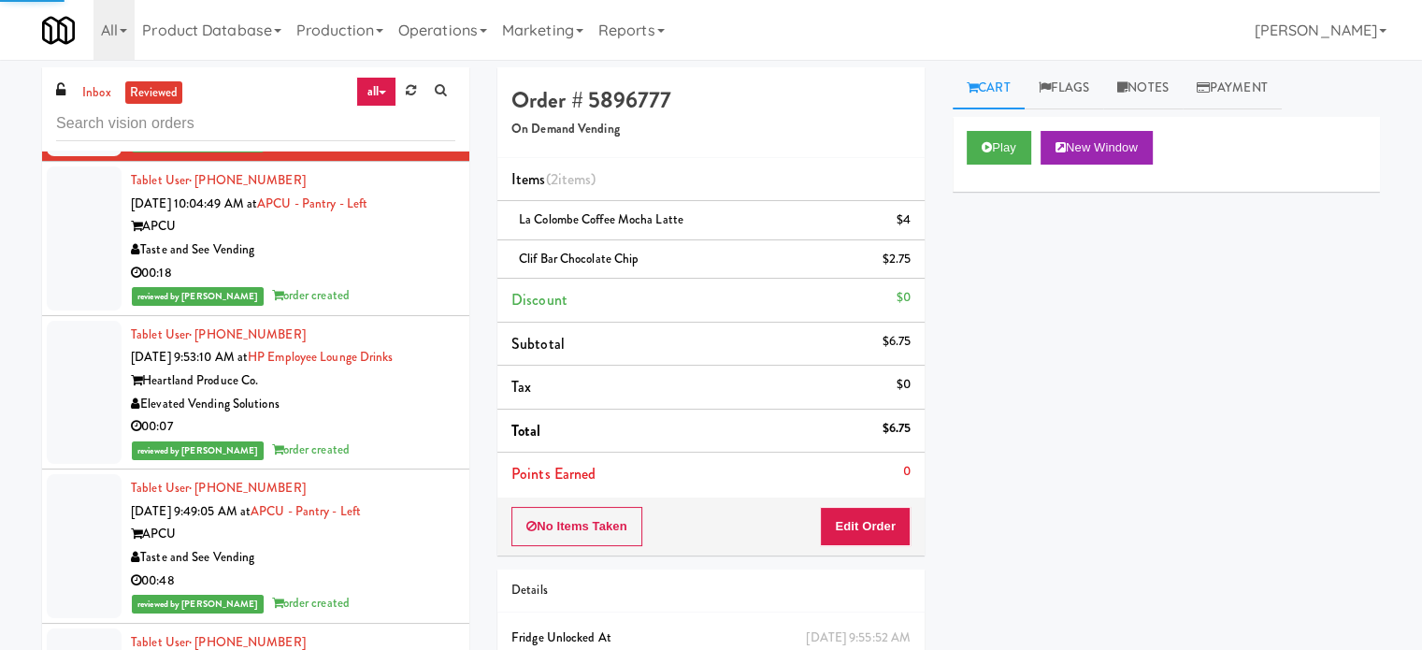
scroll to position [8269, 0]
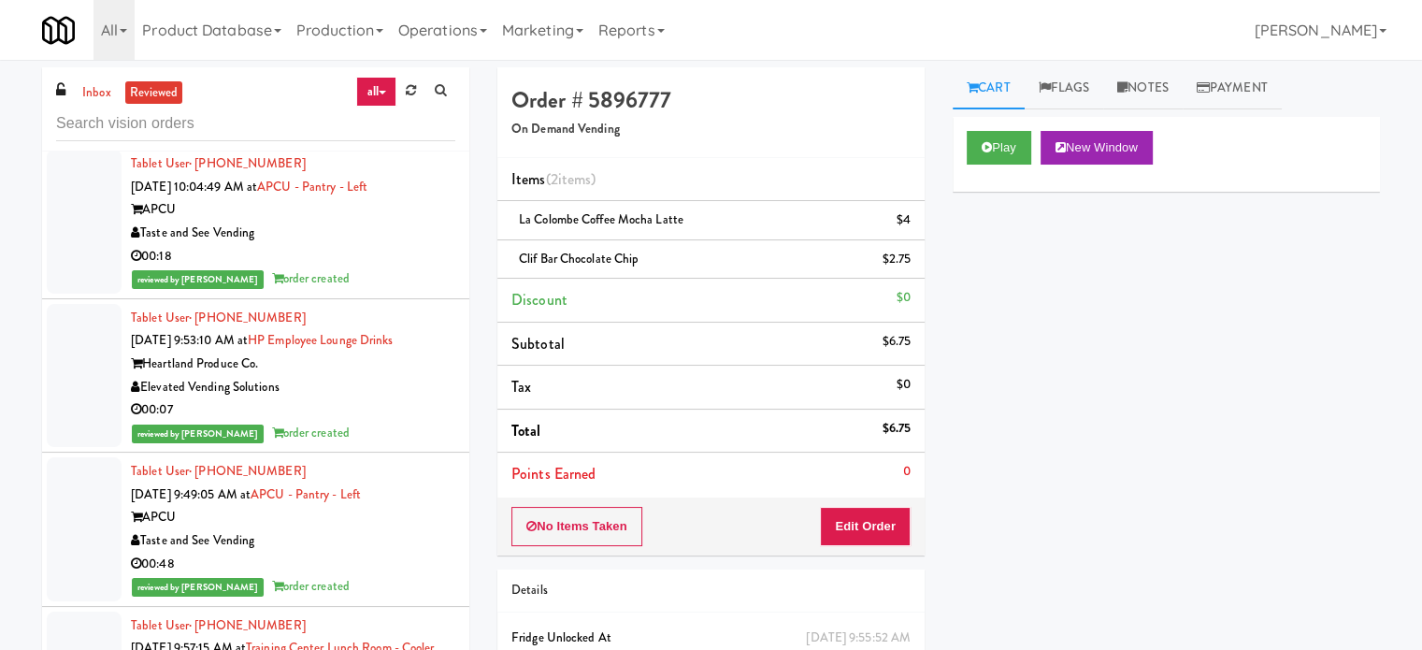
click at [386, 268] on div "00:18" at bounding box center [293, 256] width 324 height 23
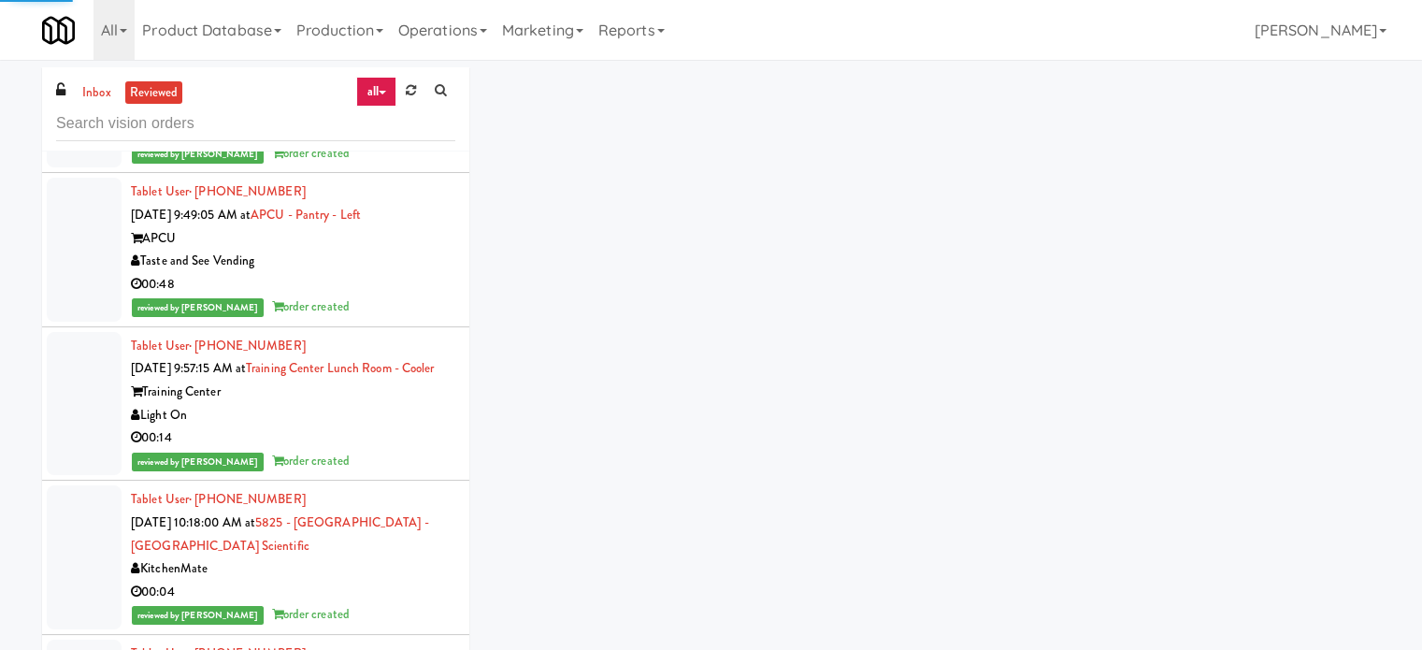
scroll to position [4948, 0]
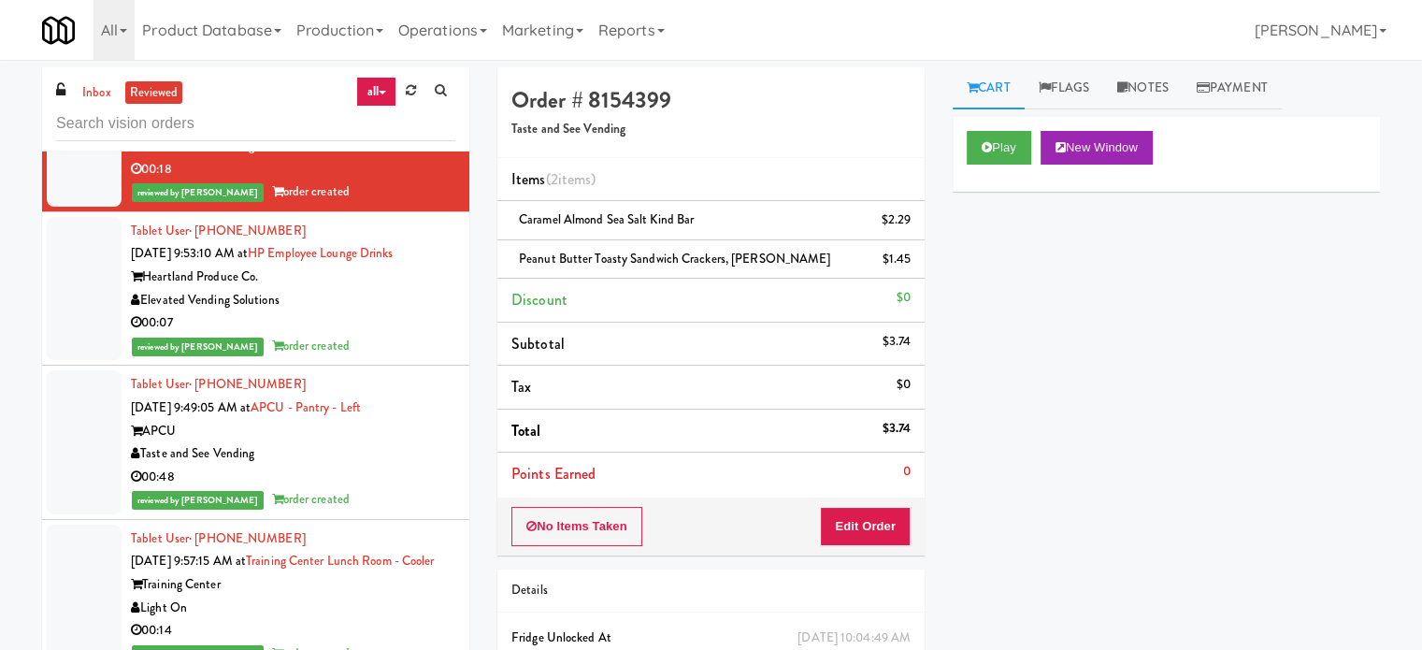
click at [393, 335] on div "00:07" at bounding box center [293, 322] width 324 height 23
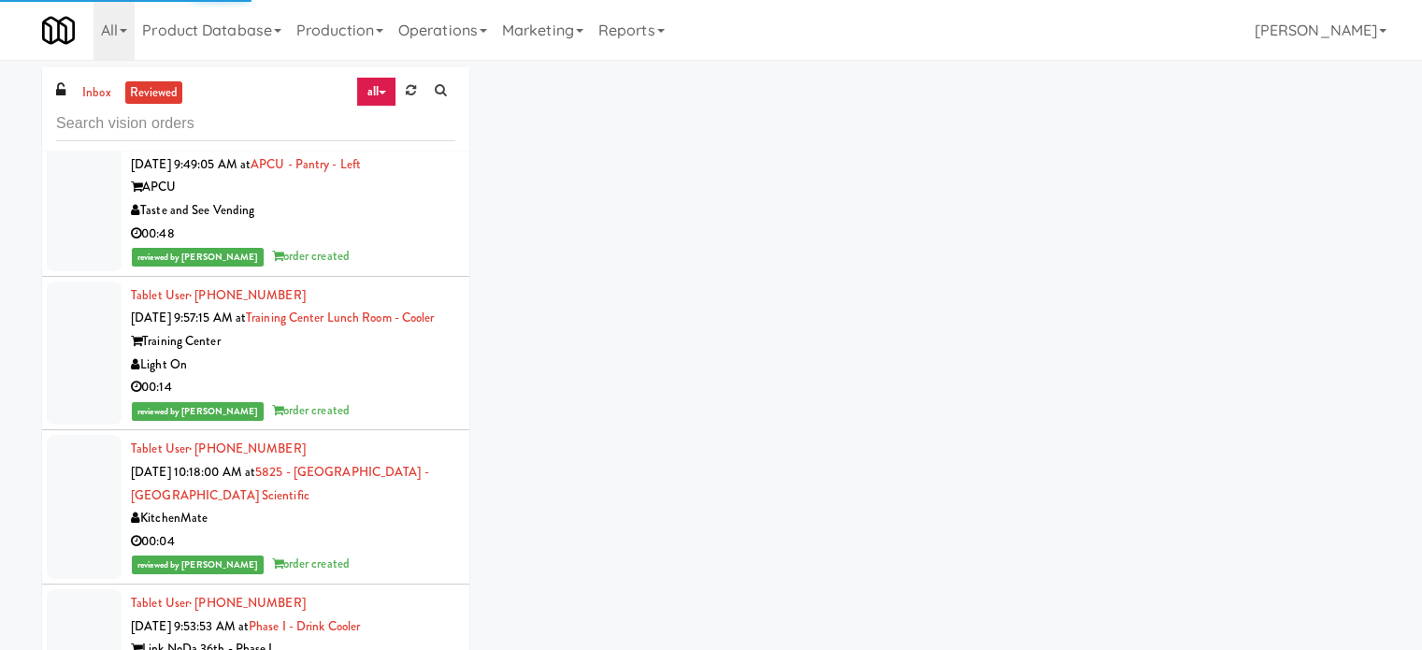
scroll to position [8132, 0]
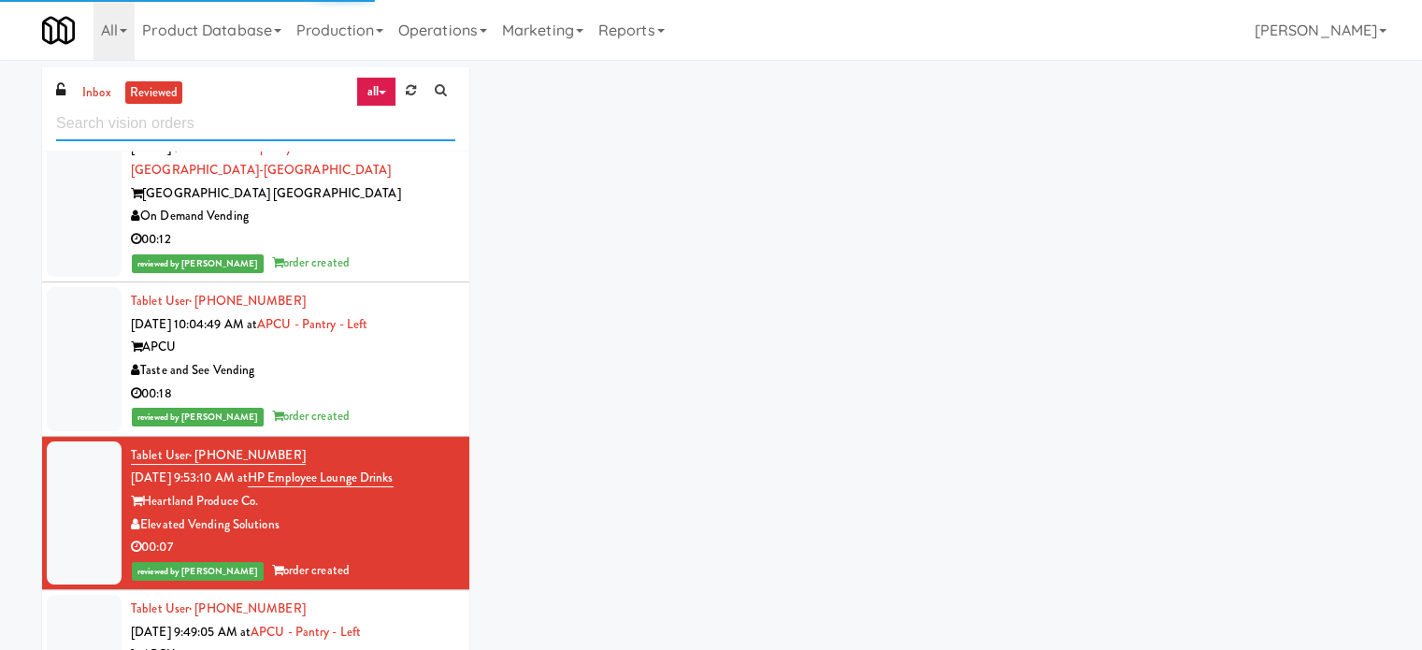
click at [222, 126] on input "text" at bounding box center [255, 124] width 399 height 35
click at [222, 128] on input "text" at bounding box center [255, 124] width 399 height 35
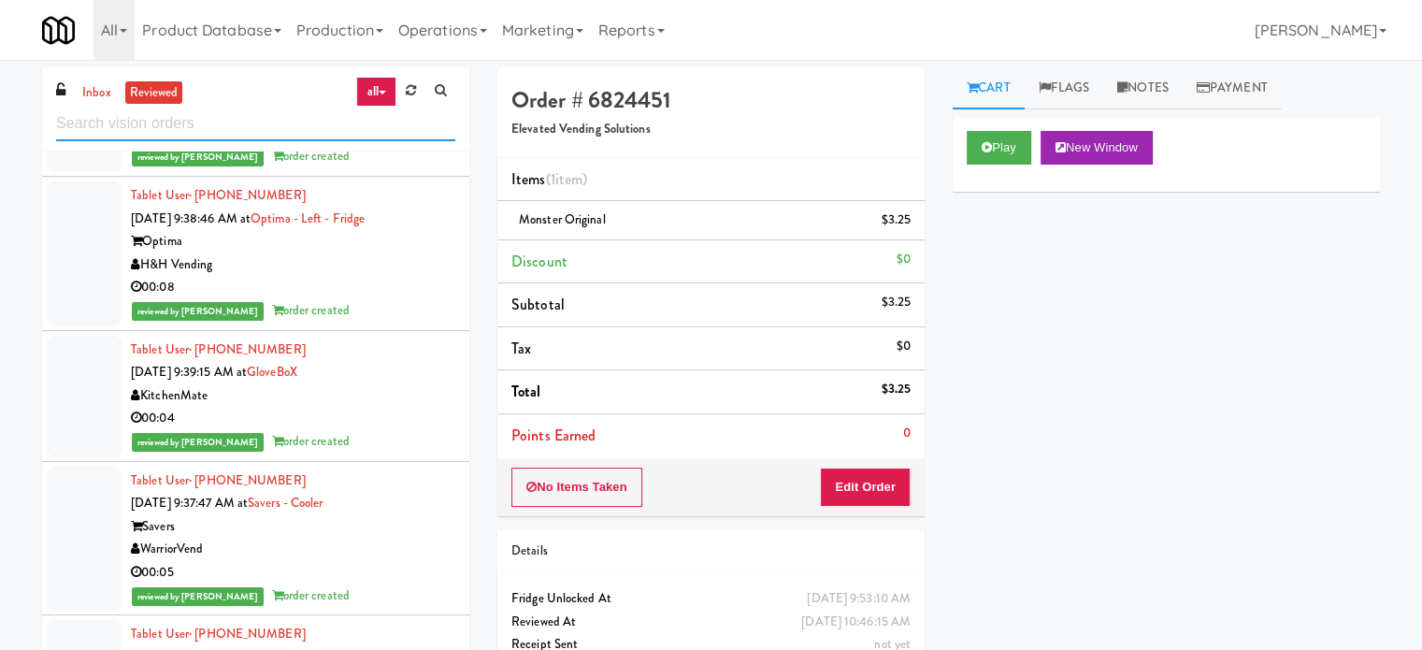
scroll to position [20317, 0]
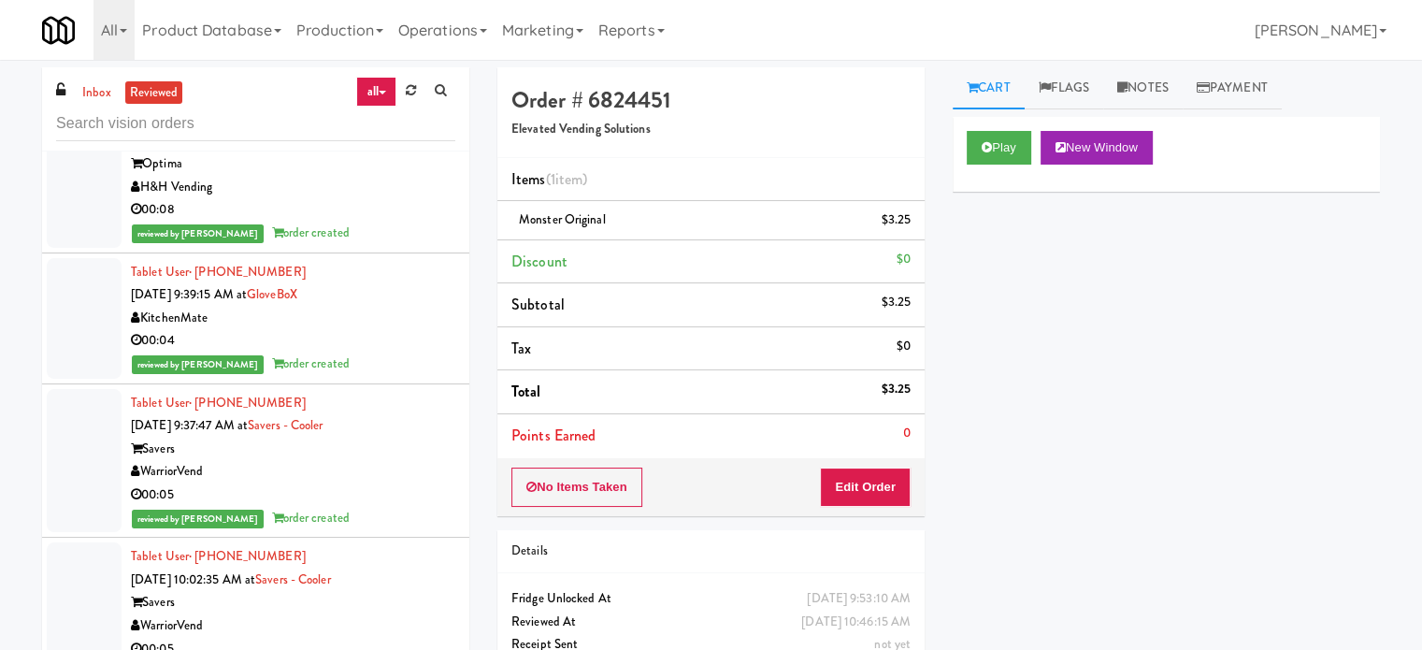
click at [360, 91] on div "reviewed by James A order created" at bounding box center [293, 78] width 324 height 23
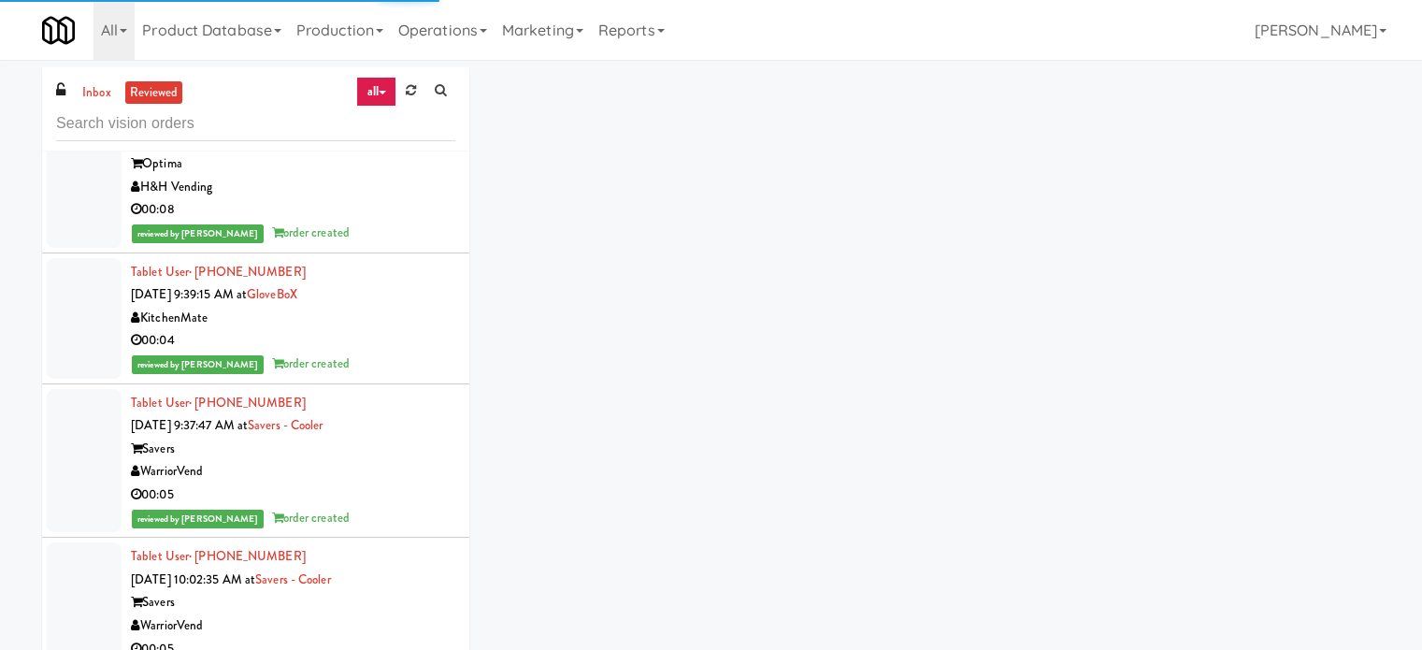
click at [422, 245] on div "reviewed by Frederick G order created" at bounding box center [293, 233] width 324 height 23
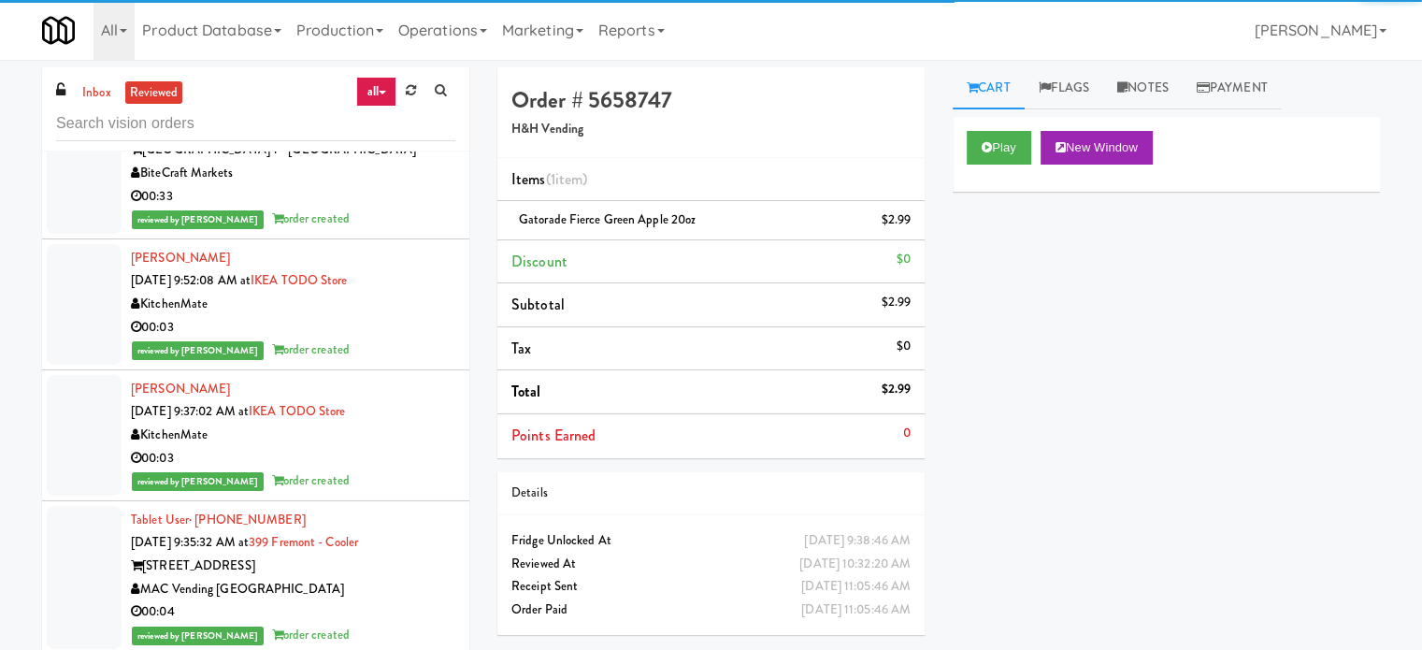
scroll to position [21252, 0]
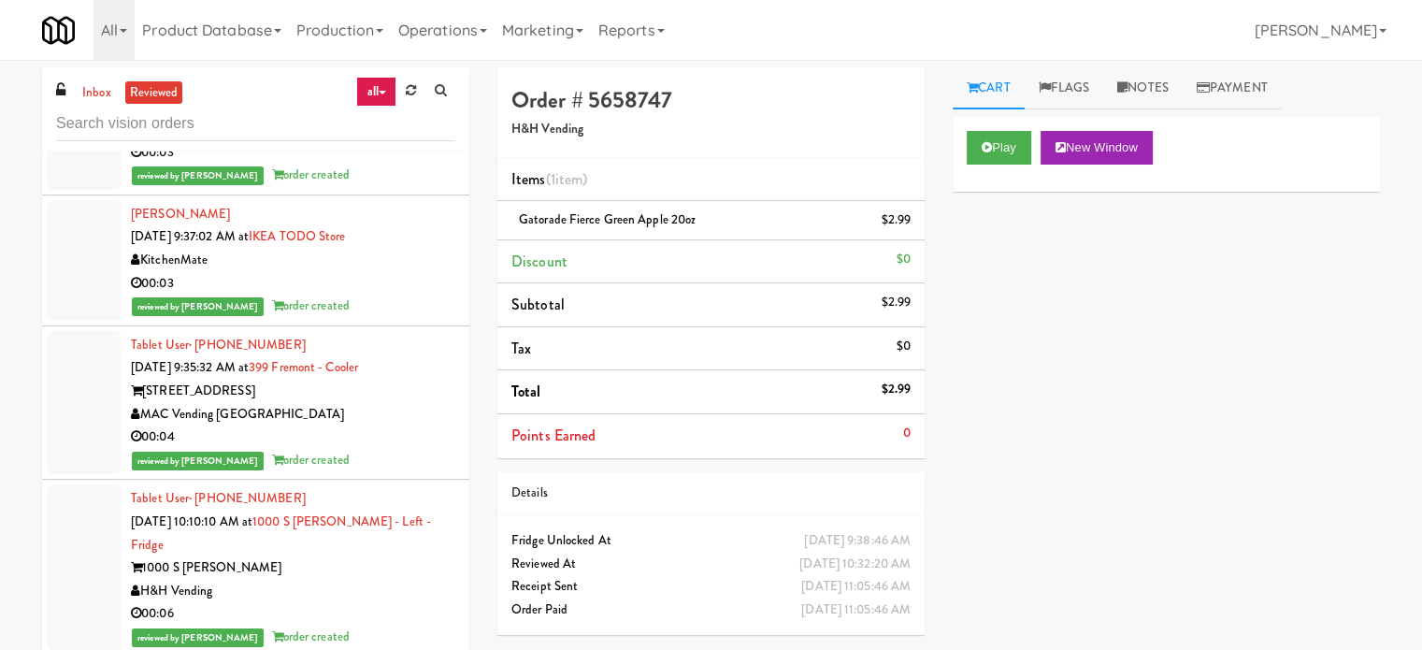
click at [381, 56] on div "reviewed by Gladys E order created" at bounding box center [293, 44] width 324 height 23
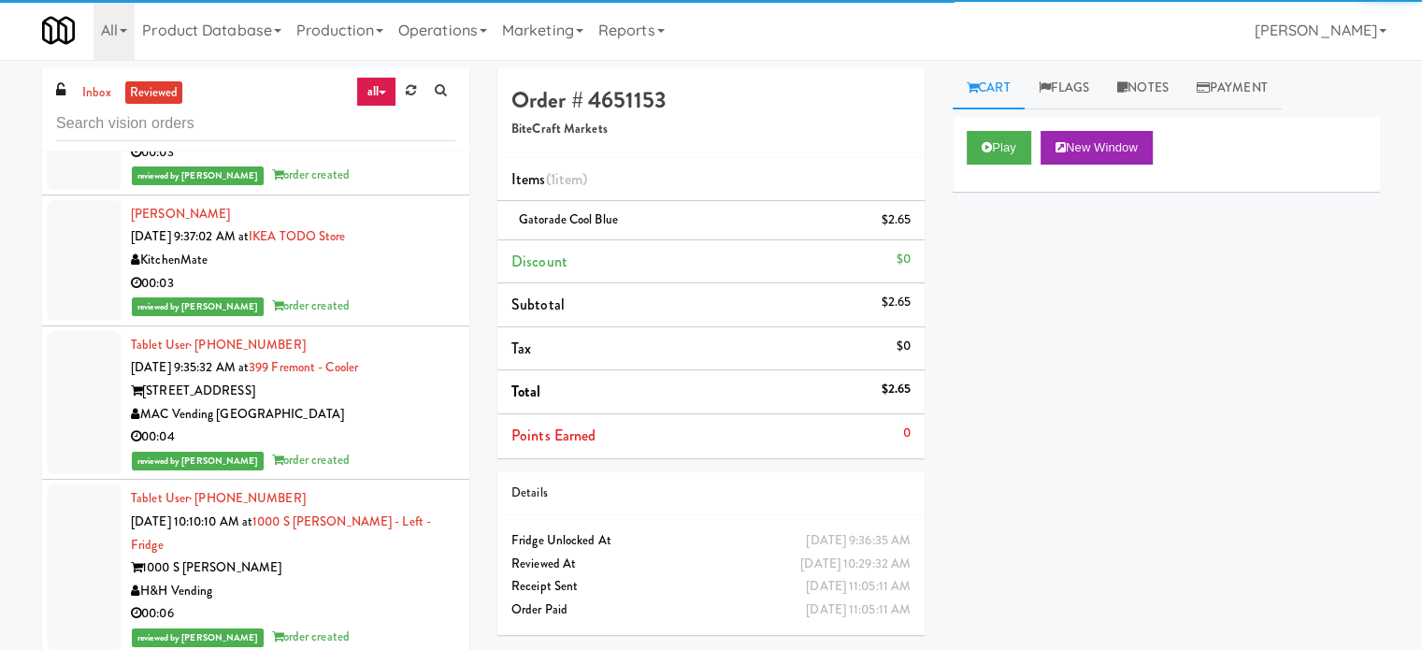
drag, startPoint x: 382, startPoint y: 416, endPoint x: 410, endPoint y: 425, distance: 29.6
click at [383, 187] on div "reviewed by Paureen G order created" at bounding box center [293, 175] width 324 height 23
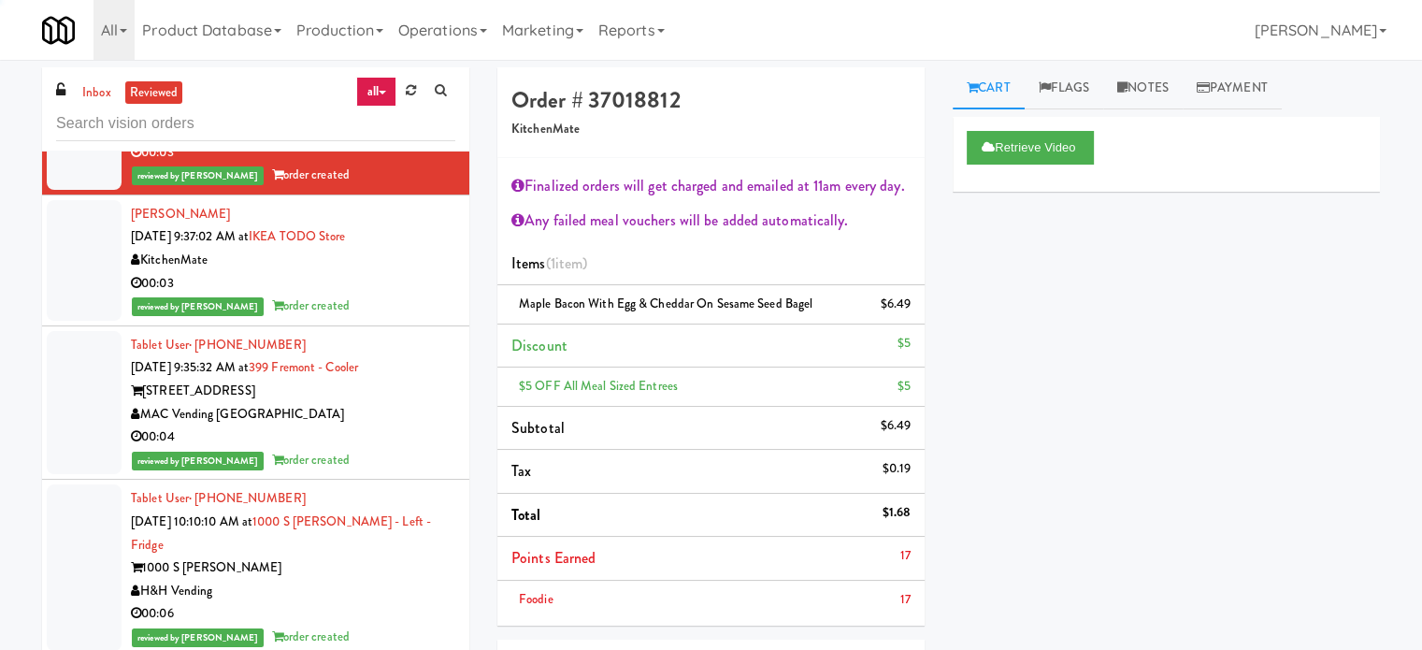
scroll to position [23589, 0]
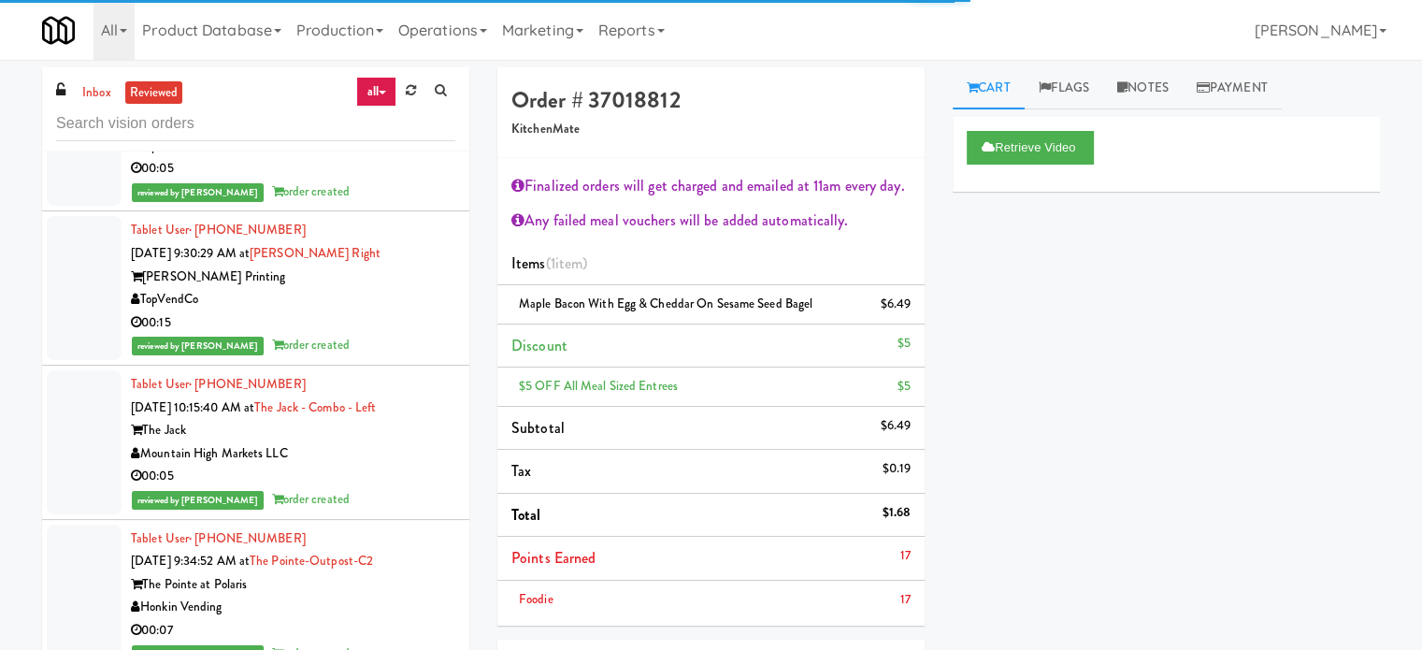
drag, startPoint x: 397, startPoint y: 330, endPoint x: 394, endPoint y: 252, distance: 77.7
click at [397, 158] on div "TopVendCo" at bounding box center [293, 146] width 324 height 23
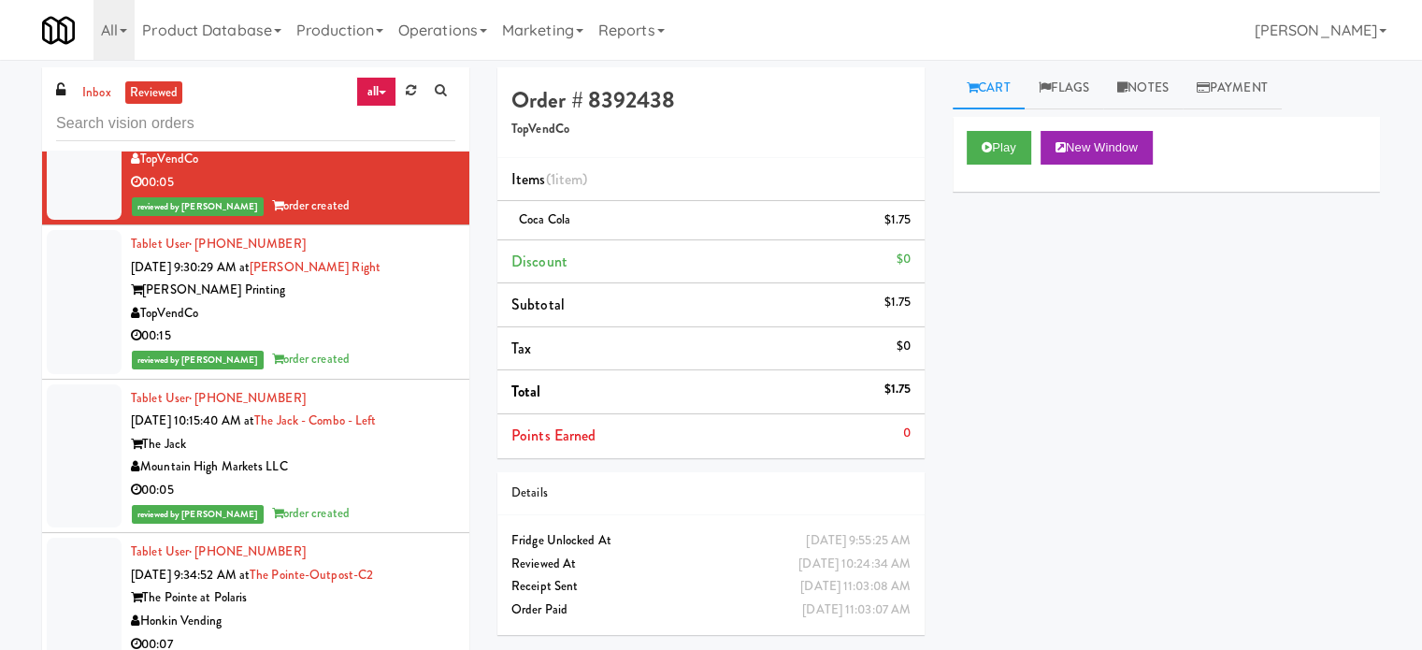
click at [383, 371] on div "reviewed by James A order created" at bounding box center [293, 359] width 324 height 23
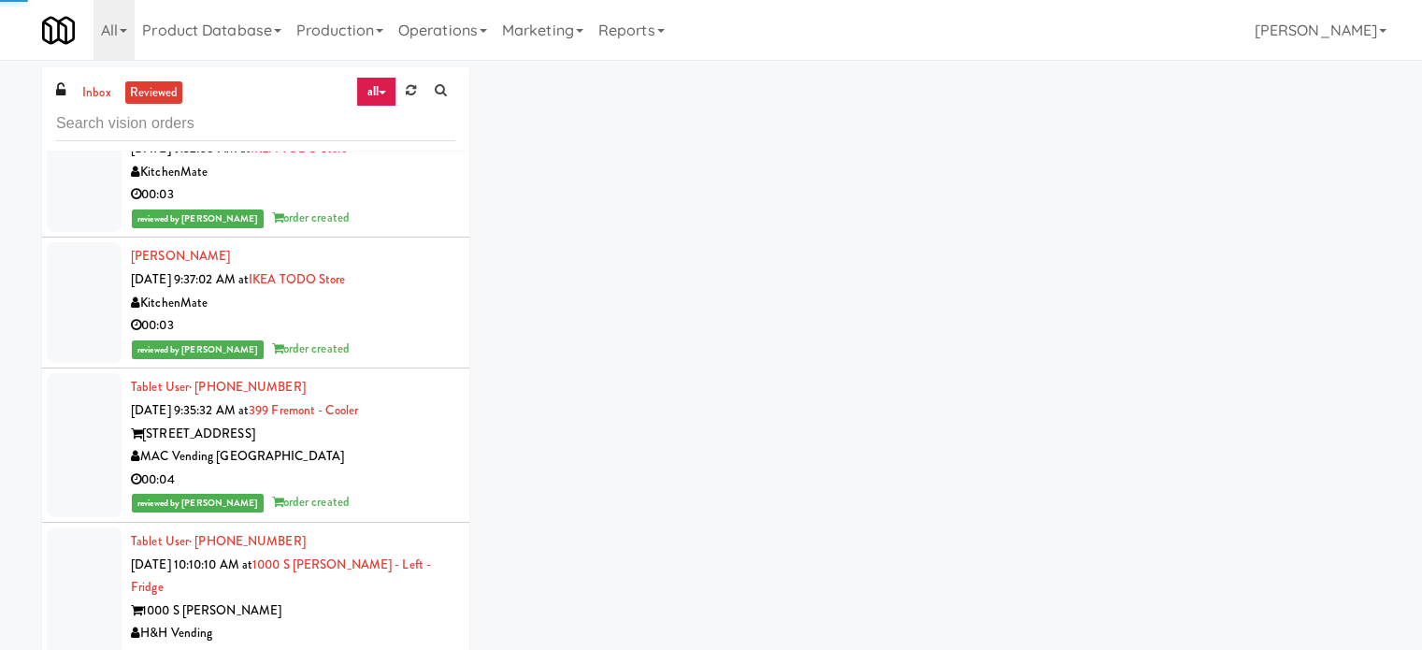
scroll to position [23824, 0]
